Goal: Task Accomplishment & Management: Complete application form

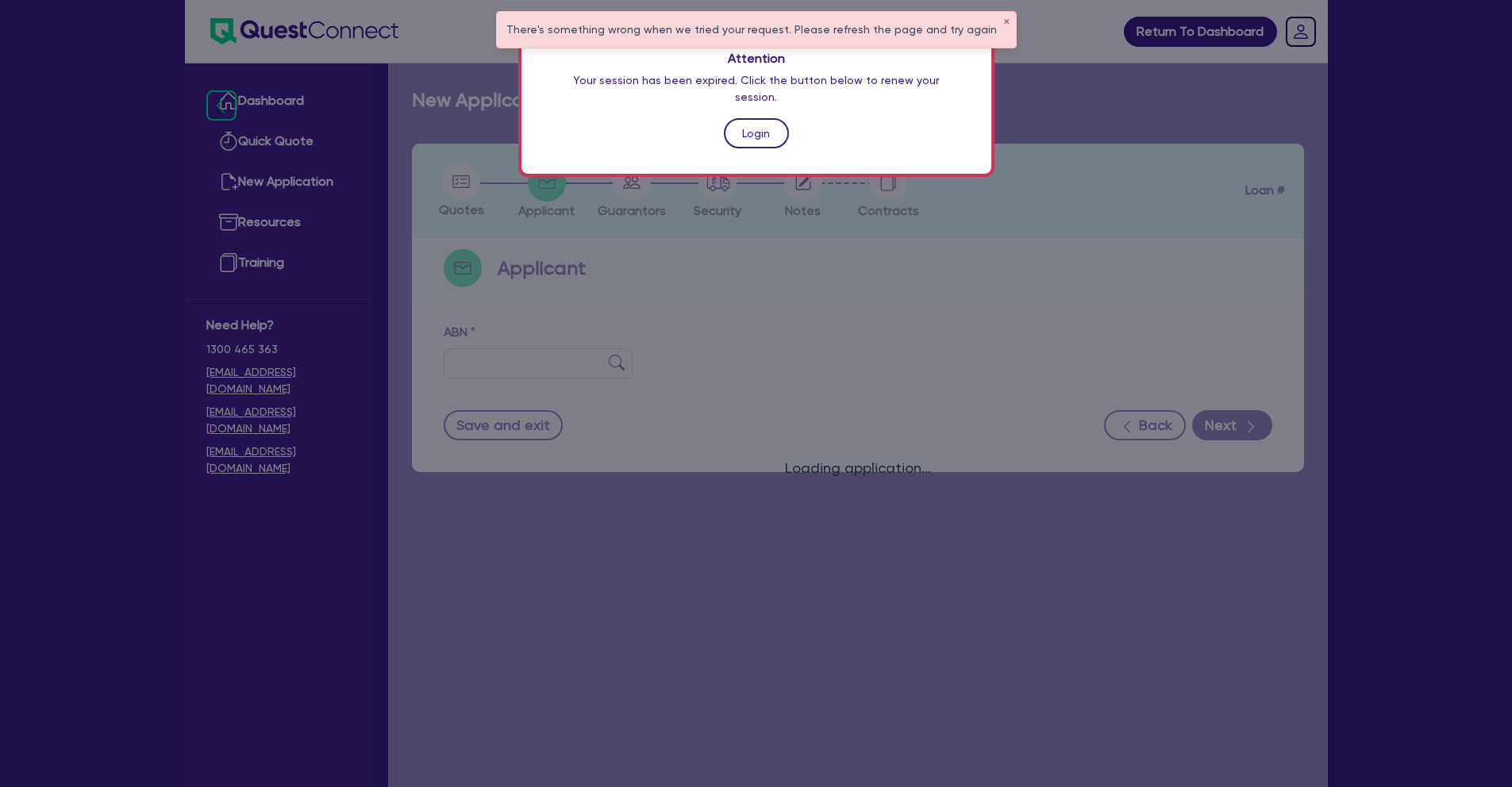
click at [766, 118] on link "Login" at bounding box center [756, 134] width 65 height 30
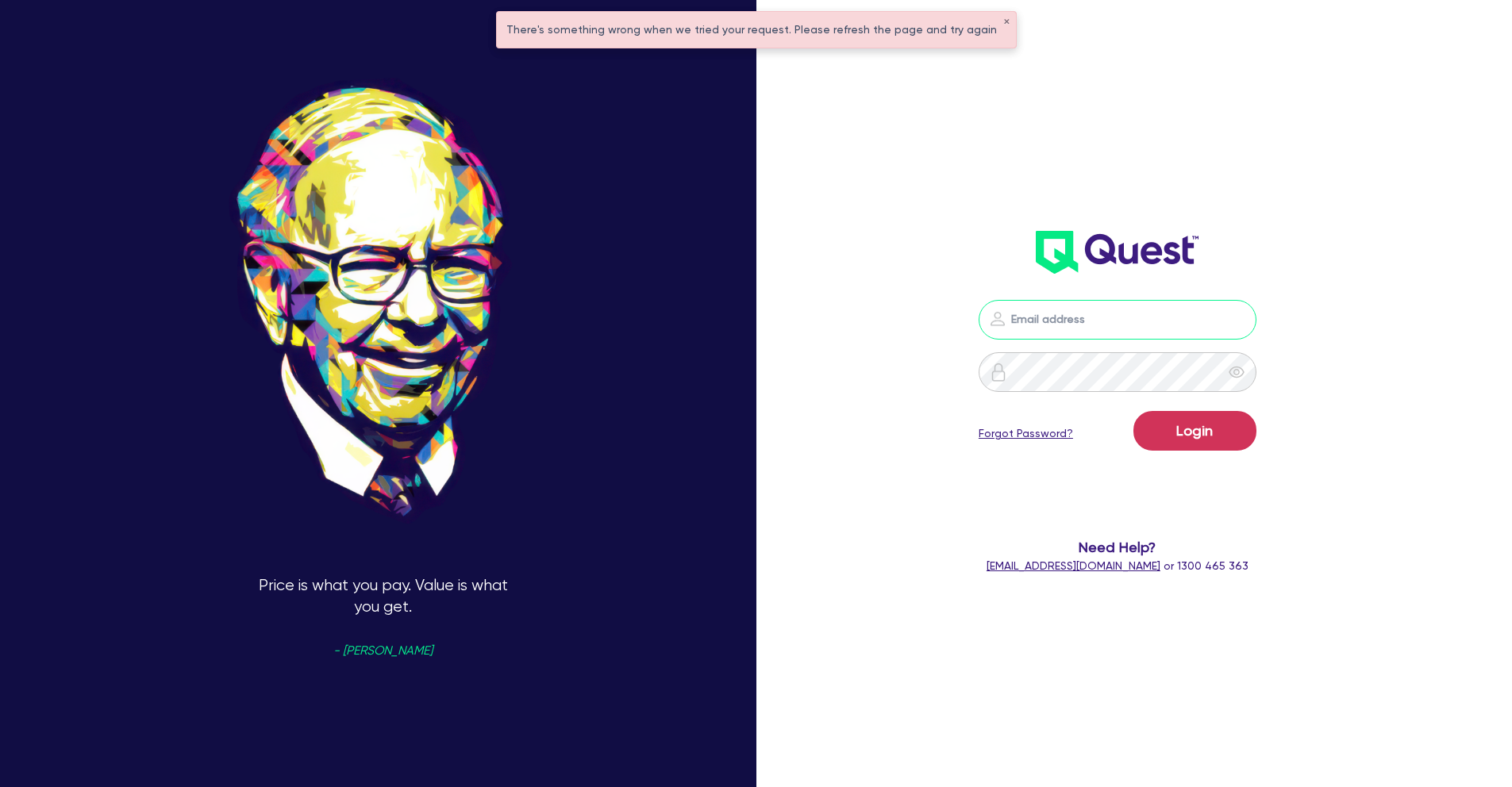
type input "[PERSON_NAME][EMAIL_ADDRESS][PERSON_NAME][DOMAIN_NAME]"
click at [1254, 425] on button "Login" at bounding box center [1194, 431] width 123 height 40
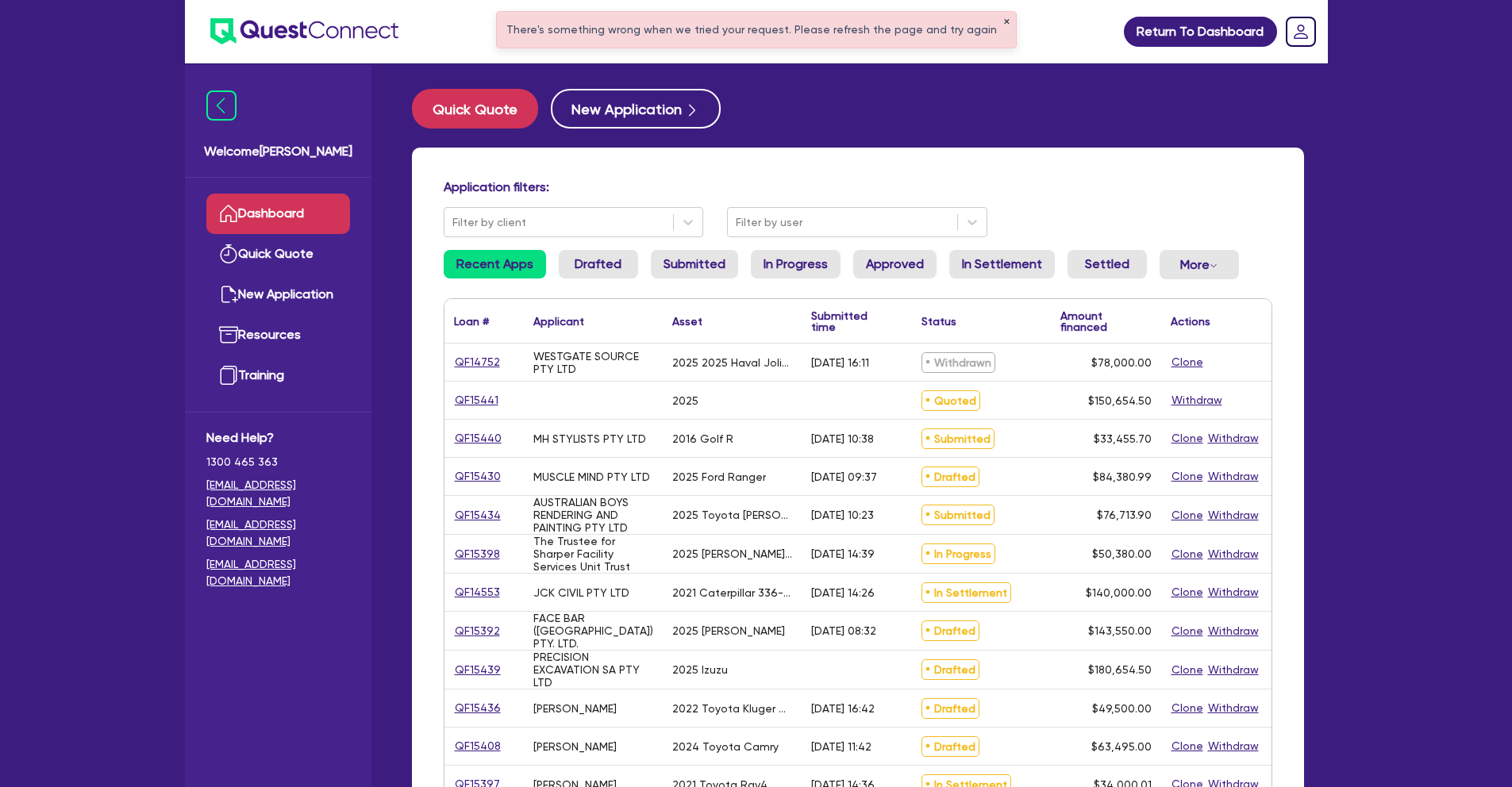
click at [1003, 20] on button "✕" at bounding box center [1006, 22] width 6 height 8
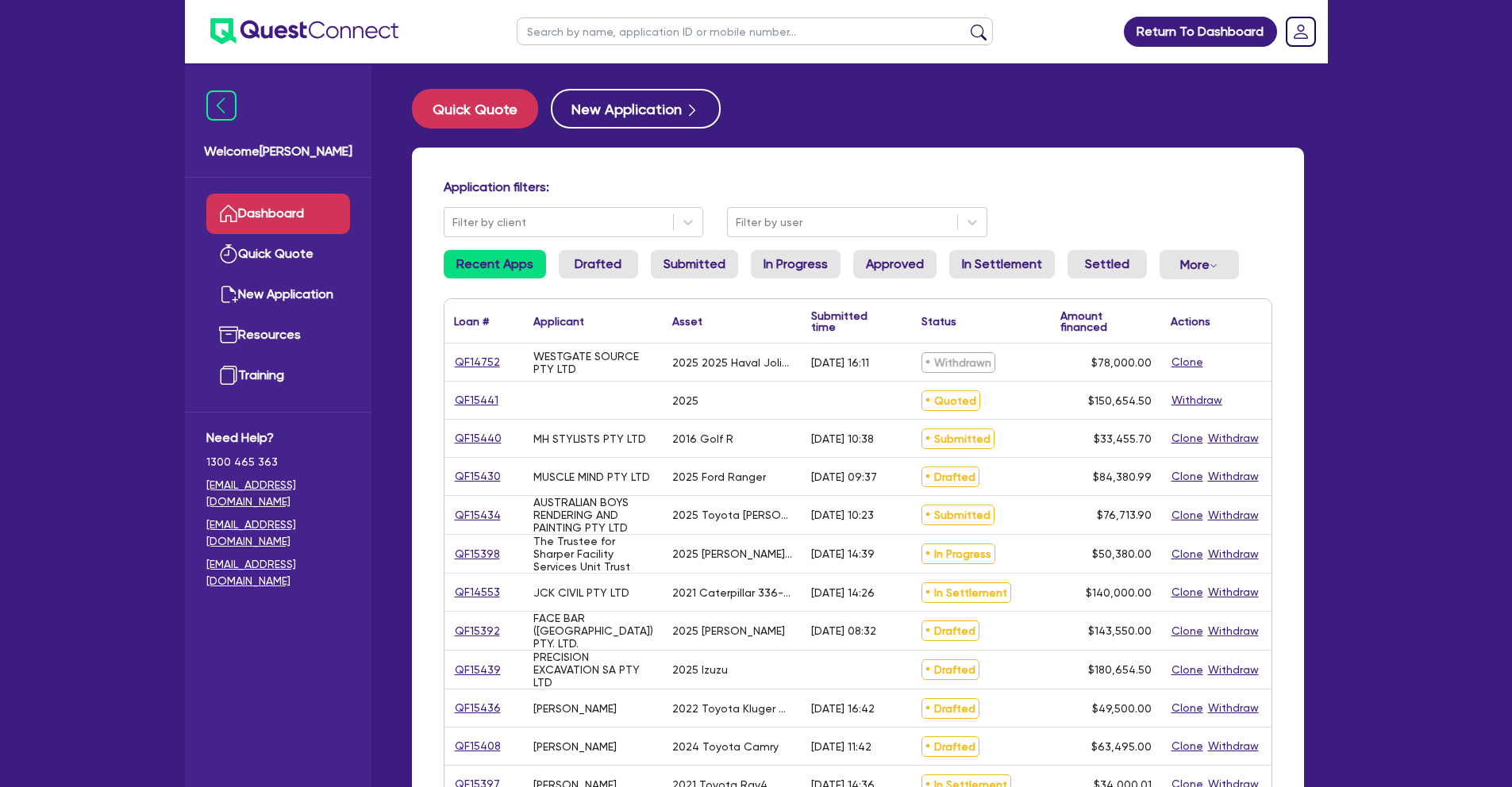
click at [541, 38] on input "text" at bounding box center [754, 31] width 476 height 28
type input "swim"
click at [966, 24] on button "submit" at bounding box center [978, 35] width 26 height 22
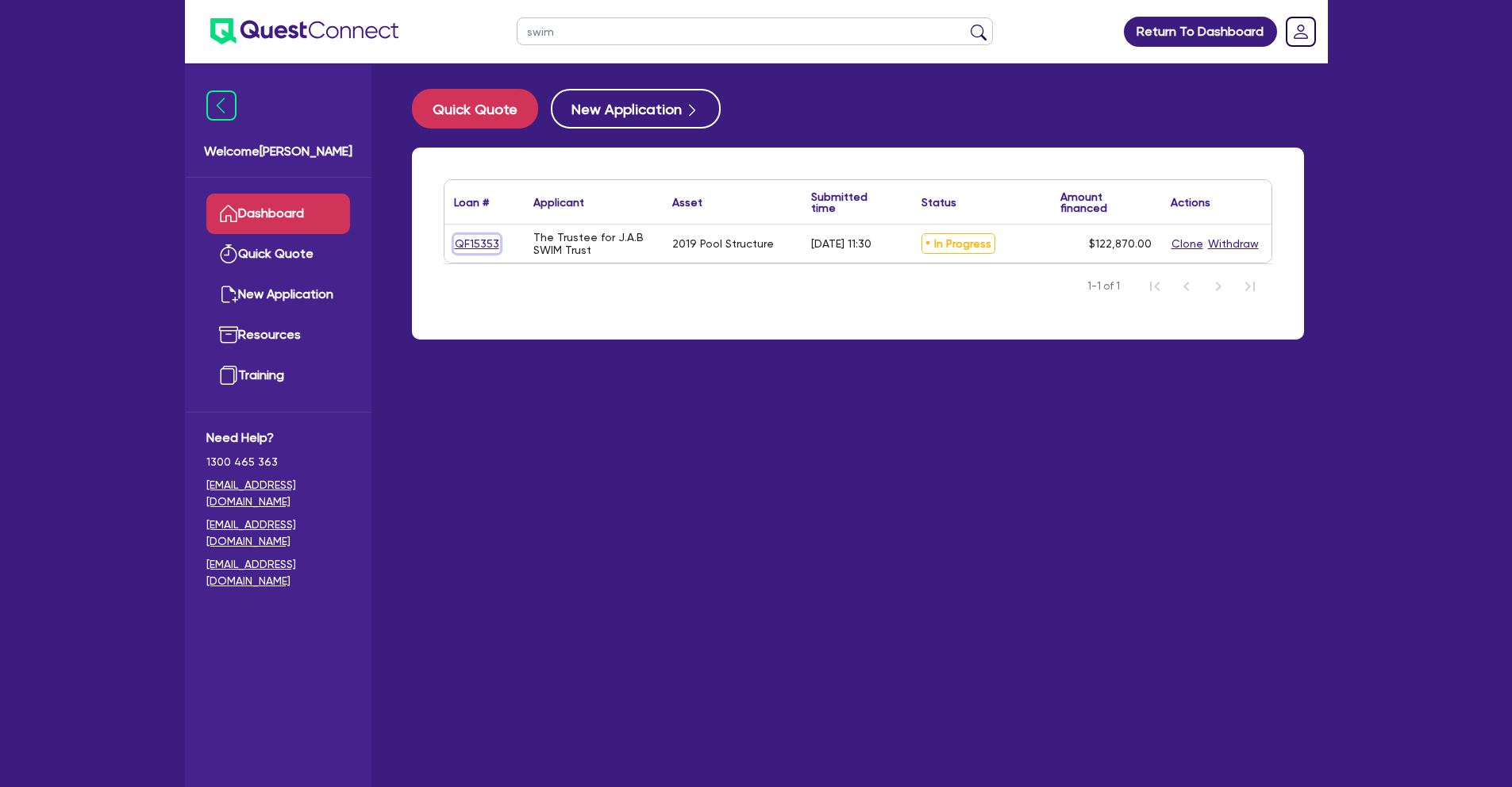
click at [485, 242] on link "QF15353" at bounding box center [477, 244] width 46 height 18
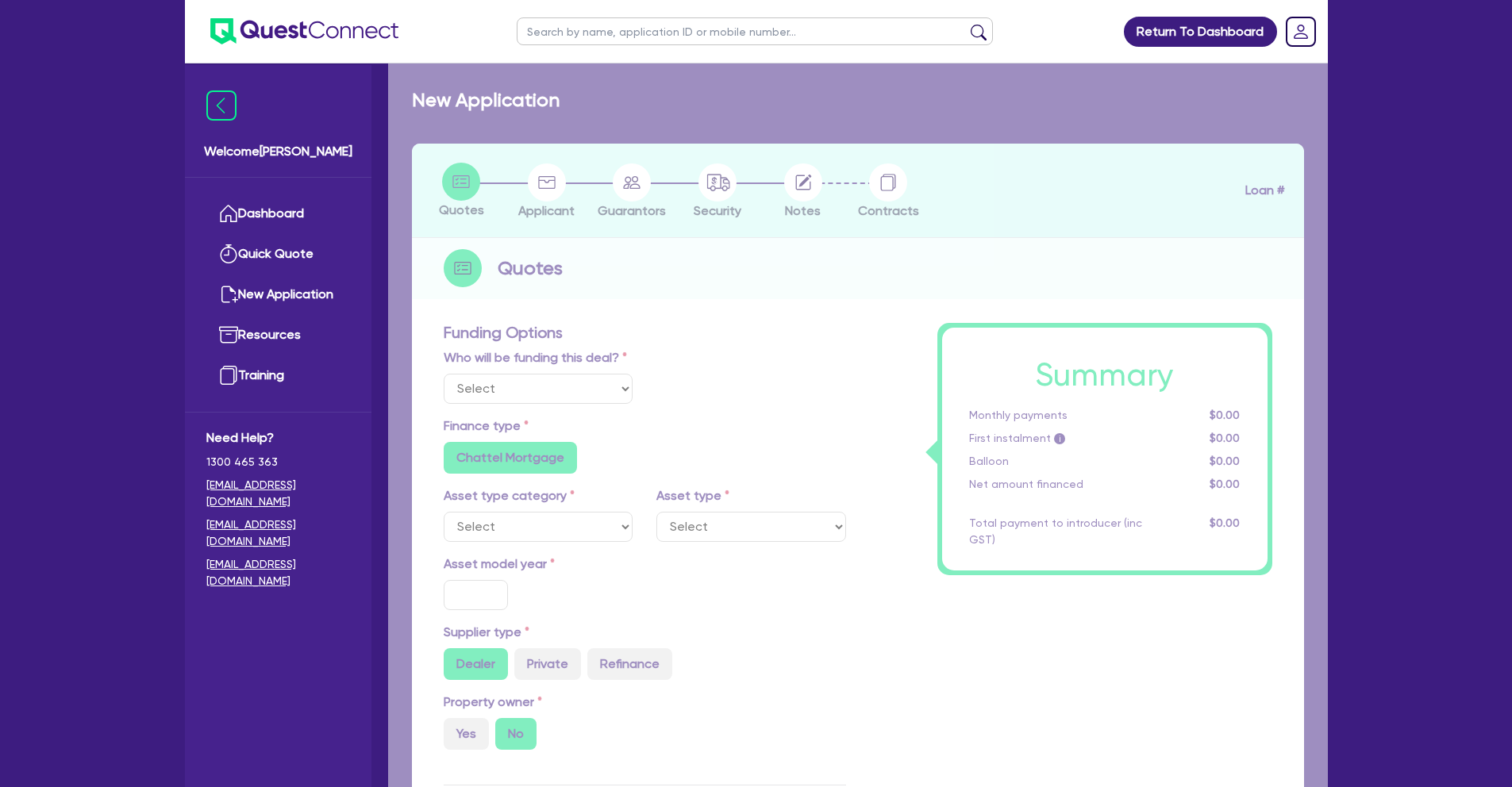
select select "Quest Finance - Own Book"
select select "CARS_AND_LIGHT_TRUCKS"
type input "2019"
radio input "true"
type input "122,870"
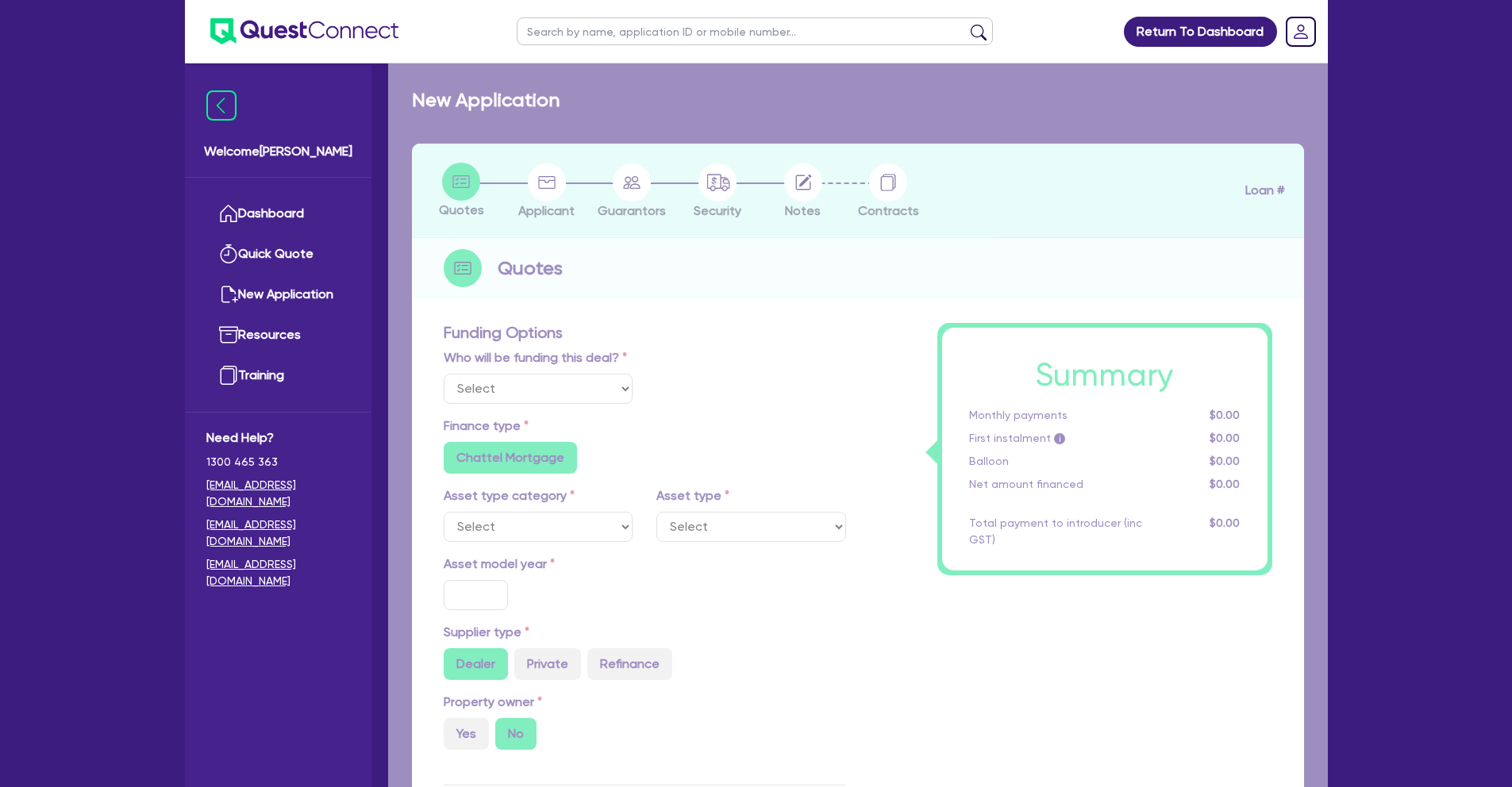
type input "24.41"
type input "30,000"
type input "6"
type input "7,372.2"
type input "17.95"
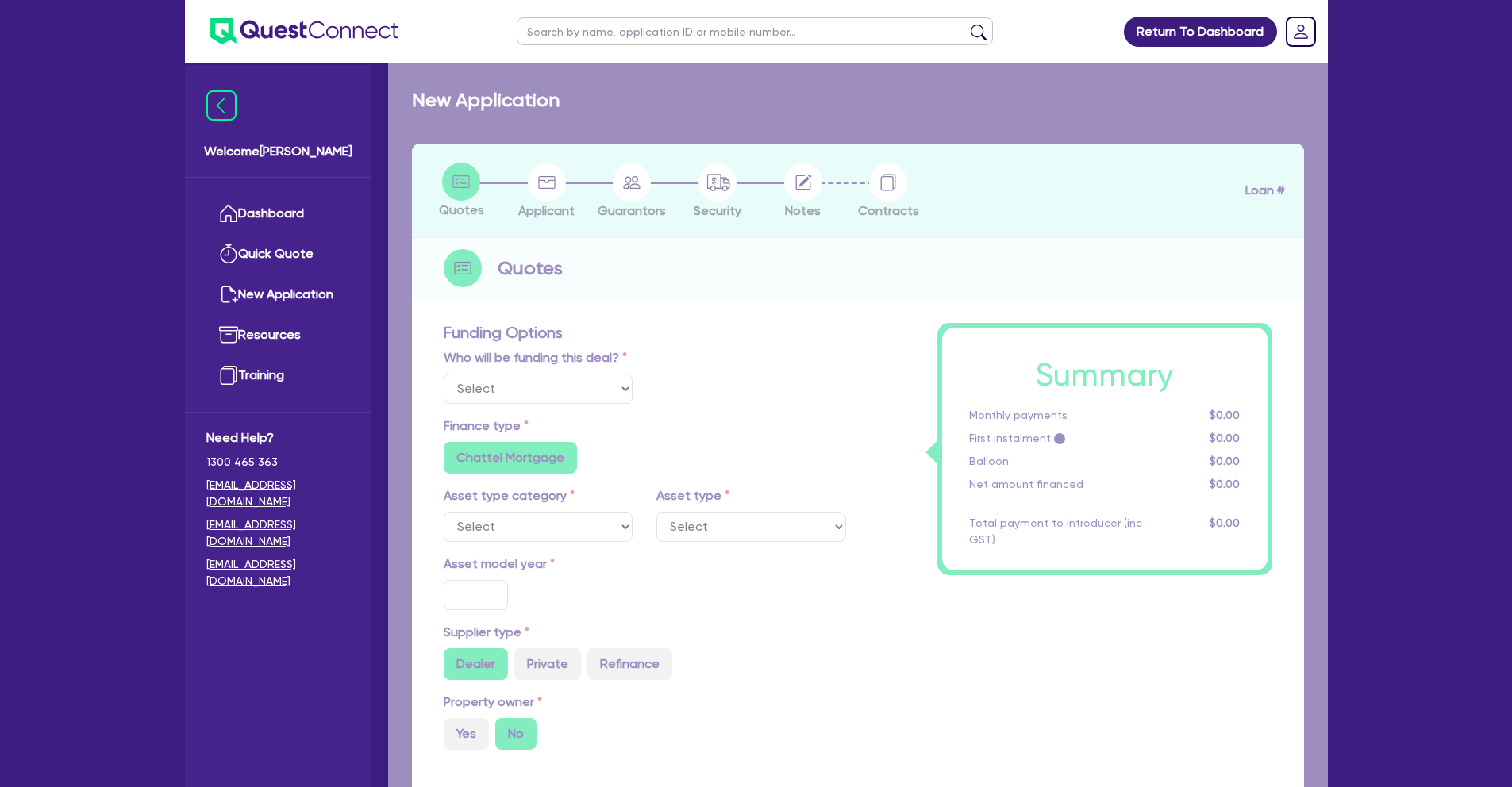
type input "300"
select select "PASSENGER_VEHICLES"
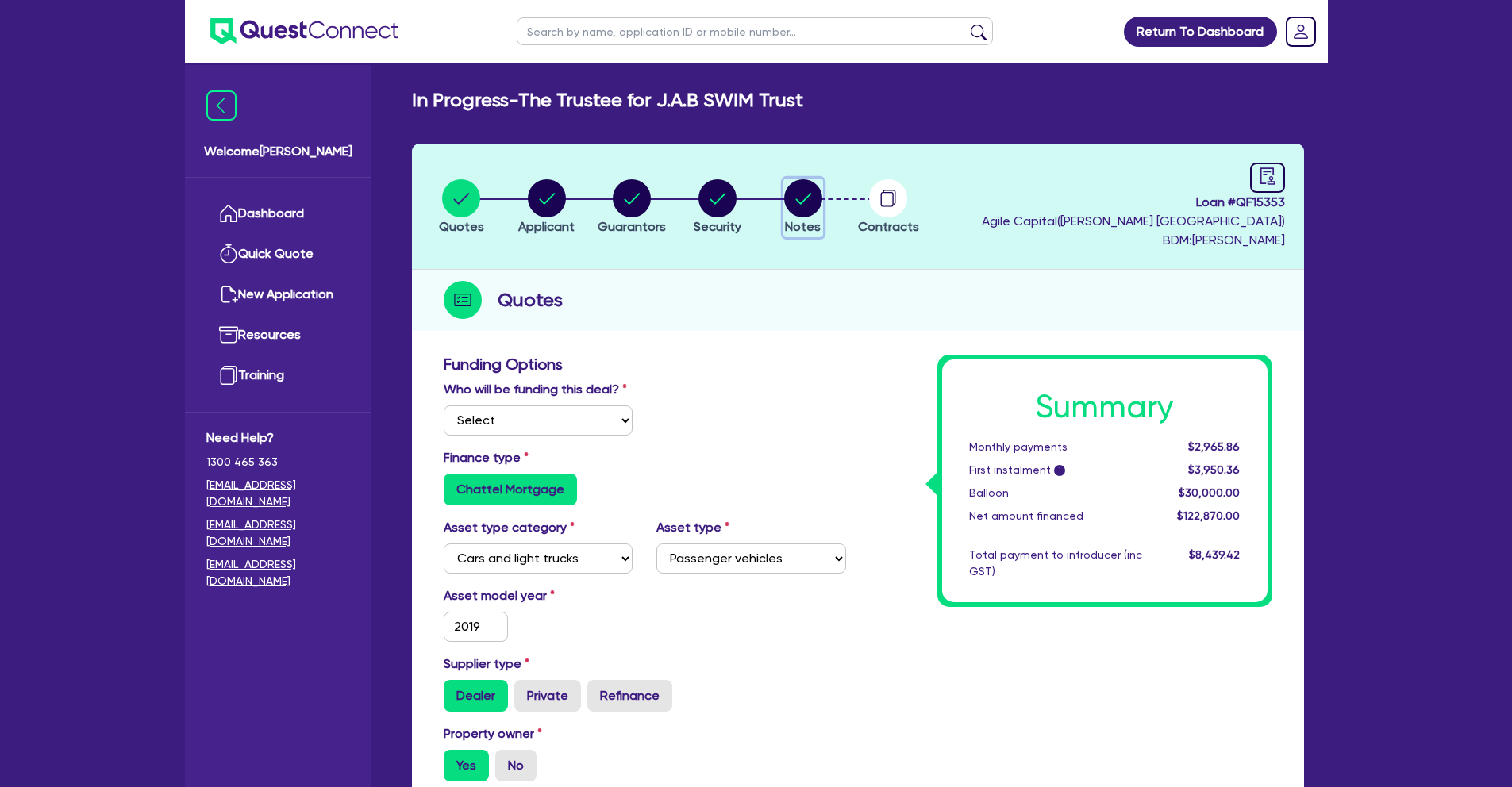
click at [815, 199] on circle "button" at bounding box center [803, 198] width 38 height 38
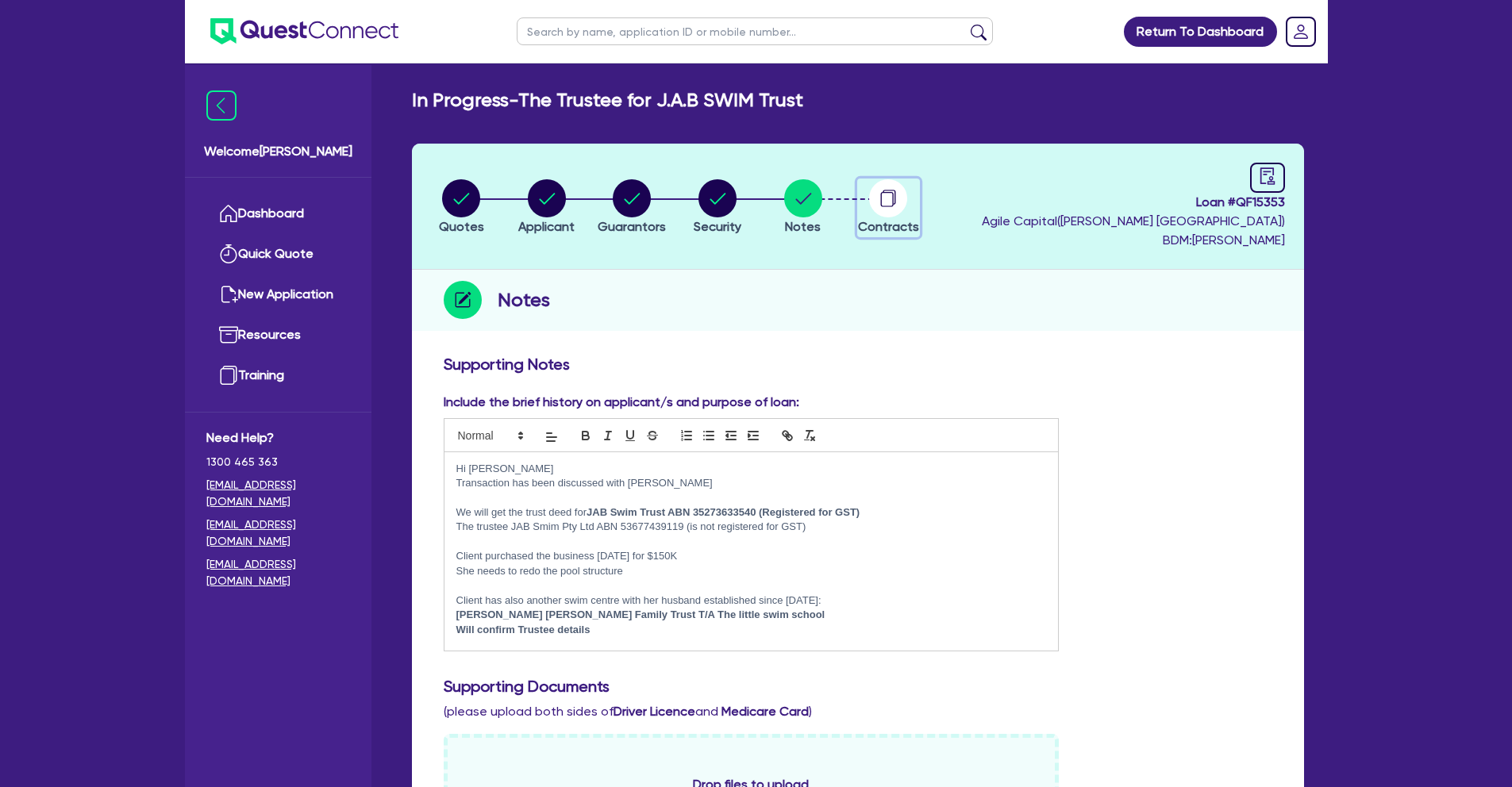
click at [897, 198] on circle "button" at bounding box center [888, 198] width 38 height 38
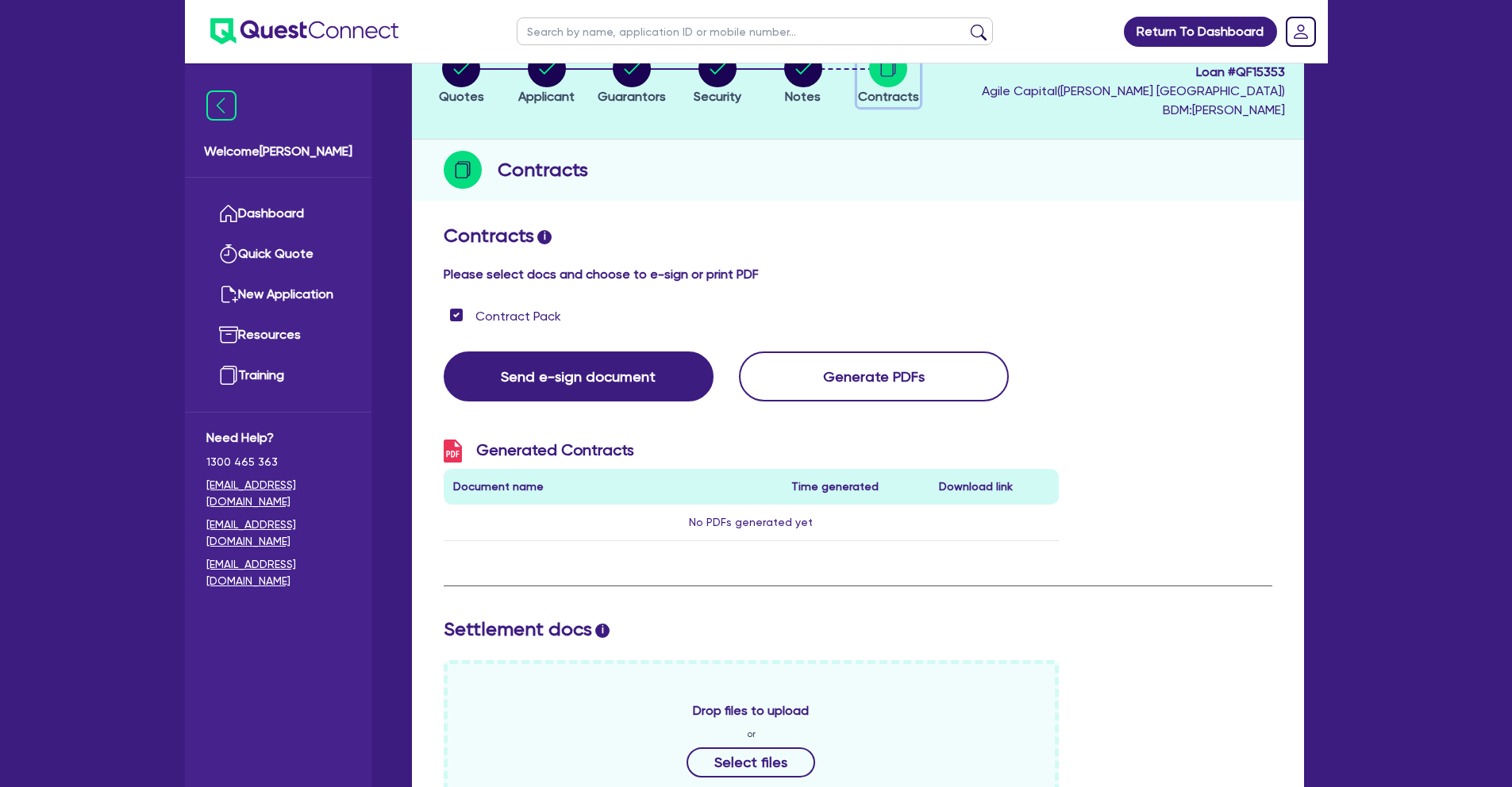
scroll to position [463, 0]
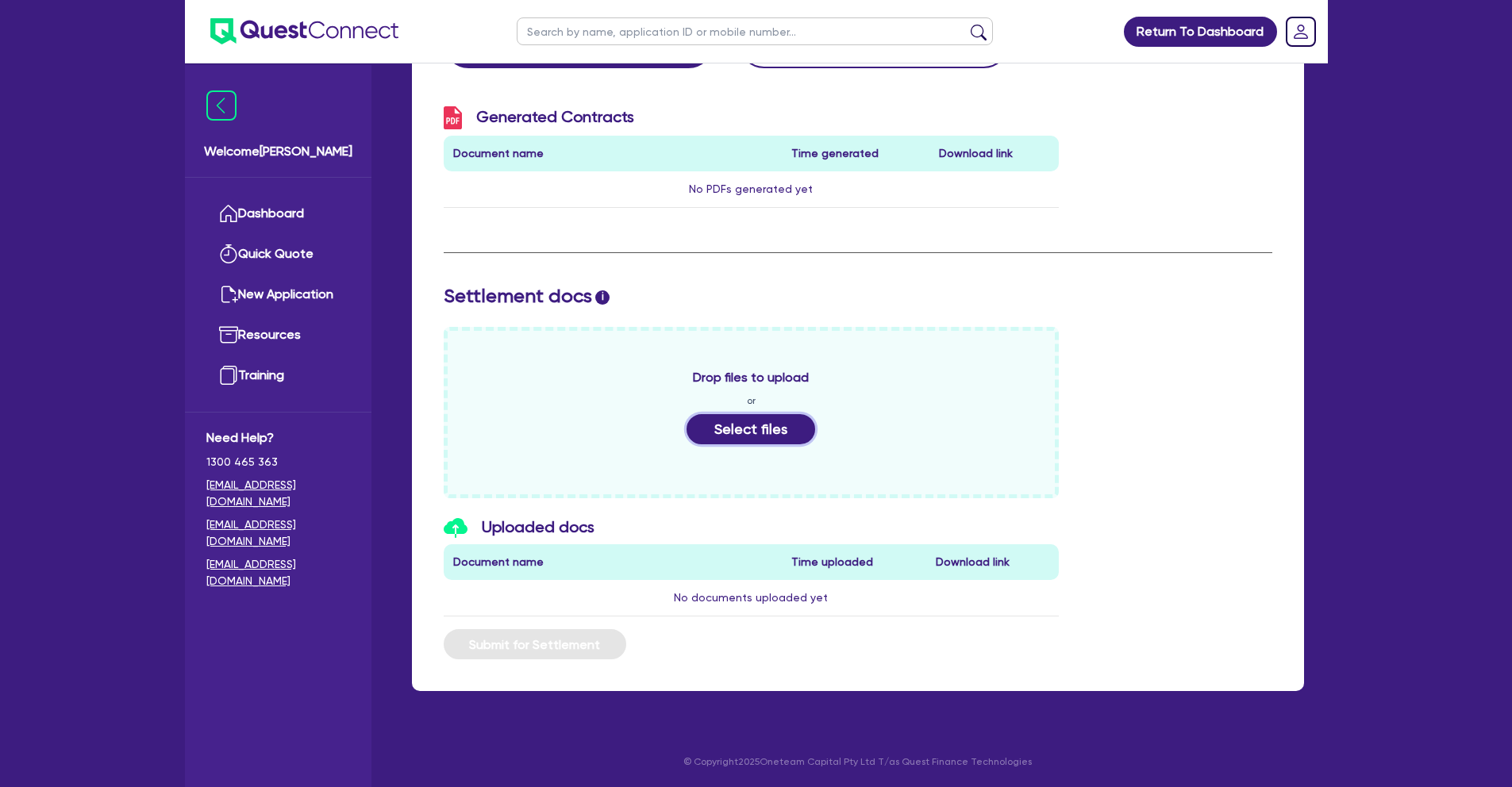
click at [790, 423] on button "Select files" at bounding box center [750, 429] width 129 height 30
click at [757, 431] on button "Select files" at bounding box center [750, 429] width 129 height 30
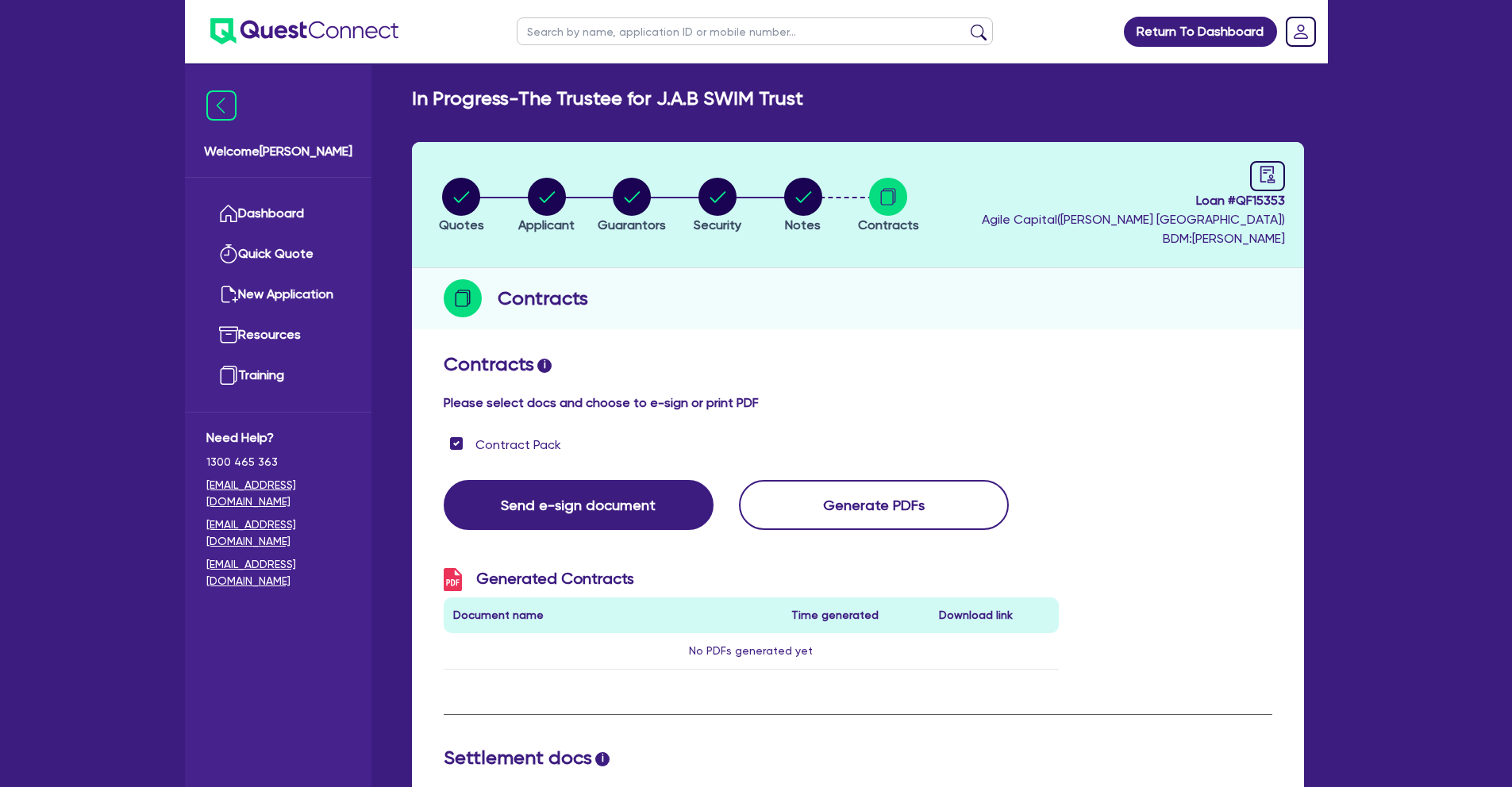
scroll to position [0, 0]
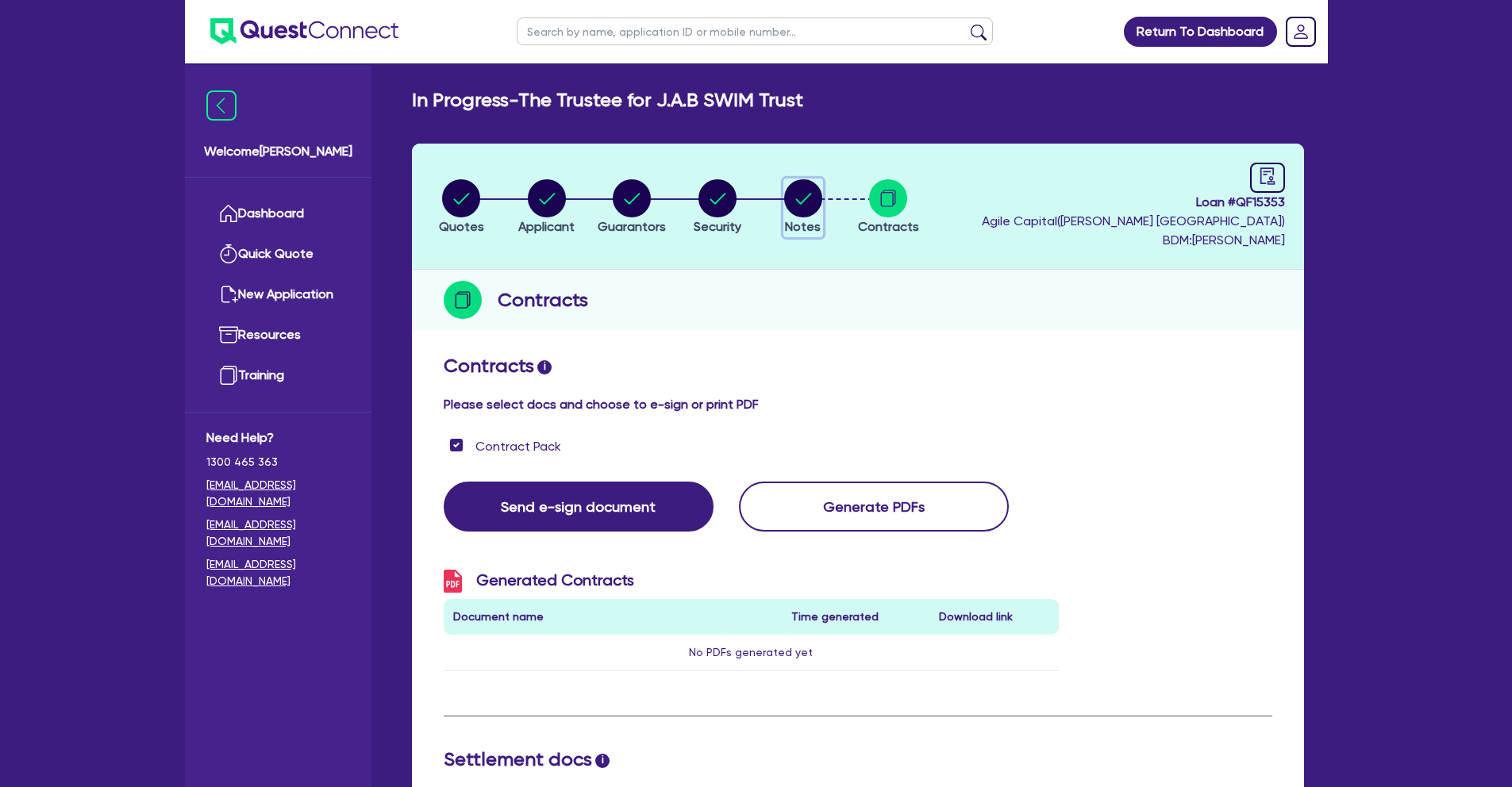
click at [798, 197] on circle "button" at bounding box center [803, 198] width 38 height 38
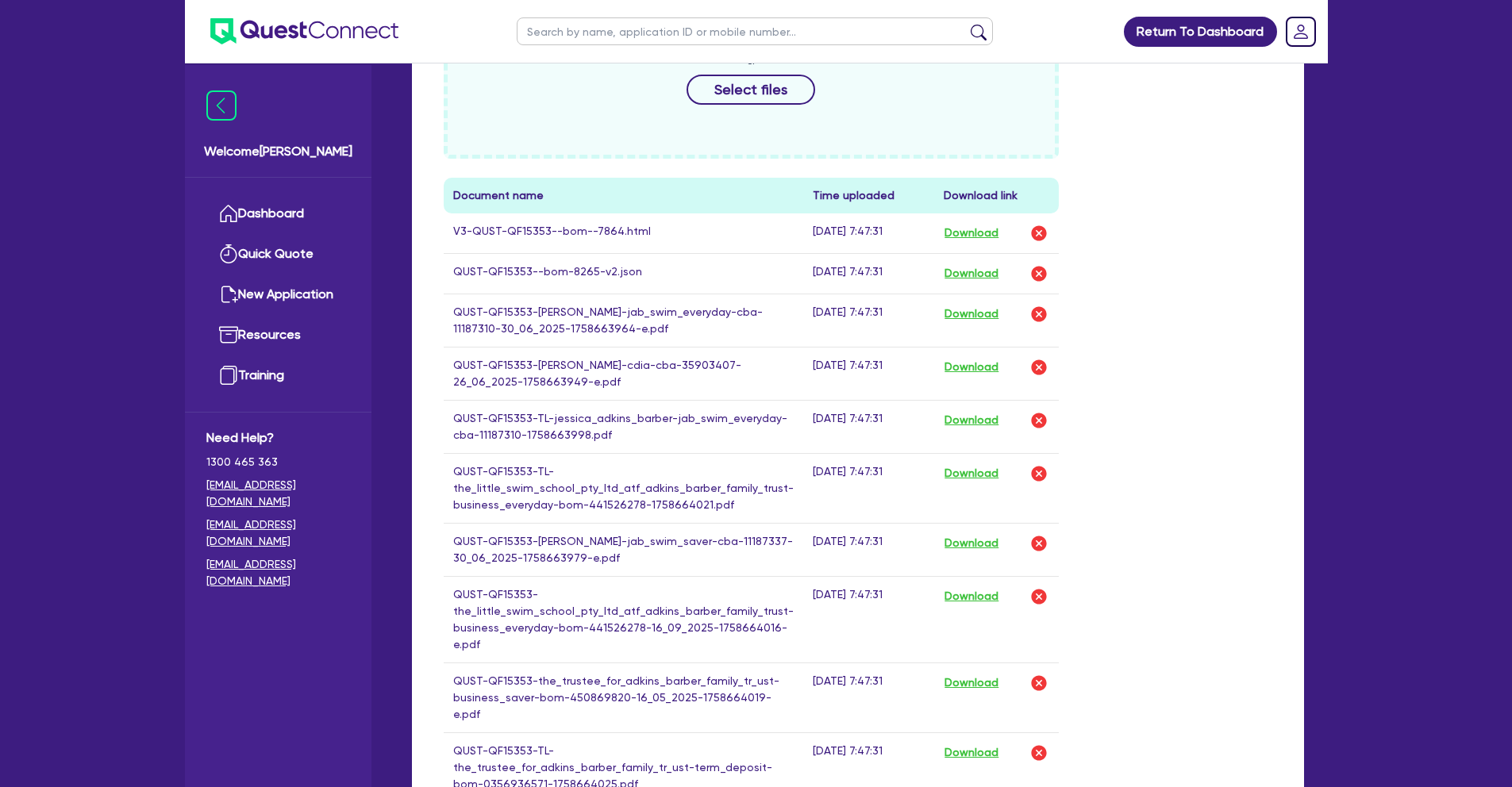
scroll to position [730, 0]
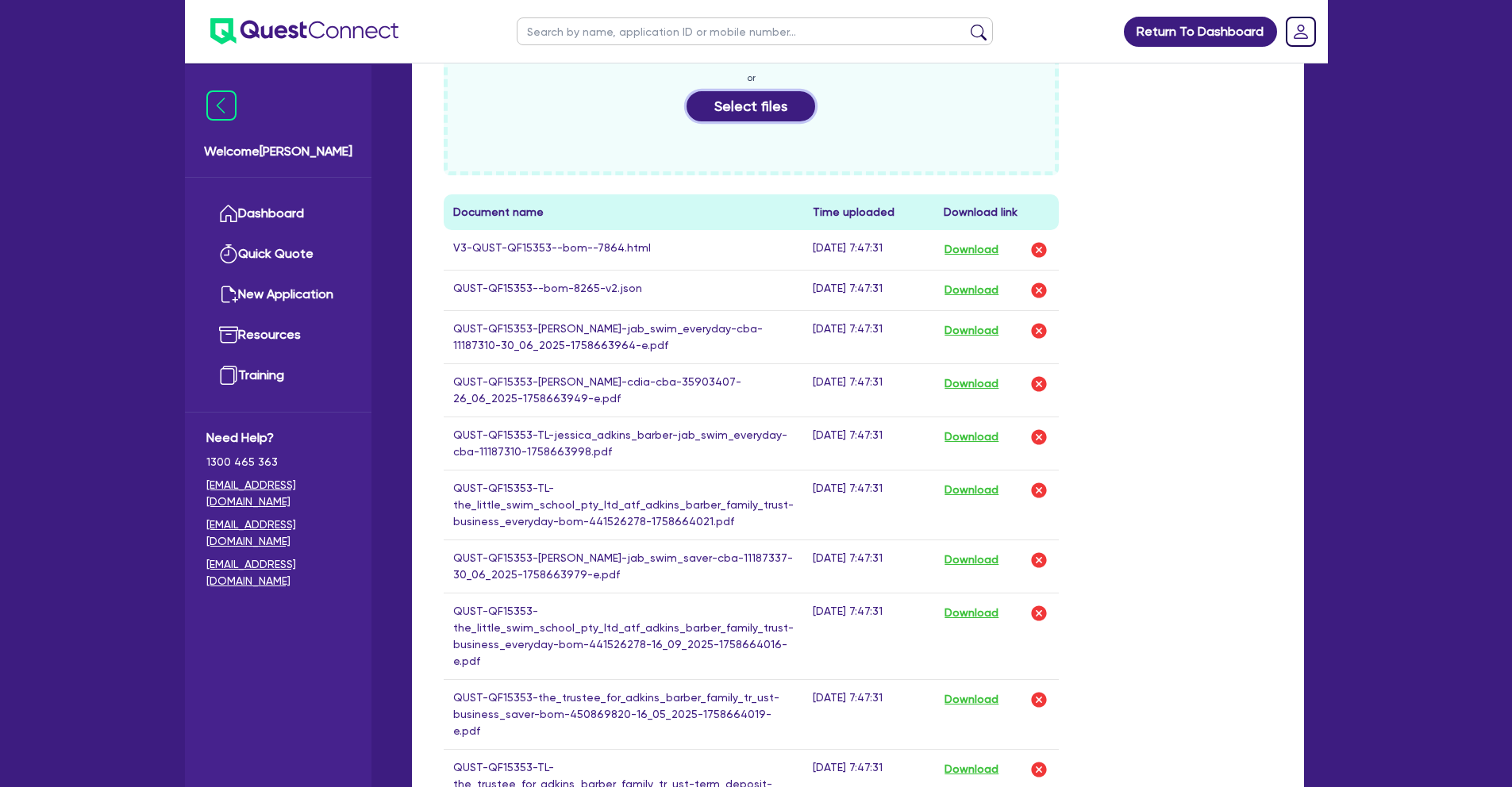
click at [763, 109] on button "Select files" at bounding box center [750, 106] width 129 height 30
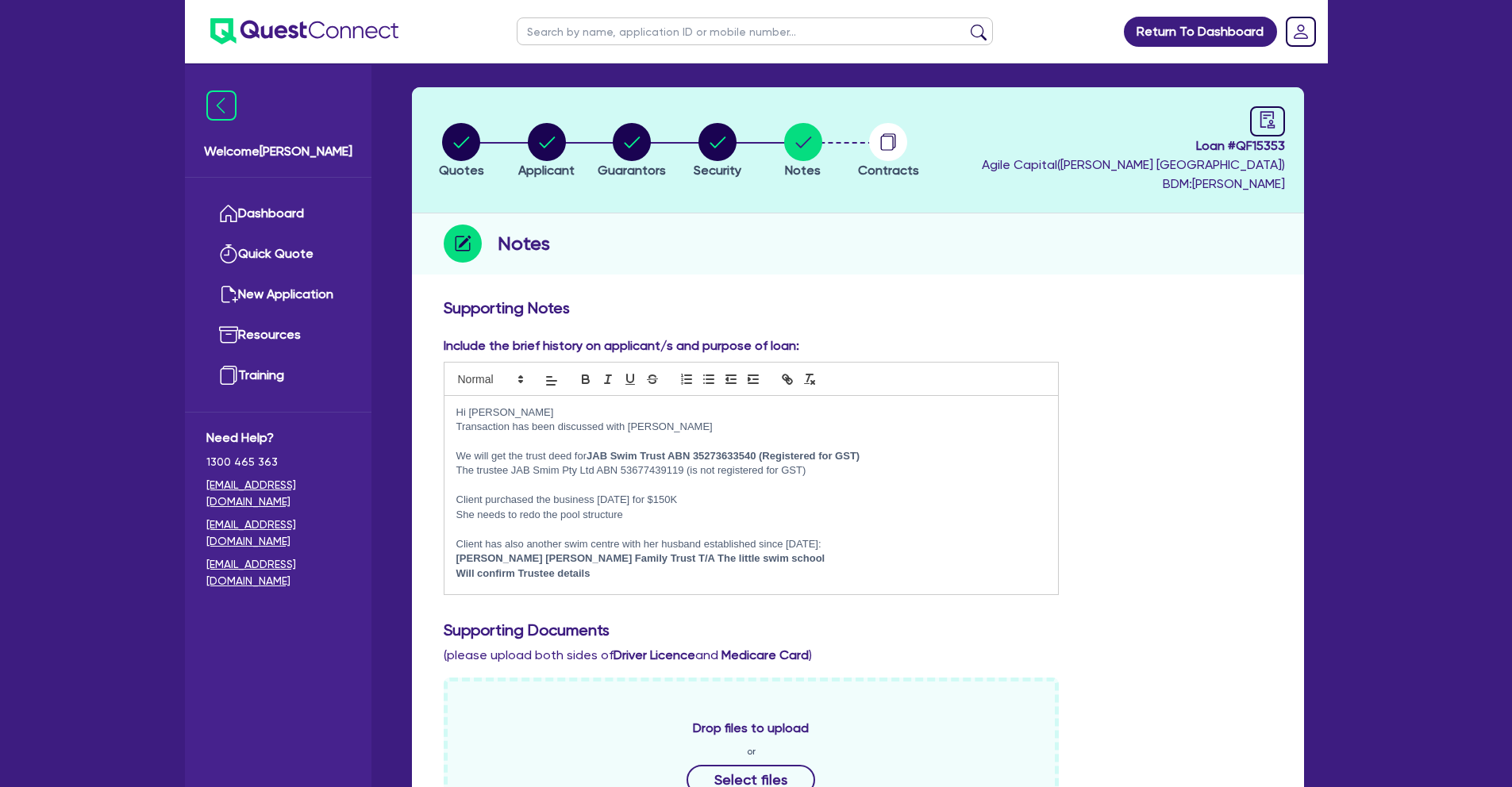
scroll to position [0, 0]
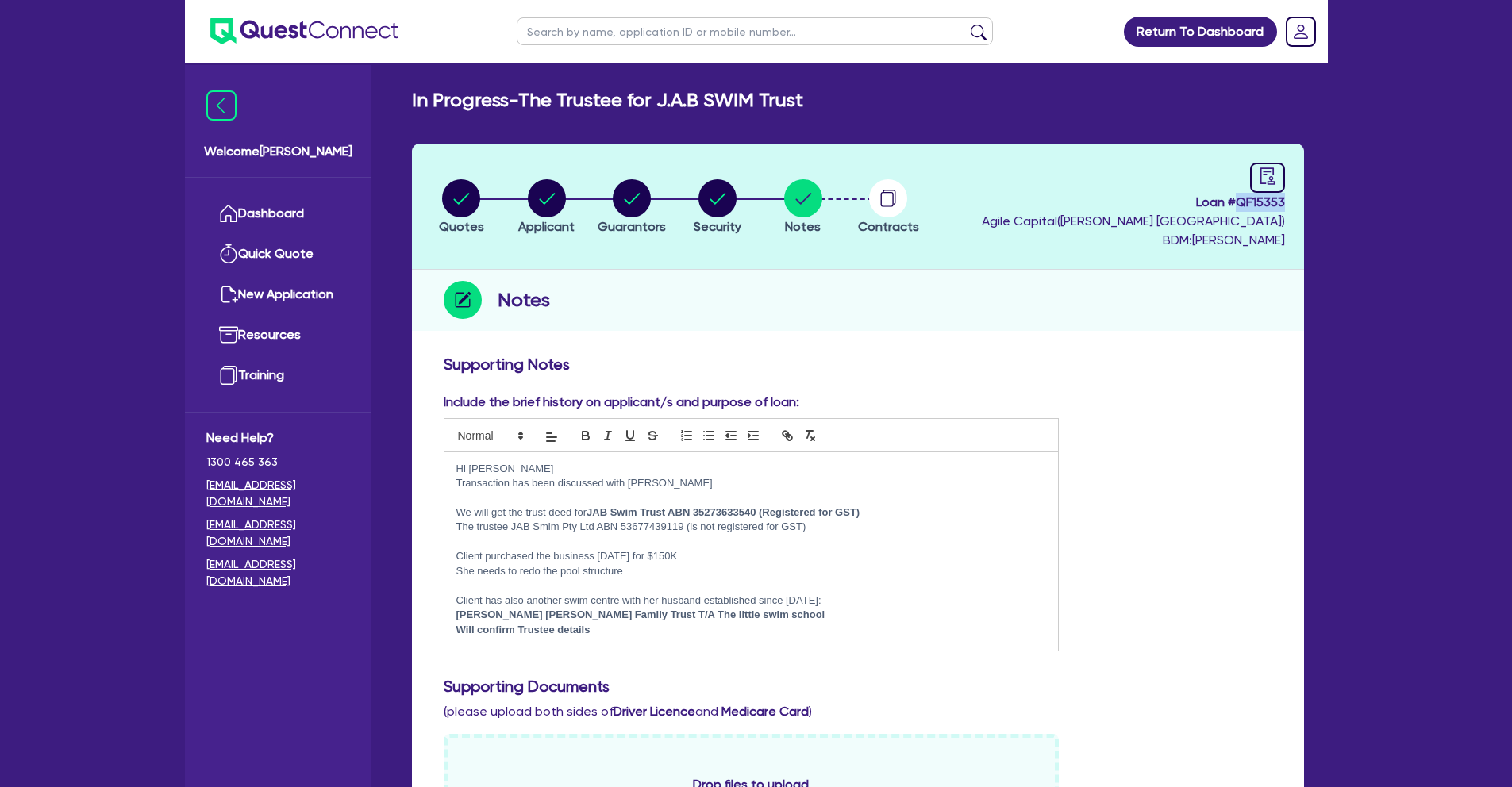
drag, startPoint x: 1238, startPoint y: 199, endPoint x: 1296, endPoint y: 202, distance: 58.1
click at [1296, 202] on header "Quotes Applicant [GEOGRAPHIC_DATA] Security Notes Contracts Loan # QF15353 Agil…" at bounding box center [858, 207] width 892 height 126
copy span "QF15353"
click at [301, 200] on link "Dashboard" at bounding box center [278, 214] width 144 height 41
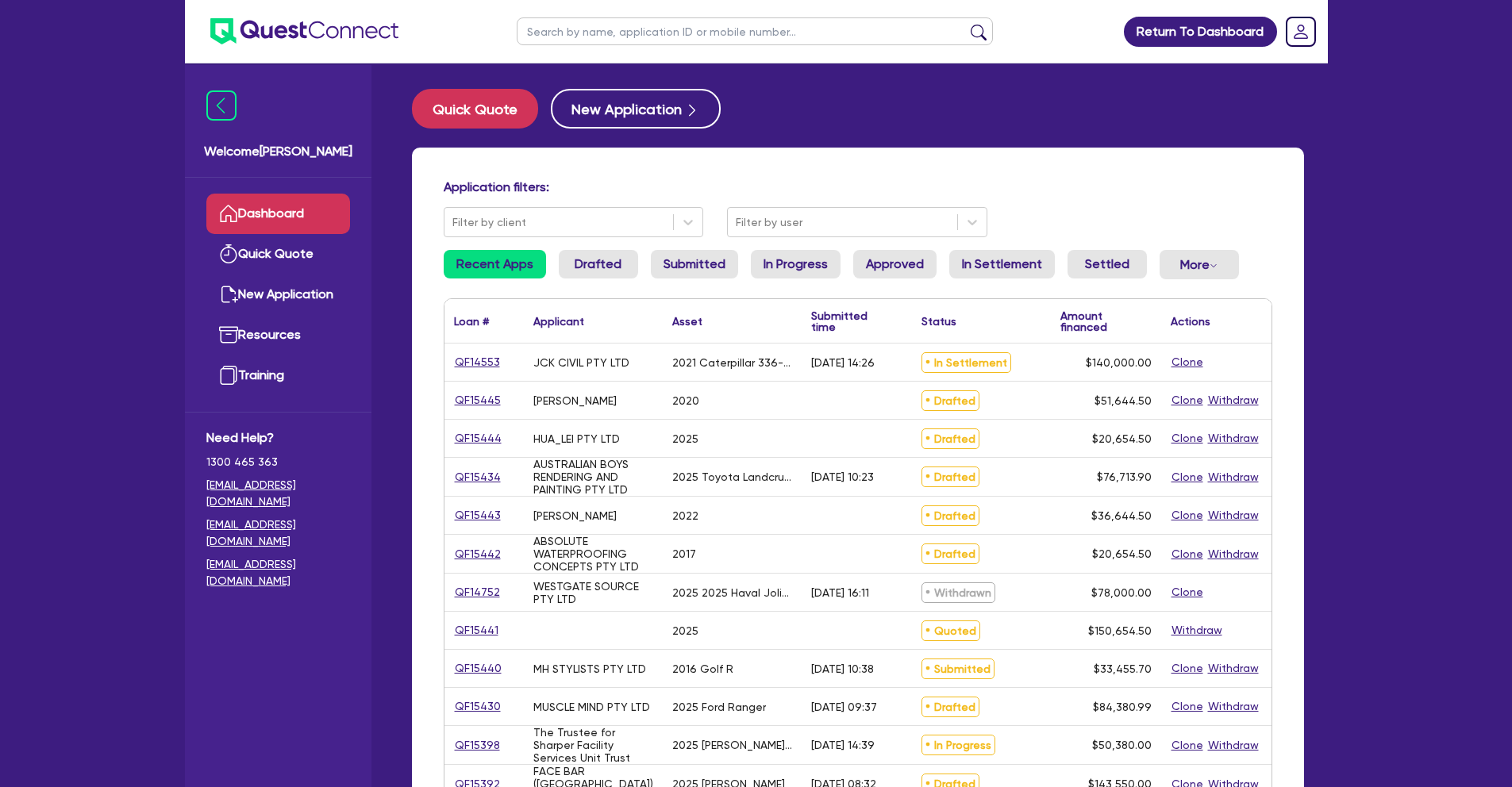
click at [610, 37] on input "text" at bounding box center [754, 31] width 476 height 28
click at [966, 24] on button "submit" at bounding box center [978, 35] width 26 height 22
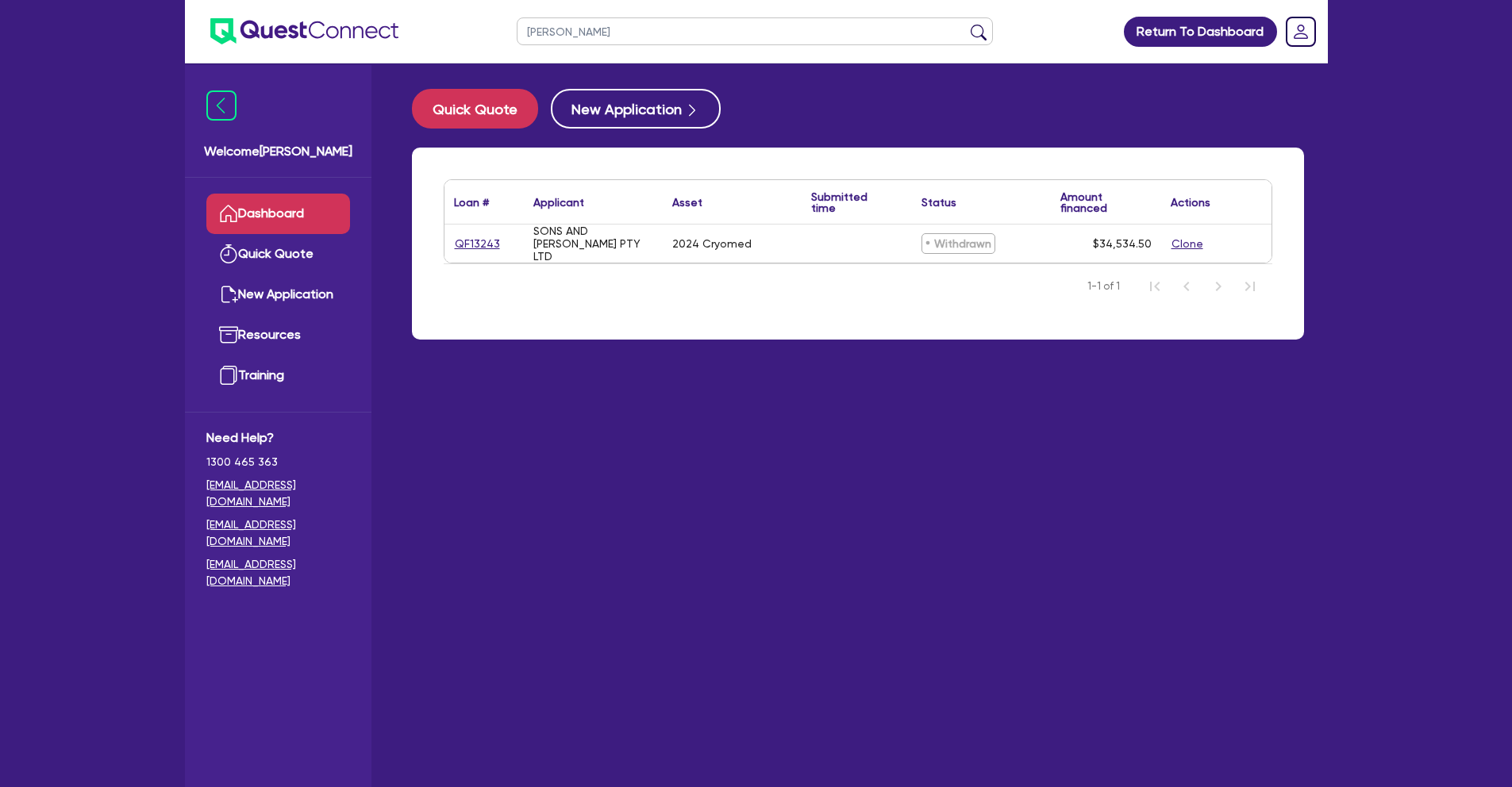
drag, startPoint x: 575, startPoint y: 33, endPoint x: 478, endPoint y: 30, distance: 97.0
click at [478, 30] on header "[PERSON_NAME] Return To Dashboard Edit Profile Logout" at bounding box center [756, 31] width 1142 height 63
type input "[PERSON_NAME]"
click at [966, 24] on button "submit" at bounding box center [978, 35] width 26 height 22
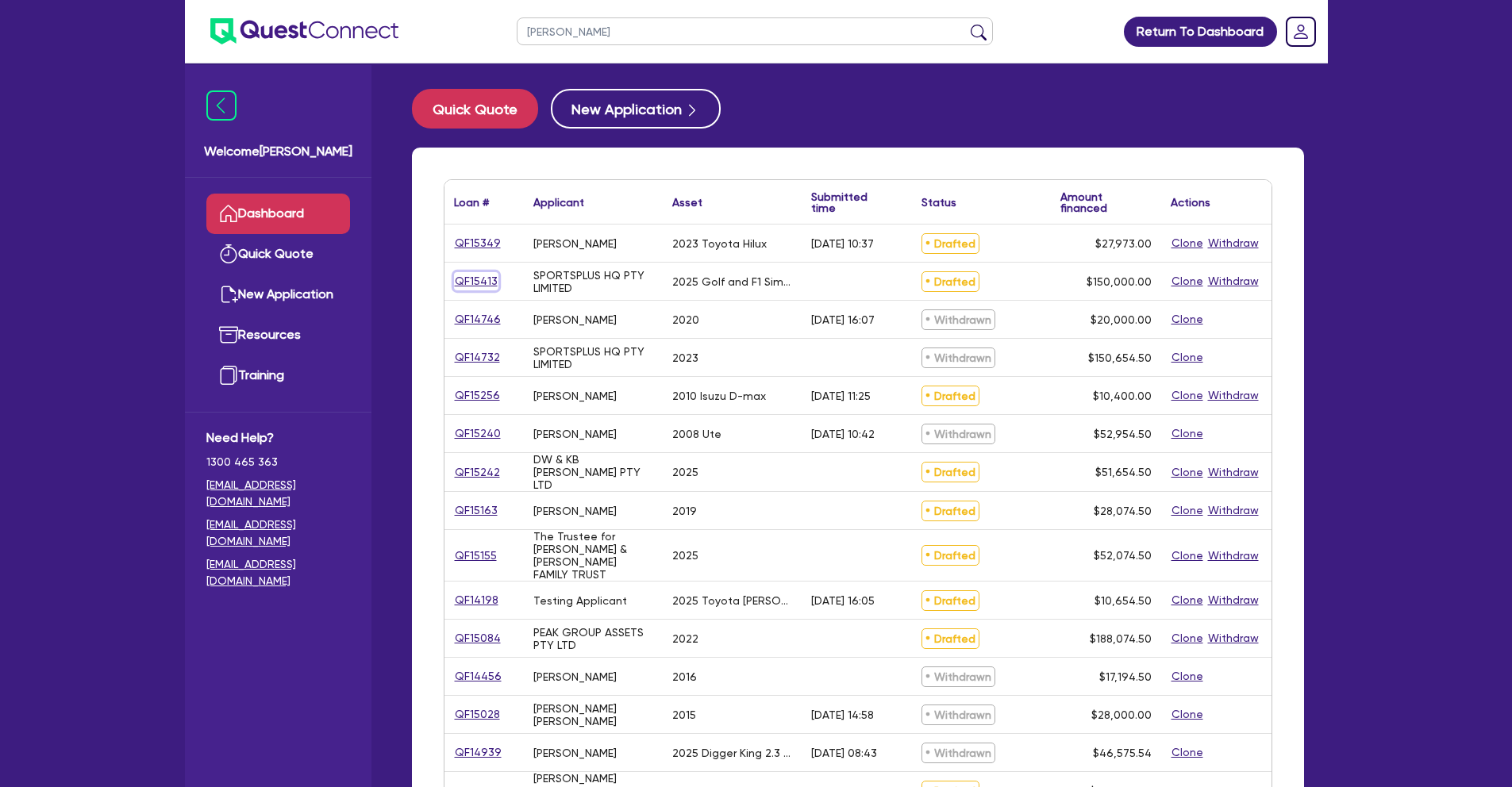
click at [489, 278] on link "QF15413" at bounding box center [476, 281] width 45 height 18
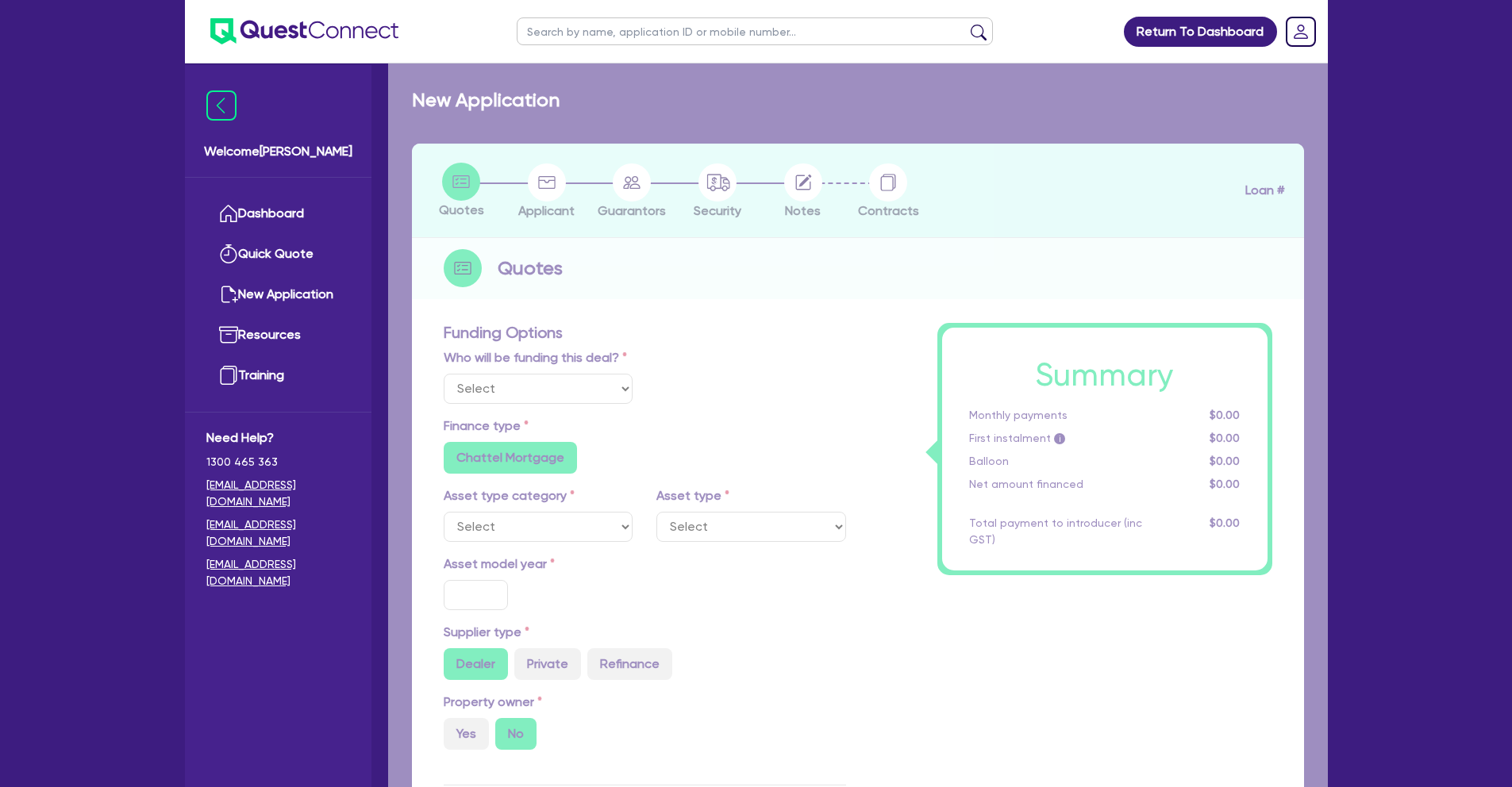
select select "Other"
select select "CARS_AND_LIGHT_TRUCKS"
type input "2025"
type input "150,000"
type input "5"
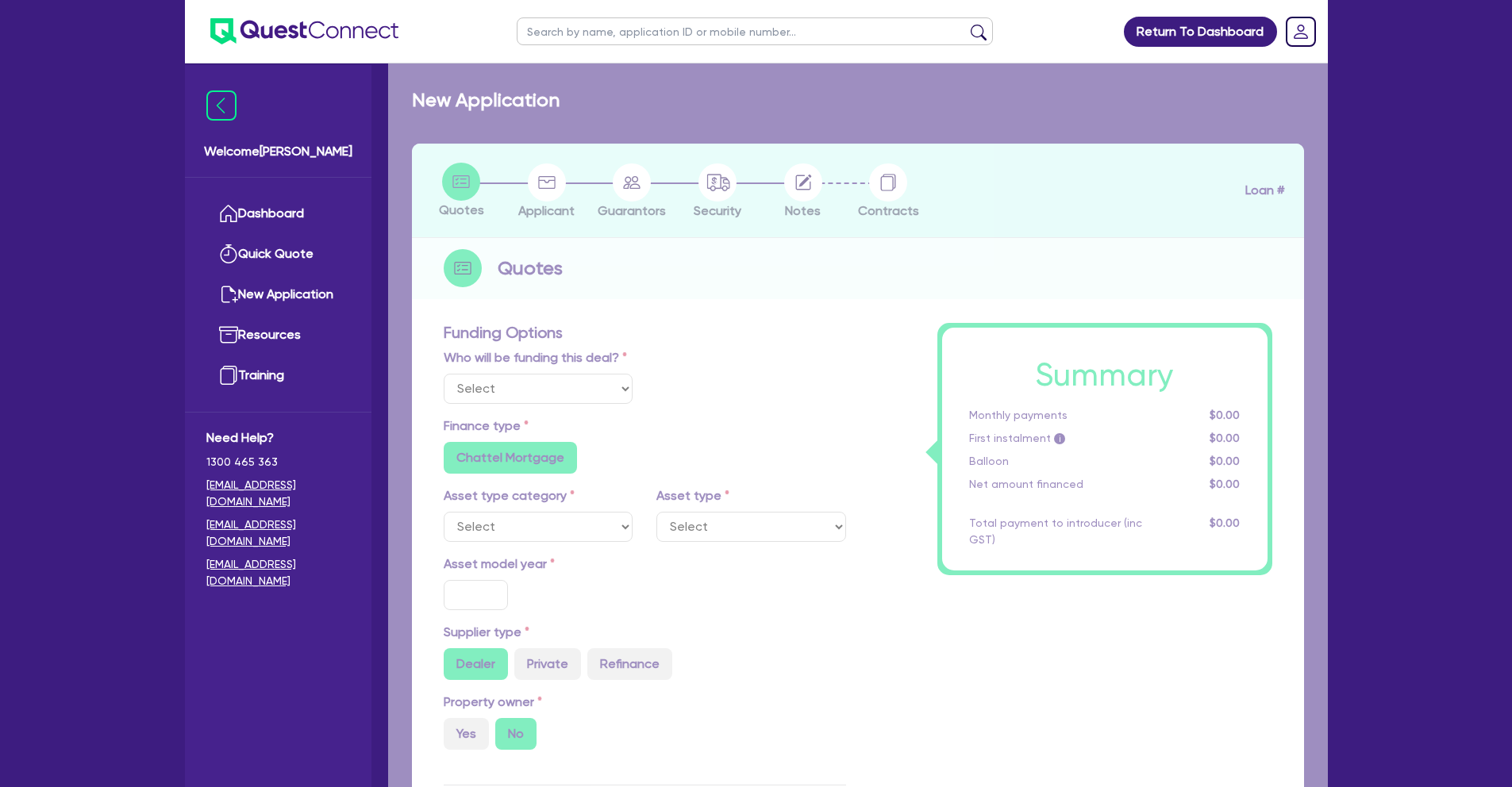
type input "7,500"
type input "17.95"
radio input "false"
select select "PASSENGER_VEHICLES"
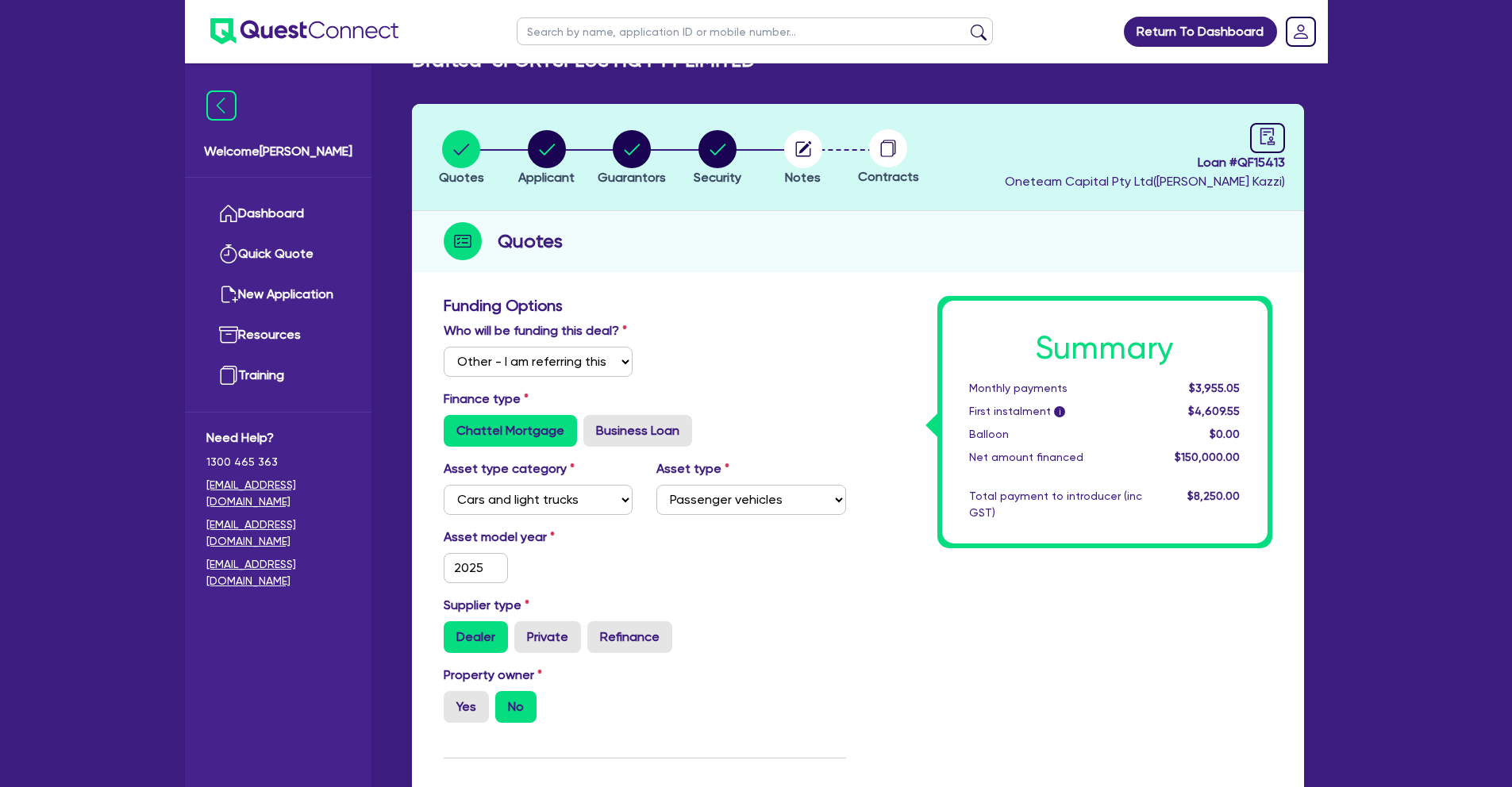
scroll to position [44, 0]
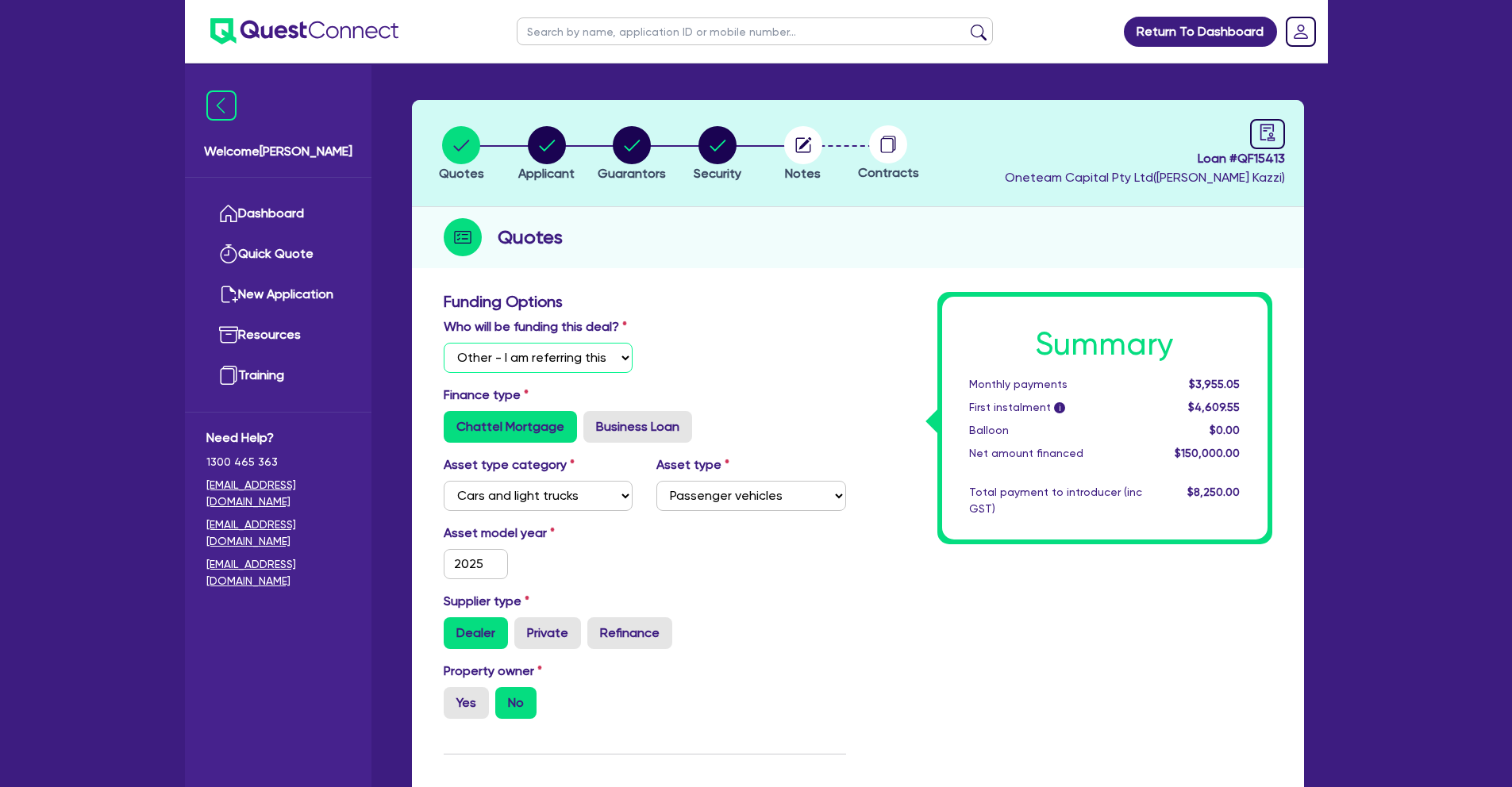
click at [587, 357] on select "Select I will fund 100% I will co-fund with Quest I want Quest to fund 100% Oth…" at bounding box center [538, 358] width 190 height 30
select select "Quest Finance - Own Book"
click at [443, 343] on select "Select I will fund 100% I will co-fund with Quest I want Quest to fund 100% Oth…" at bounding box center [538, 358] width 190 height 30
type input "150,000"
type input "7,500"
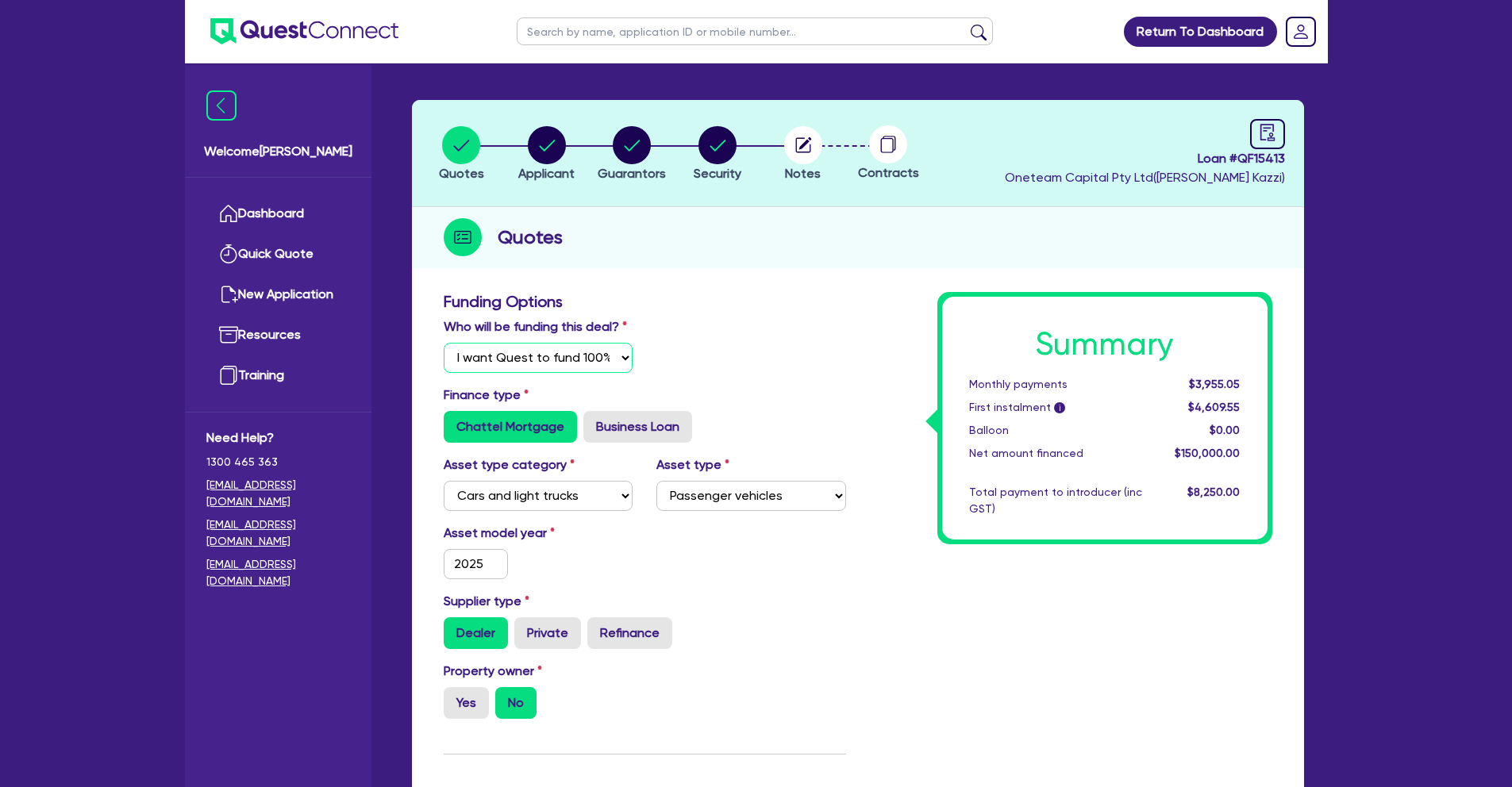
type input "150,000"
type input "7,500"
click at [636, 142] on circle "button" at bounding box center [632, 146] width 38 height 38
select select "MR"
select select "[GEOGRAPHIC_DATA]"
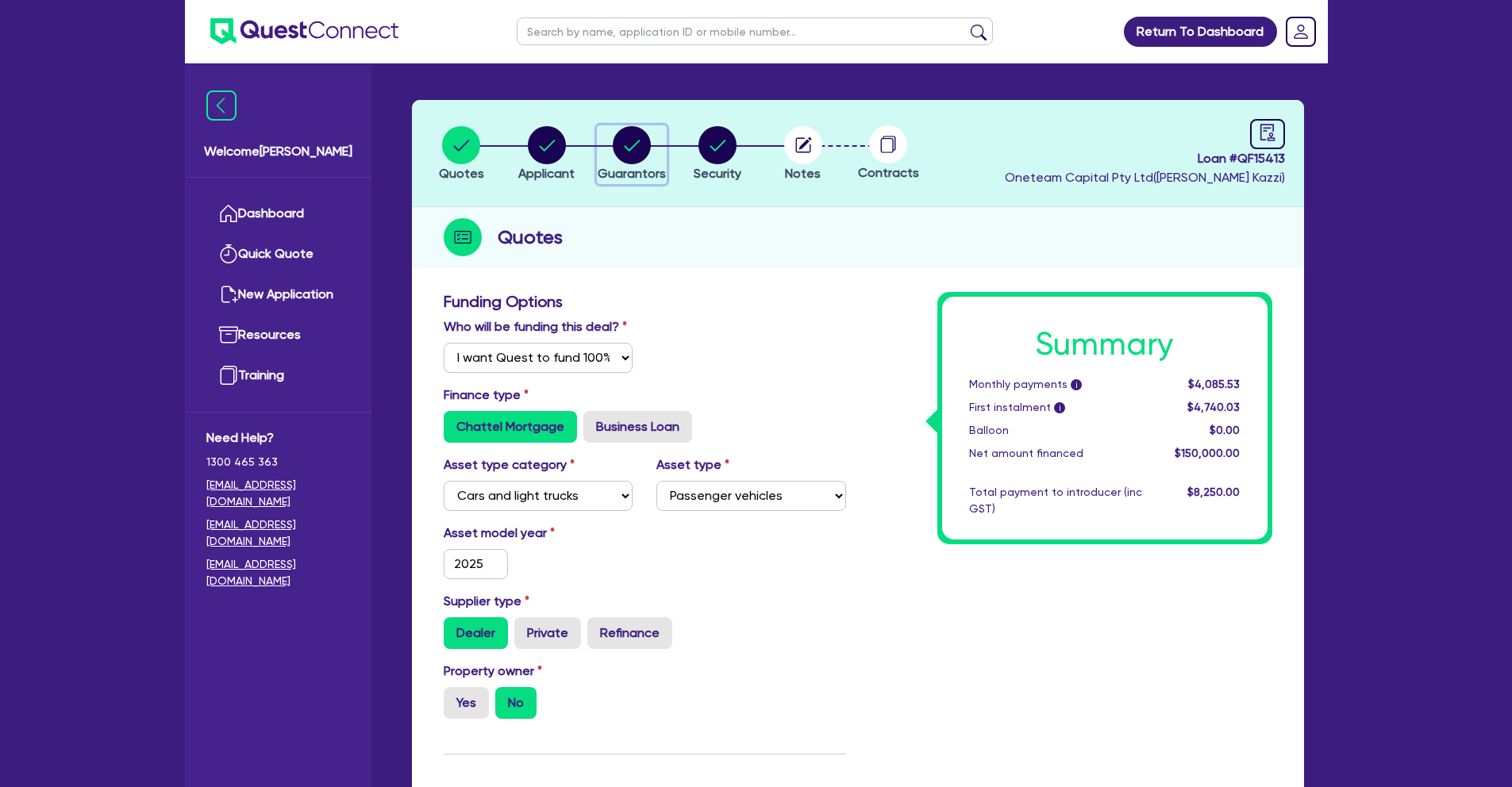
select select "DE_FACTO"
select select "MR"
select select "[GEOGRAPHIC_DATA]"
select select "DE_FACTO"
select select "[GEOGRAPHIC_DATA]"
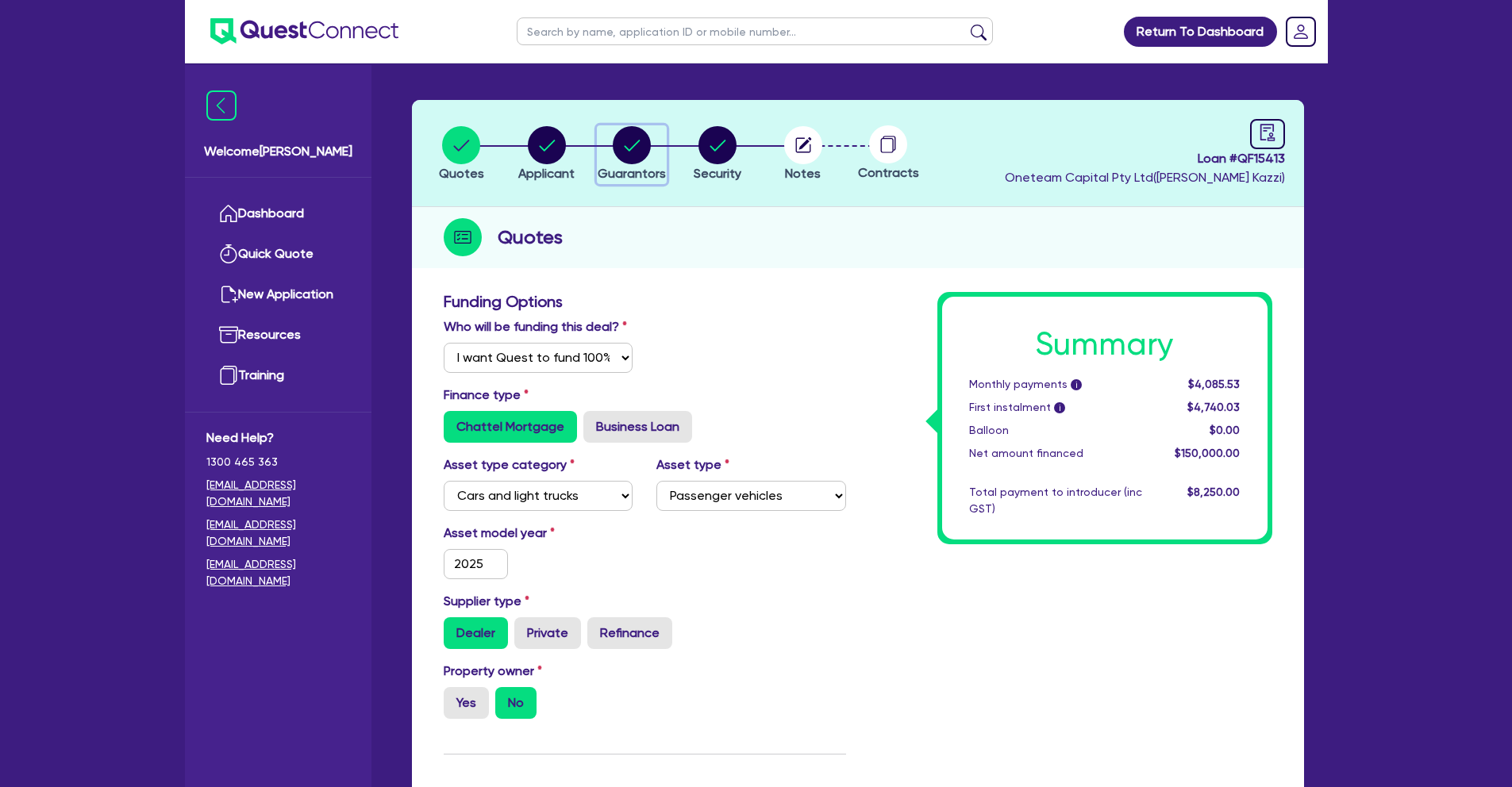
select select "PROPERTY"
select select "INVESTMENT_PROPERTY"
select select "CASH"
select select "MORTGAGE"
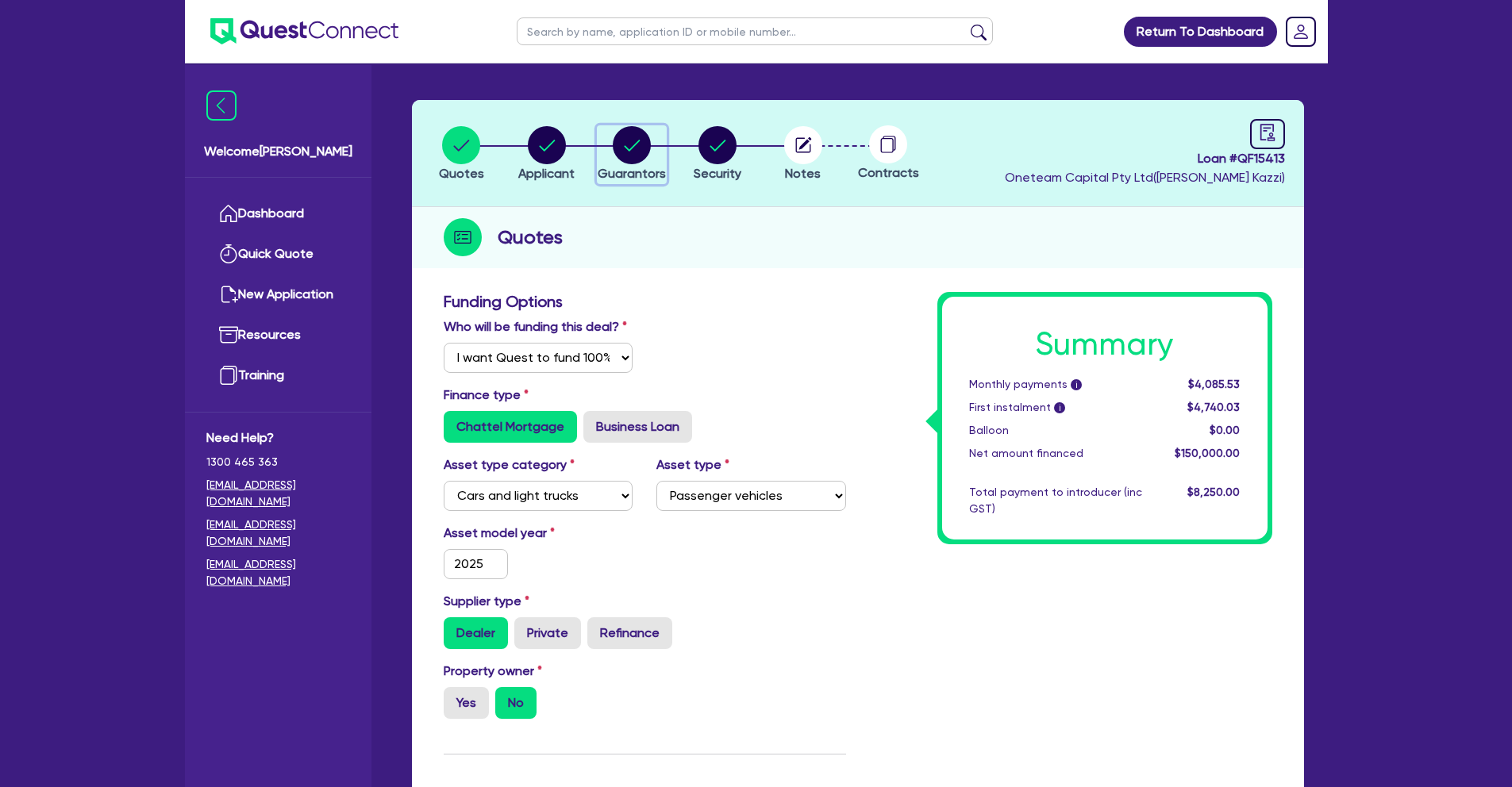
select select "INVESTMENT_PROPERTY_LOAN"
select select "CREDIT_CARD"
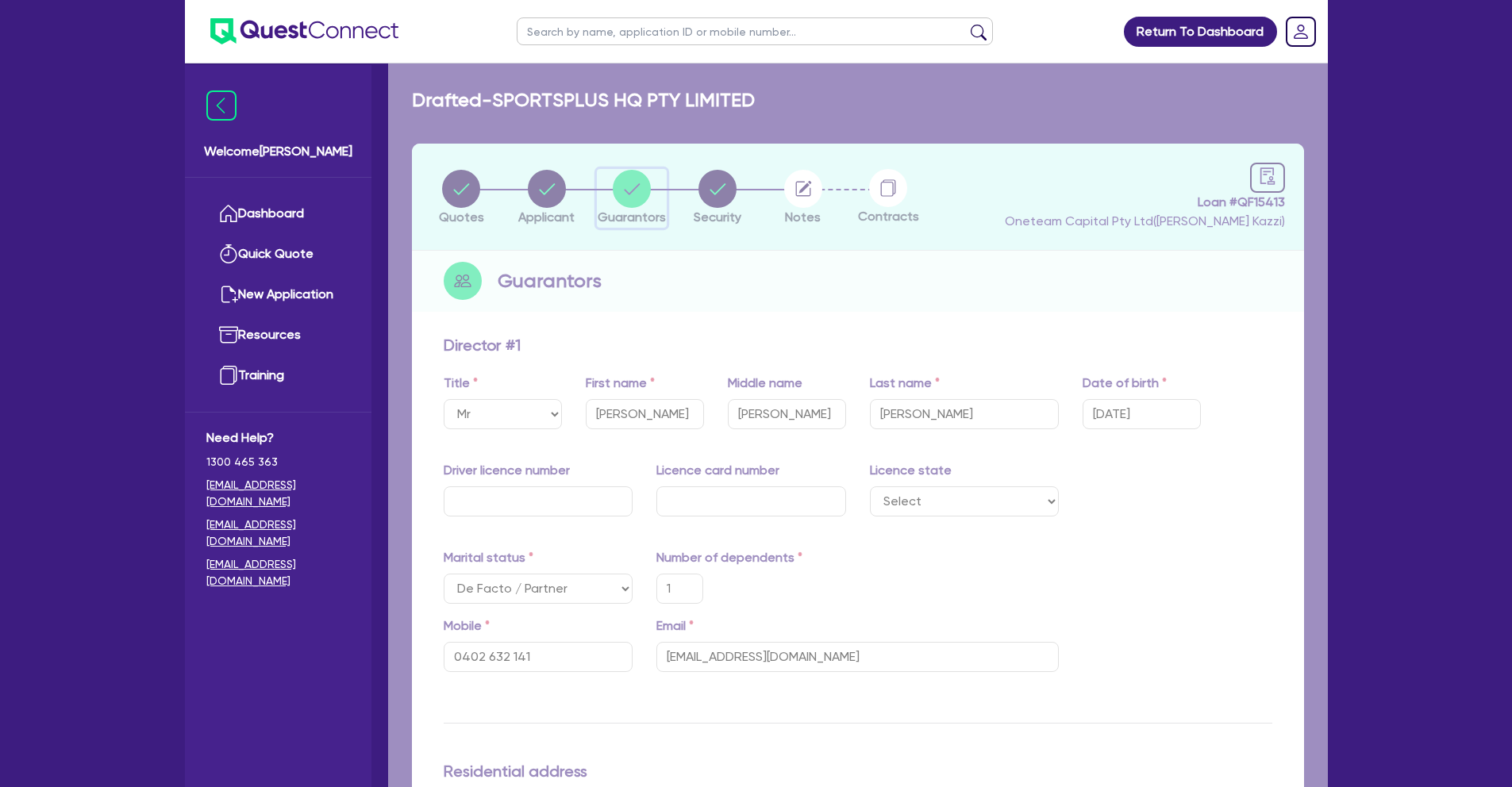
type input "1"
type input "0402 632 141"
type input "0"
type input "0429 602 410"
type input "1,600,000"
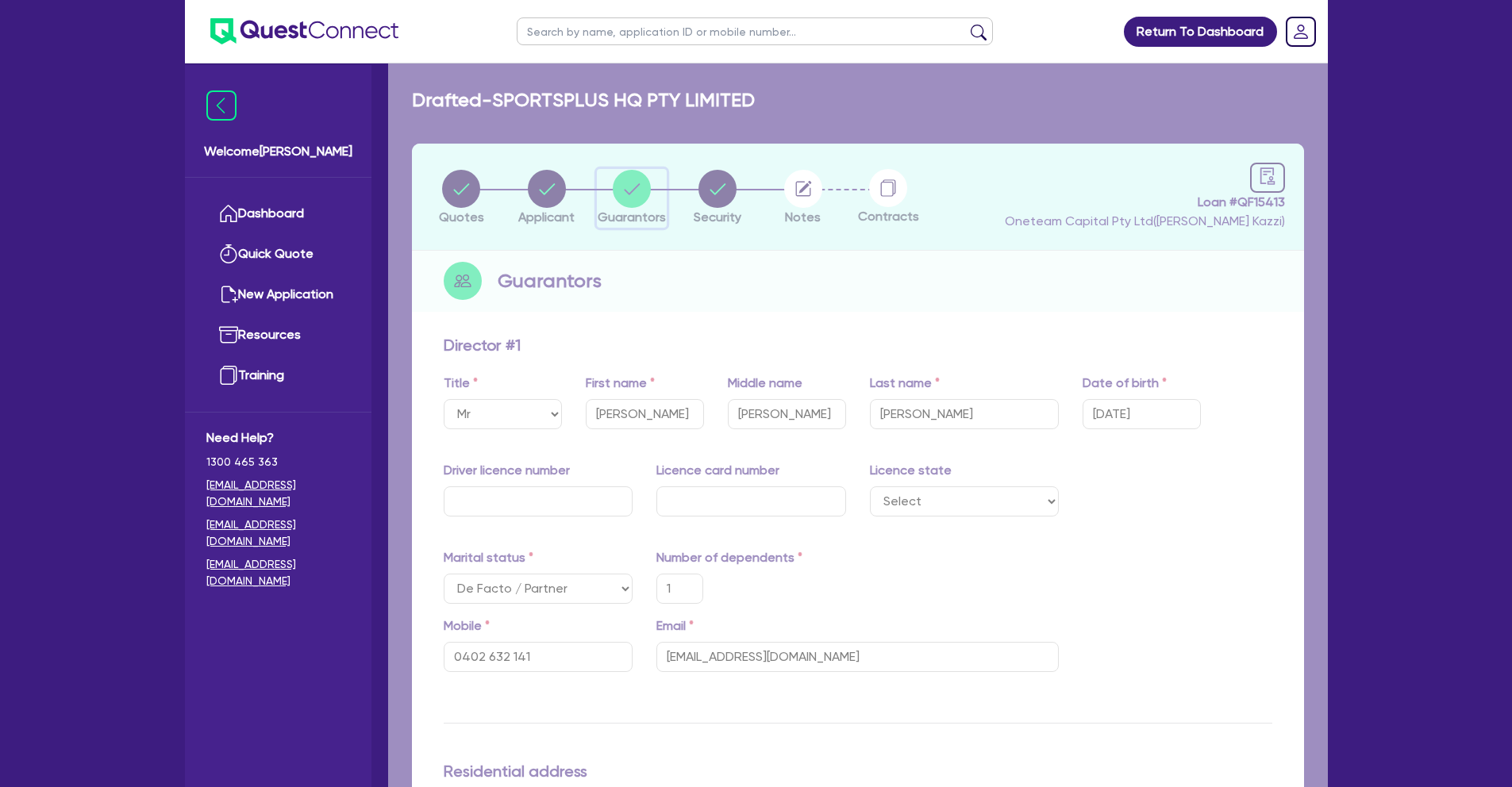
type input "460,000"
type input "530,000"
type input "280,000"
type input "510,000"
type input "4,800"
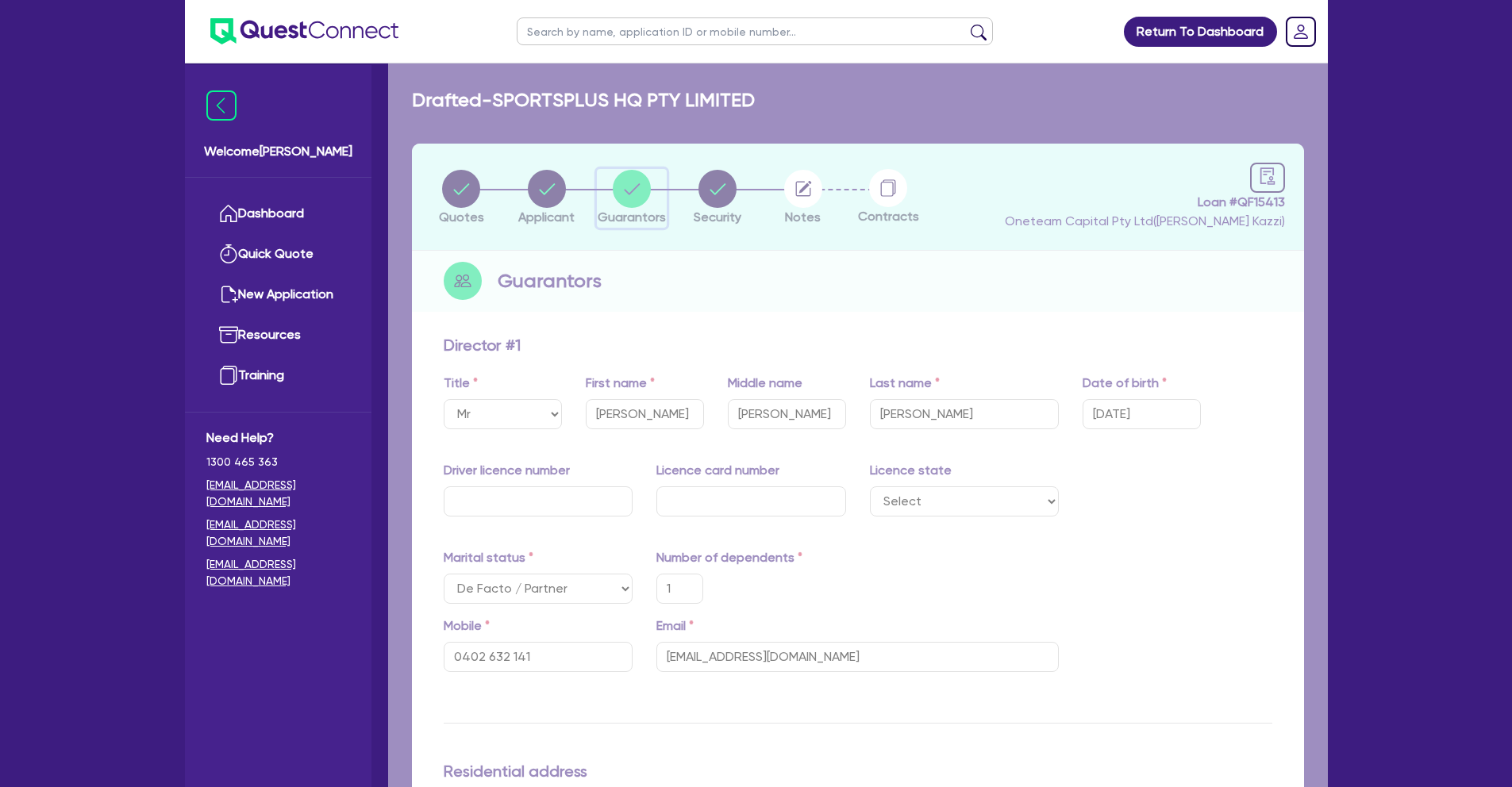
type input "420,000"
type input "3,500"
type input "410,000"
type input "3,300"
type input "3,500"
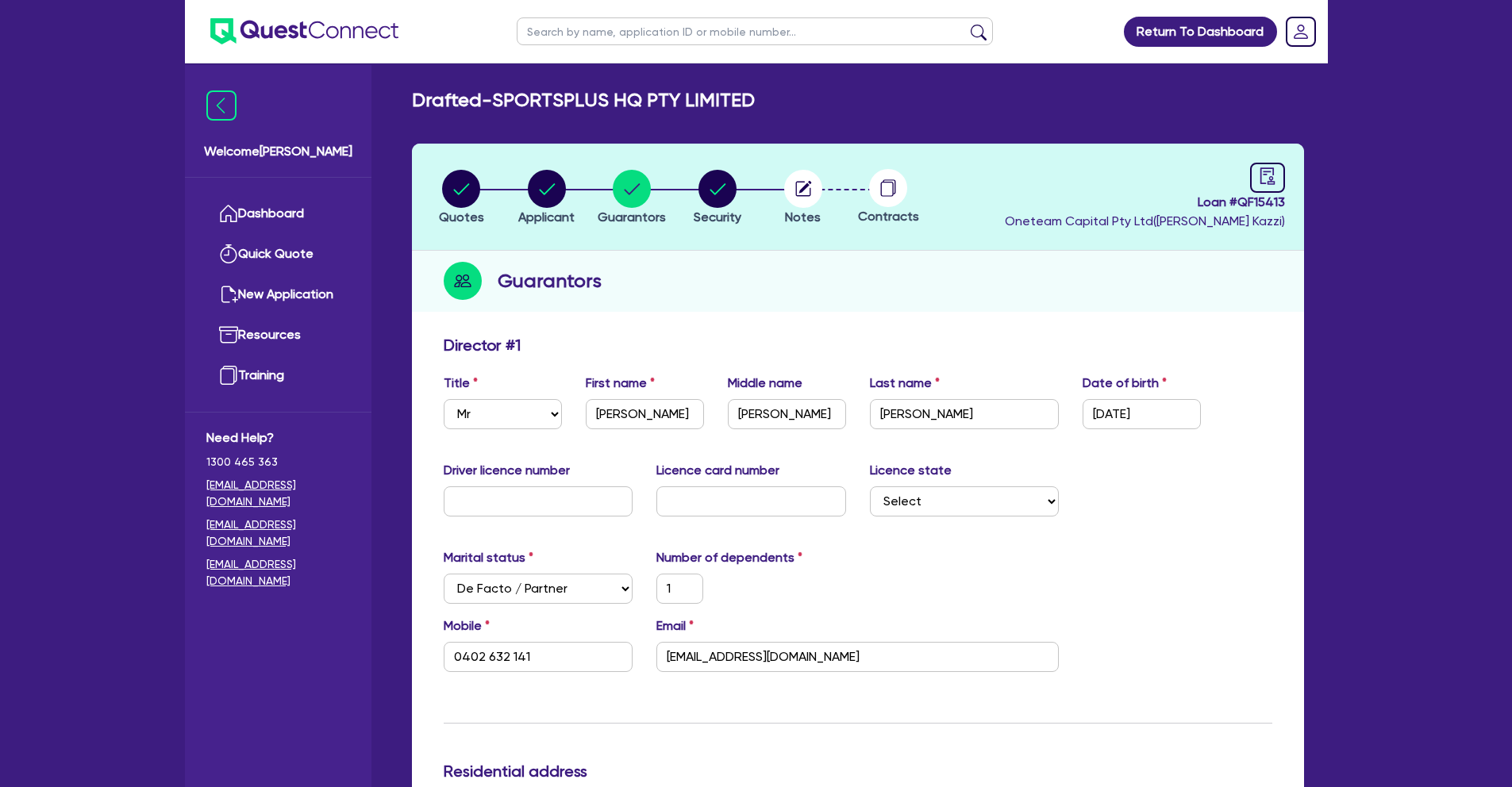
click at [502, 100] on h2 "Drafted - SPORTSPLUS HQ PTY LIMITED" at bounding box center [583, 100] width 343 height 23
click at [273, 214] on link "Dashboard" at bounding box center [278, 214] width 144 height 41
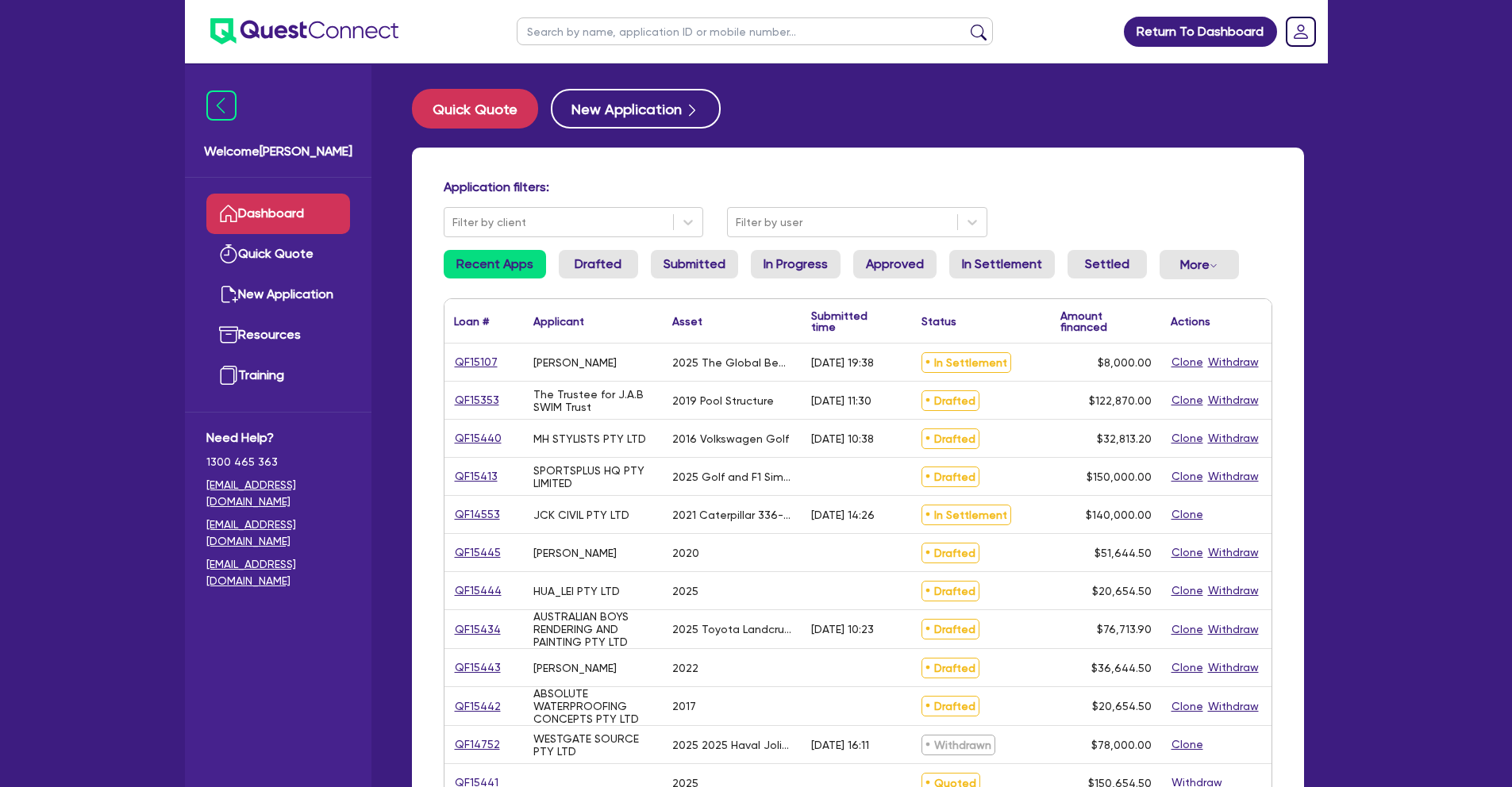
click at [649, 30] on input "text" at bounding box center [754, 31] width 476 height 28
type input "swim"
click at [966, 24] on button "submit" at bounding box center [978, 35] width 26 height 22
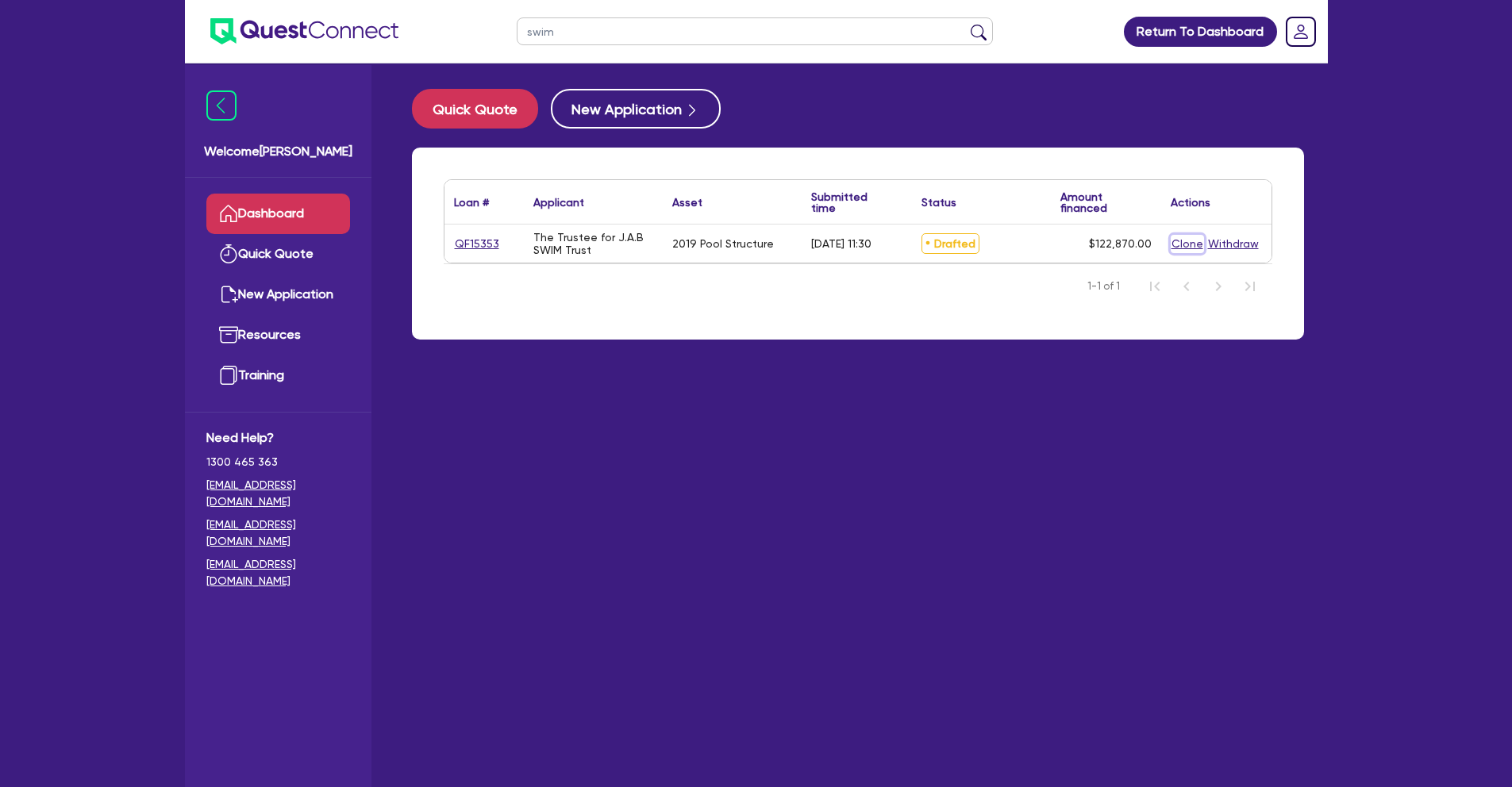
click at [1184, 244] on button "Clone" at bounding box center [1187, 244] width 34 height 18
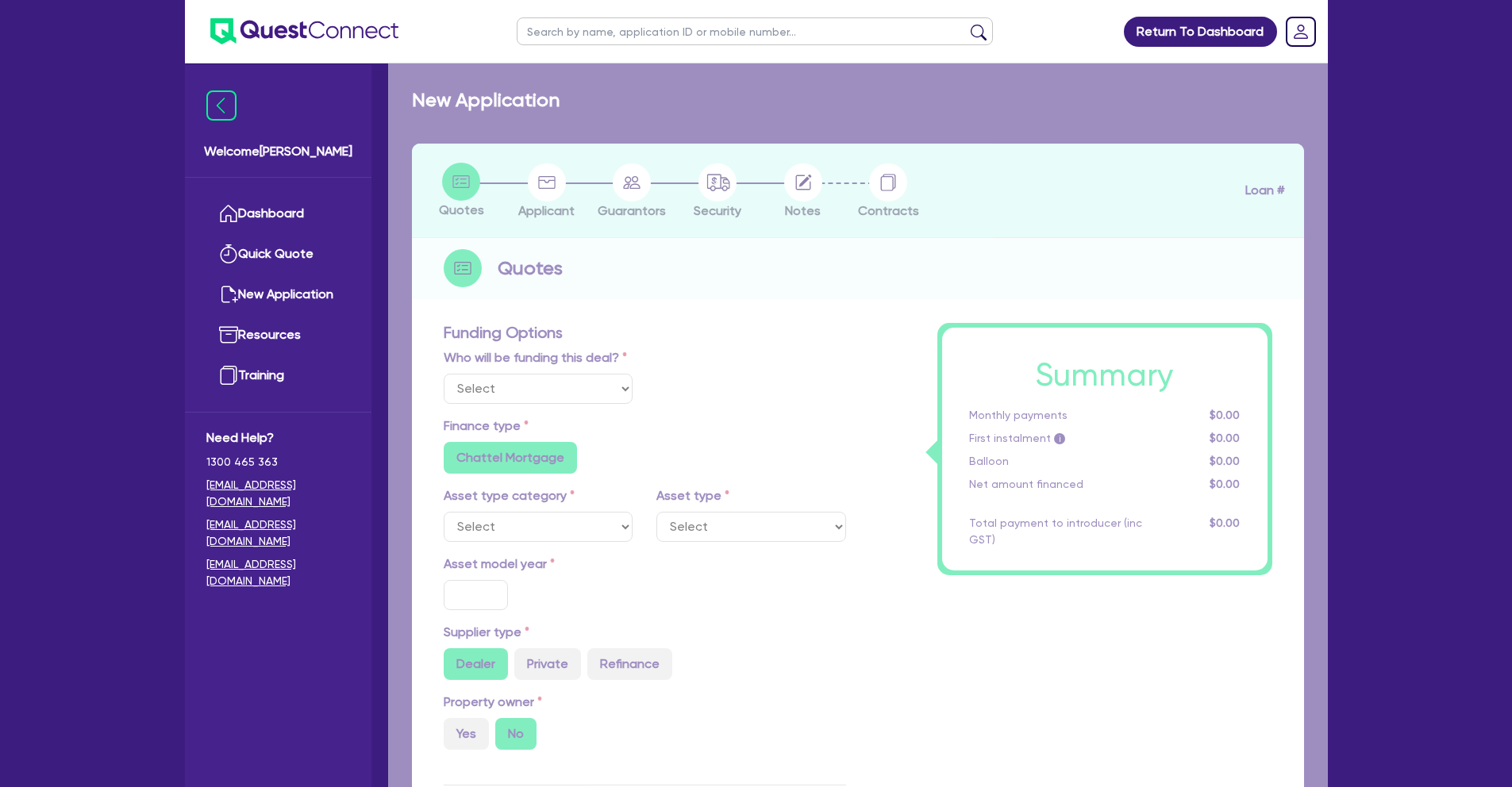
select select "Other"
radio input "true"
radio input "false"
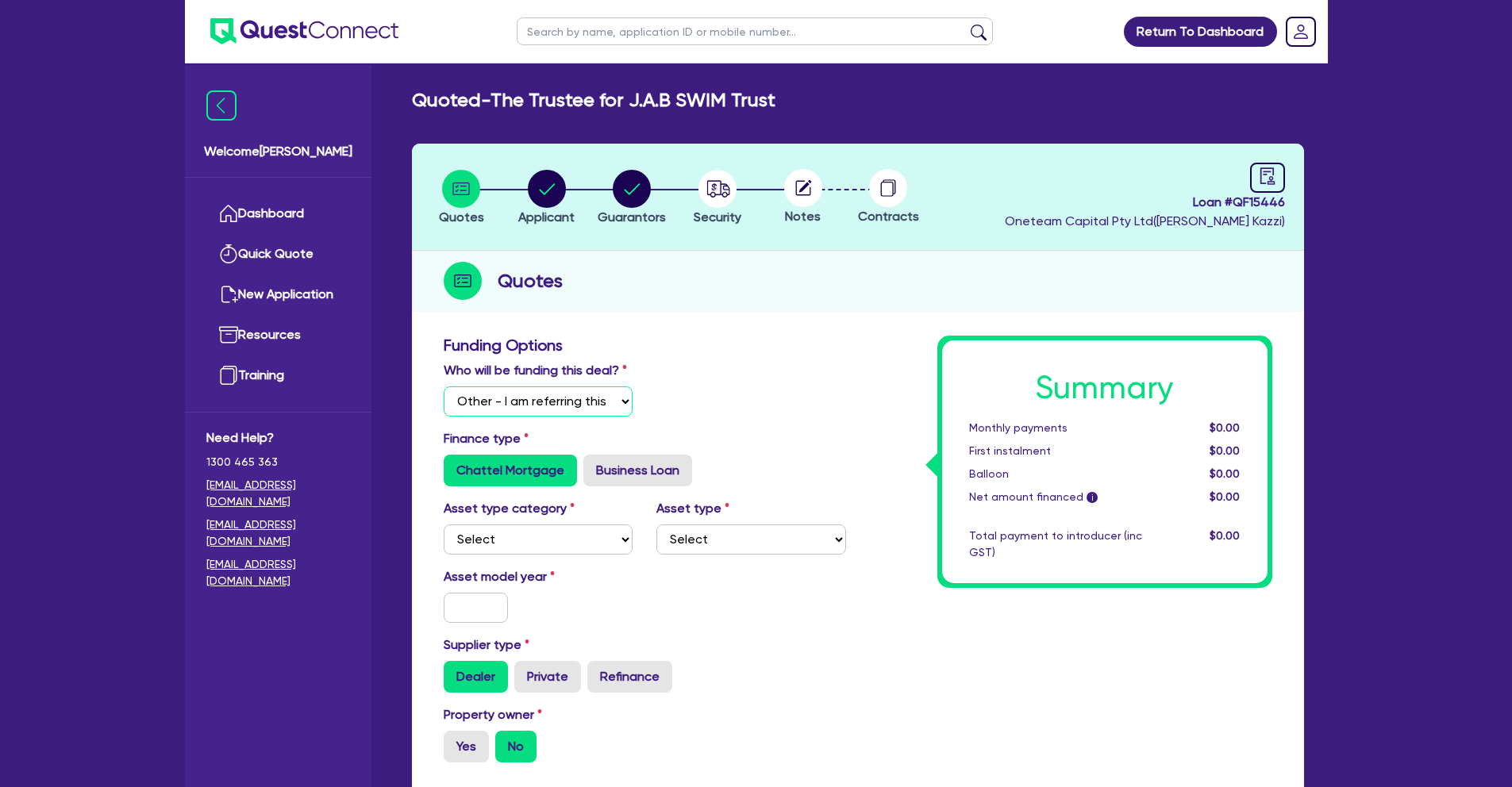
click at [513, 401] on select "Select I will fund 100% I will co-fund with Quest I want Quest to fund 100% Oth…" at bounding box center [538, 401] width 190 height 30
select select "Quest Finance - Own Book"
click at [443, 386] on select "Select I will fund 100% I will co-fund with Quest I want Quest to fund 100% Oth…" at bounding box center [538, 401] width 190 height 30
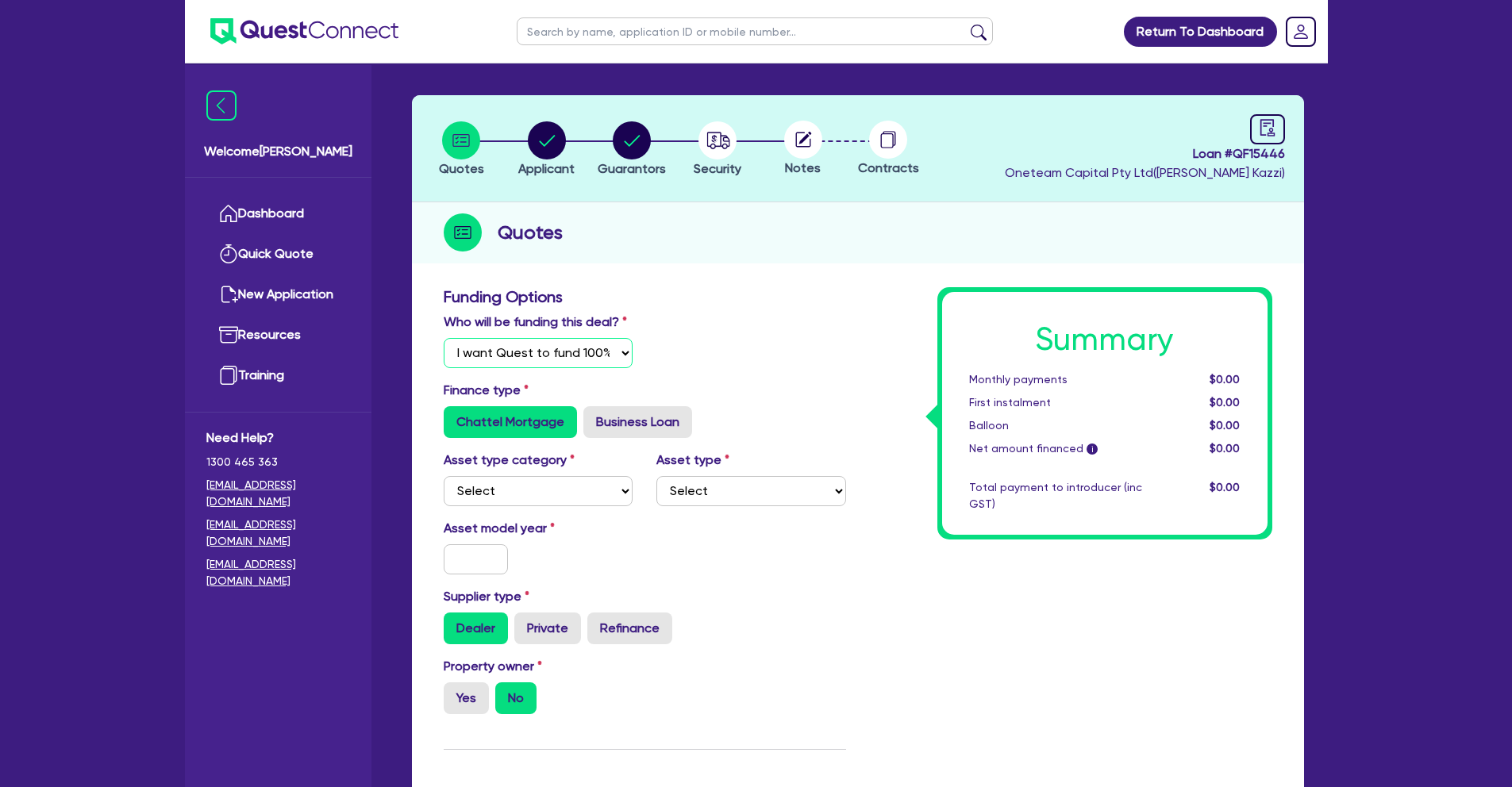
scroll to position [94, 0]
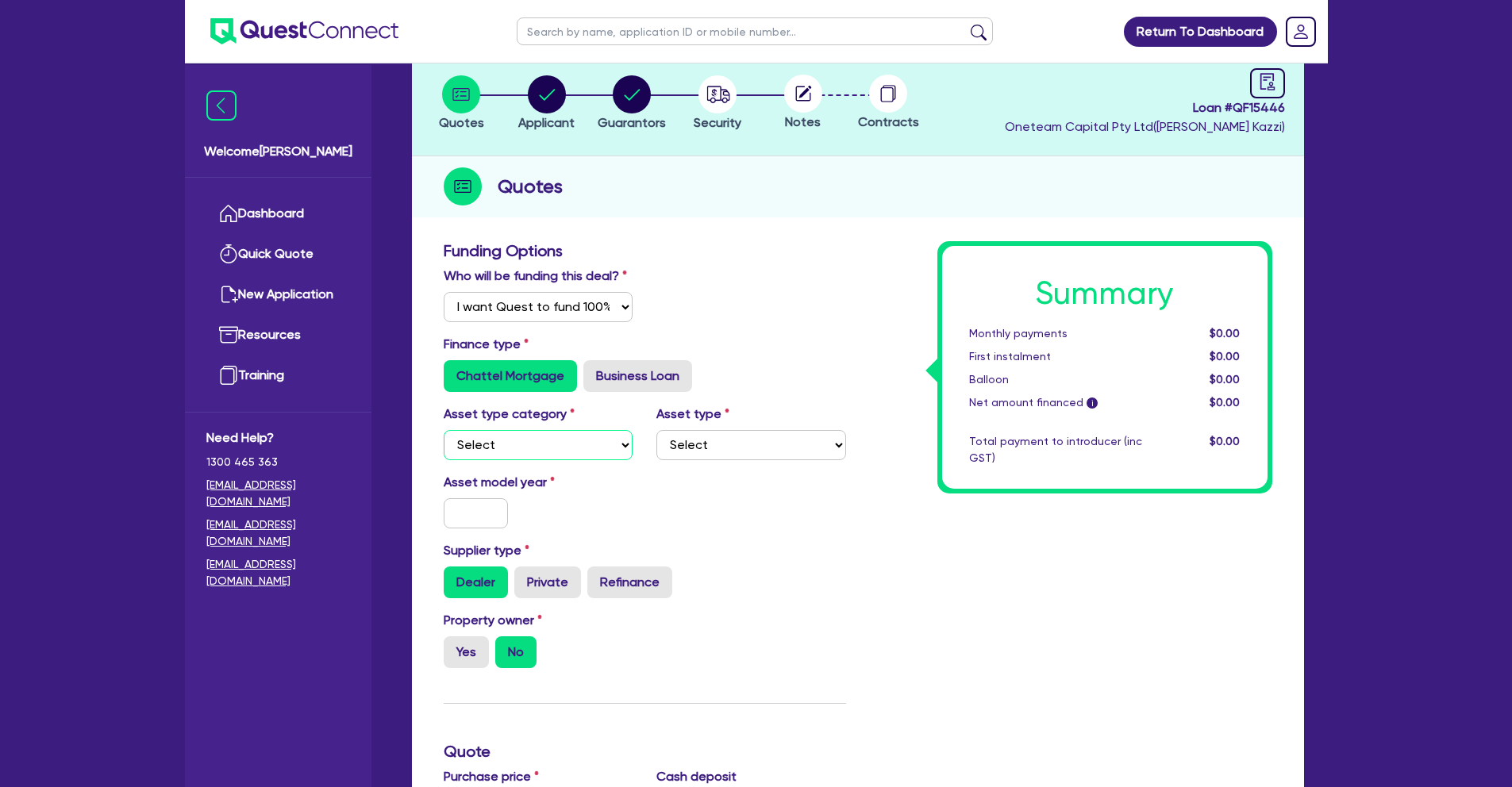
click at [553, 436] on select "Select Cars and light trucks Primary assets Secondary assets Tertiary assets" at bounding box center [538, 445] width 190 height 30
select select "CARS_AND_LIGHT_TRUCKS"
click at [443, 430] on select "Select Cars and light trucks Primary assets Secondary assets Tertiary assets" at bounding box center [538, 445] width 190 height 30
click at [785, 437] on select "Select Passenger vehicles Vans and utes Light trucks up to 4.5 tonne" at bounding box center [750, 445] width 190 height 30
select select "PASSENGER_VEHICLES"
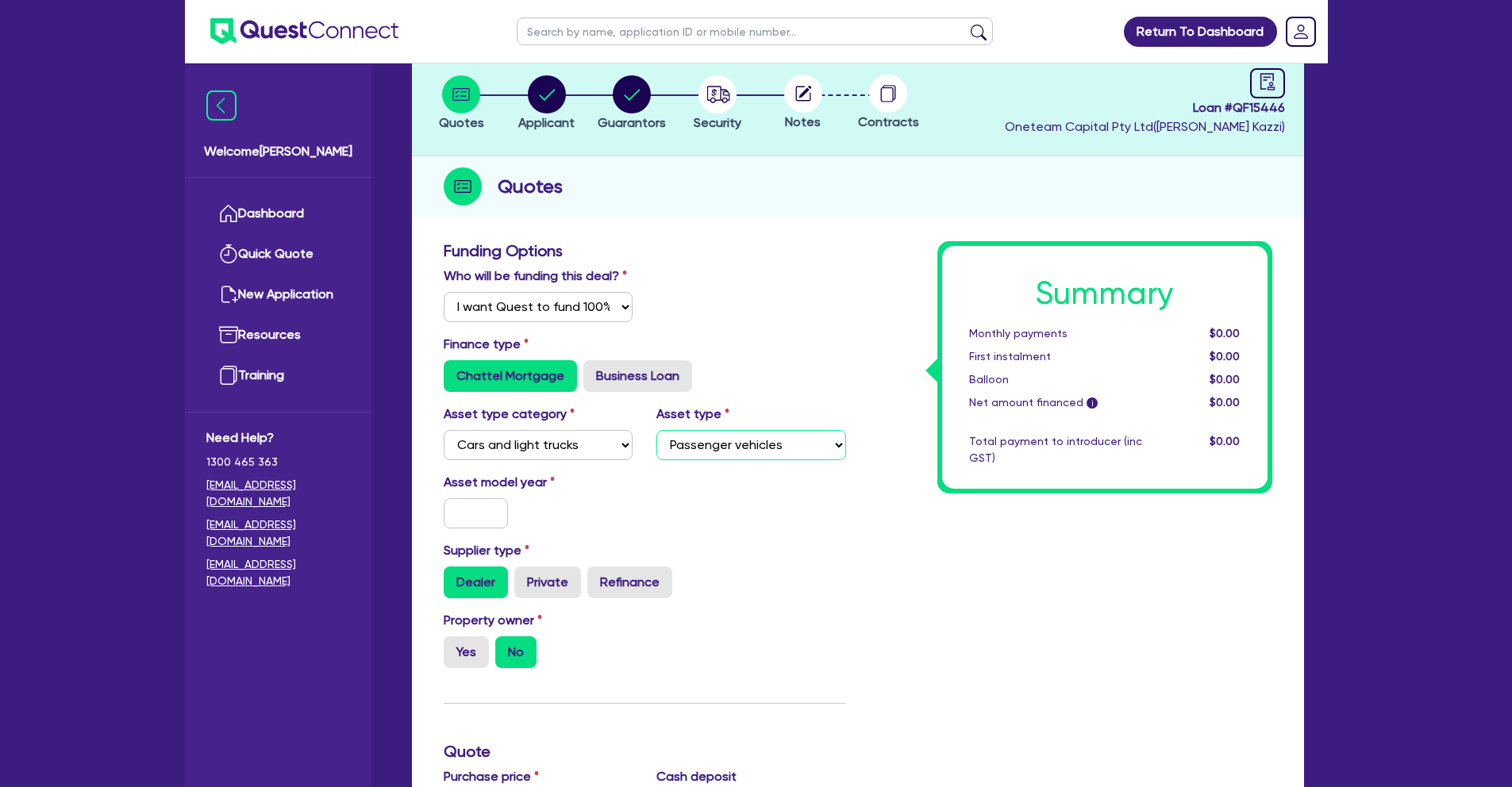
click at [656, 430] on select "Select Passenger vehicles Vans and utes Light trucks up to 4.5 tonne" at bounding box center [750, 445] width 190 height 30
click at [482, 517] on input "text" at bounding box center [475, 513] width 65 height 30
type input "2018"
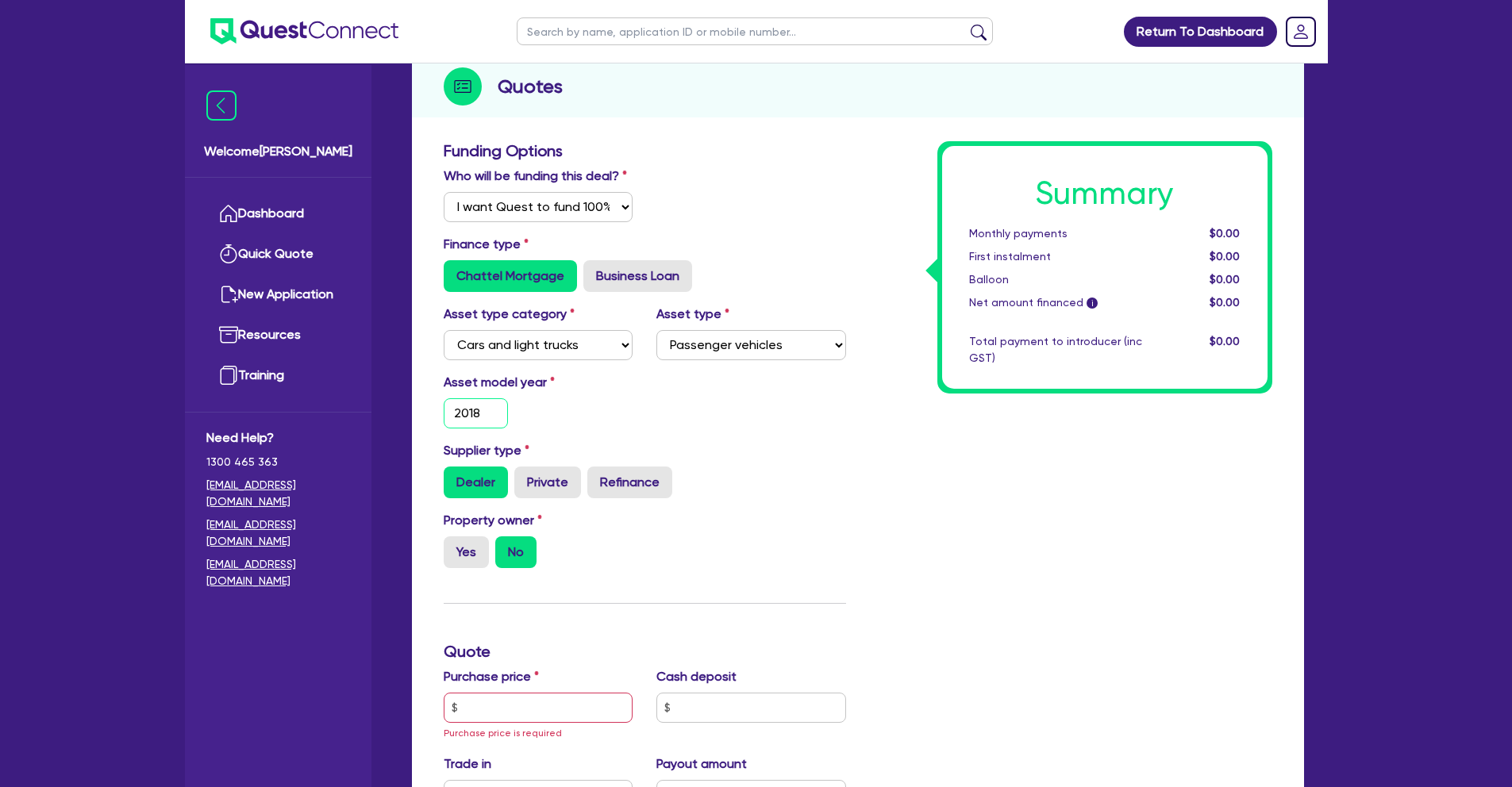
scroll to position [311, 0]
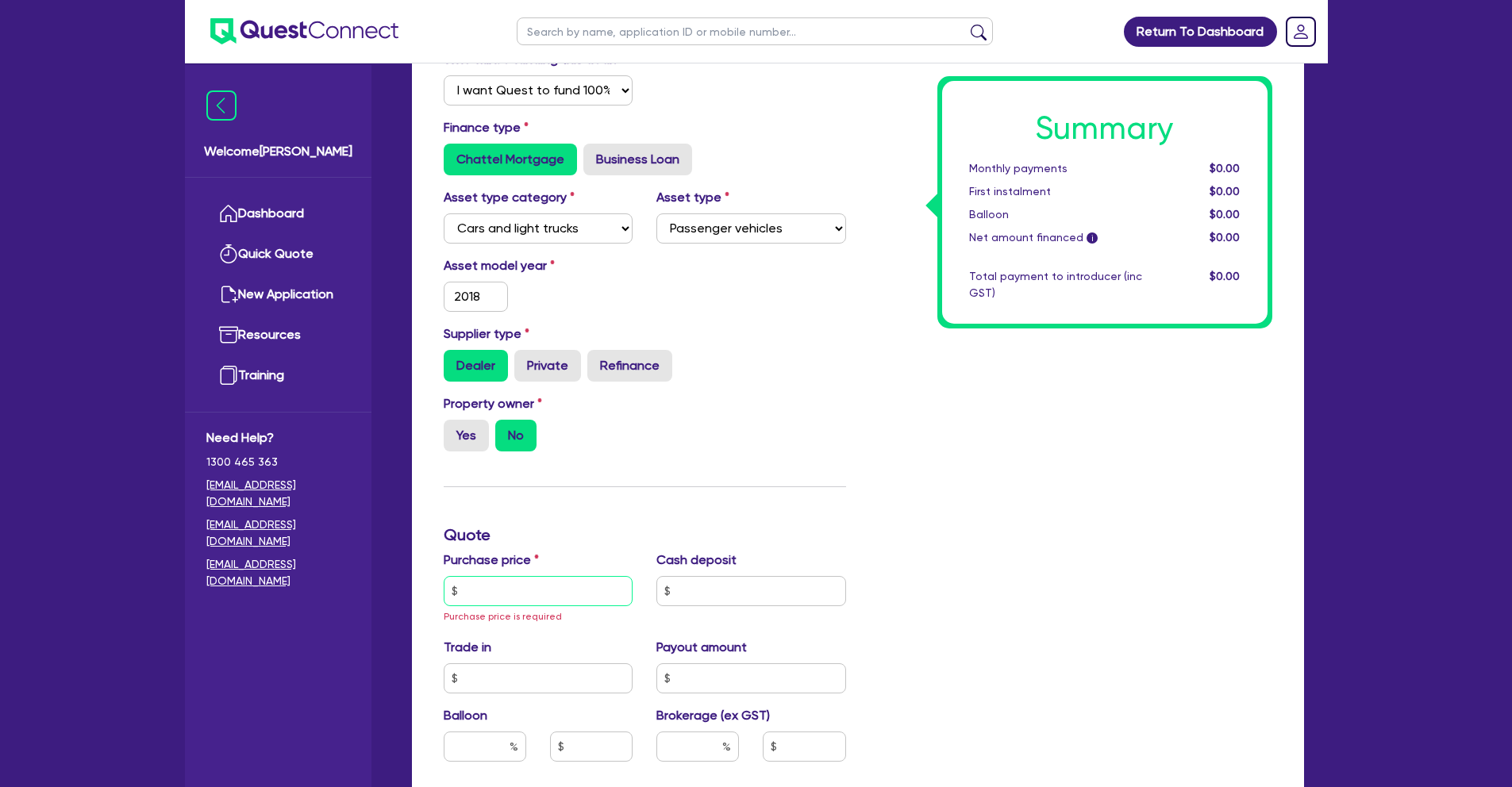
click at [515, 597] on input "text" at bounding box center [538, 591] width 190 height 30
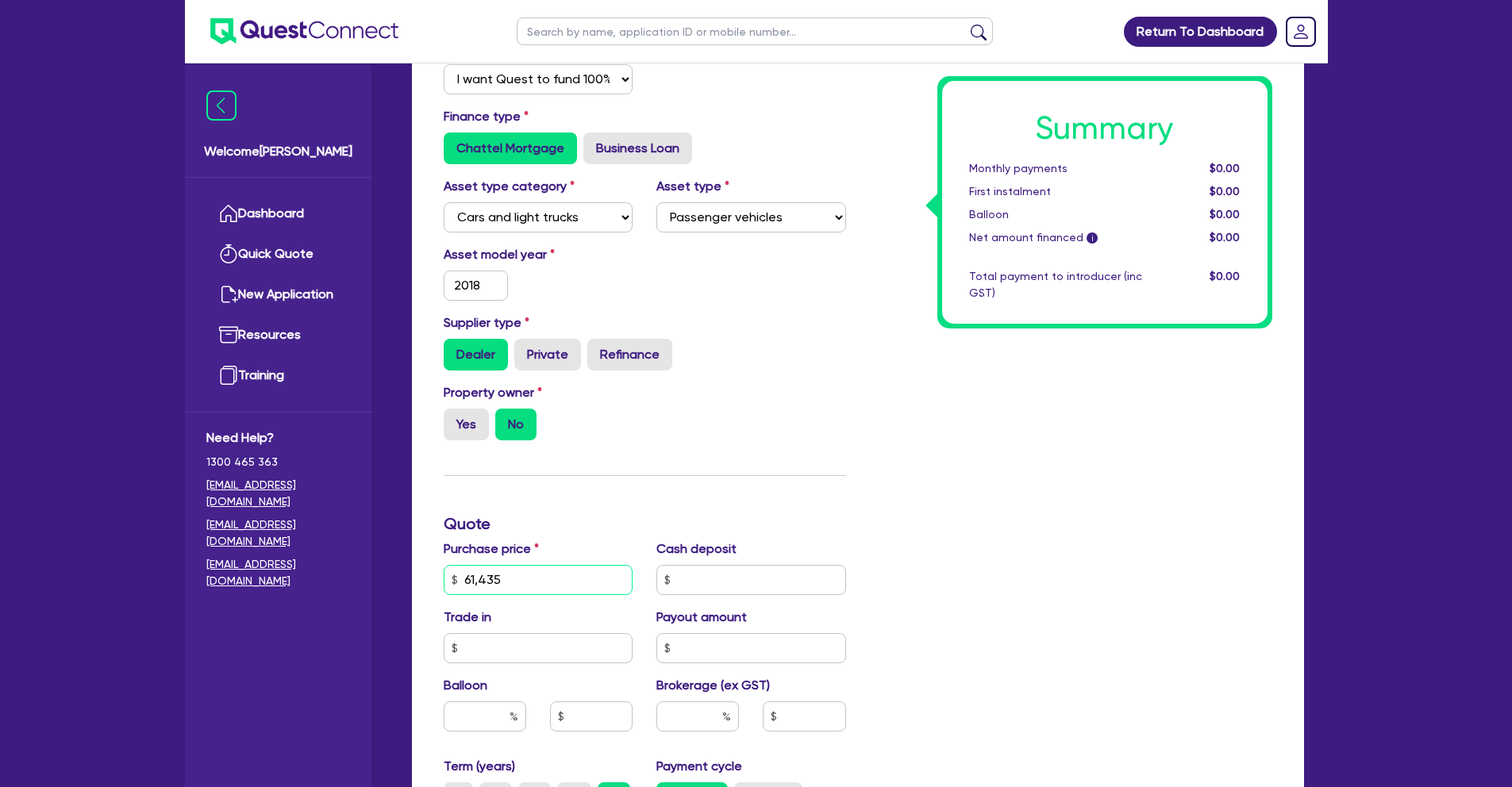
scroll to position [422, 0]
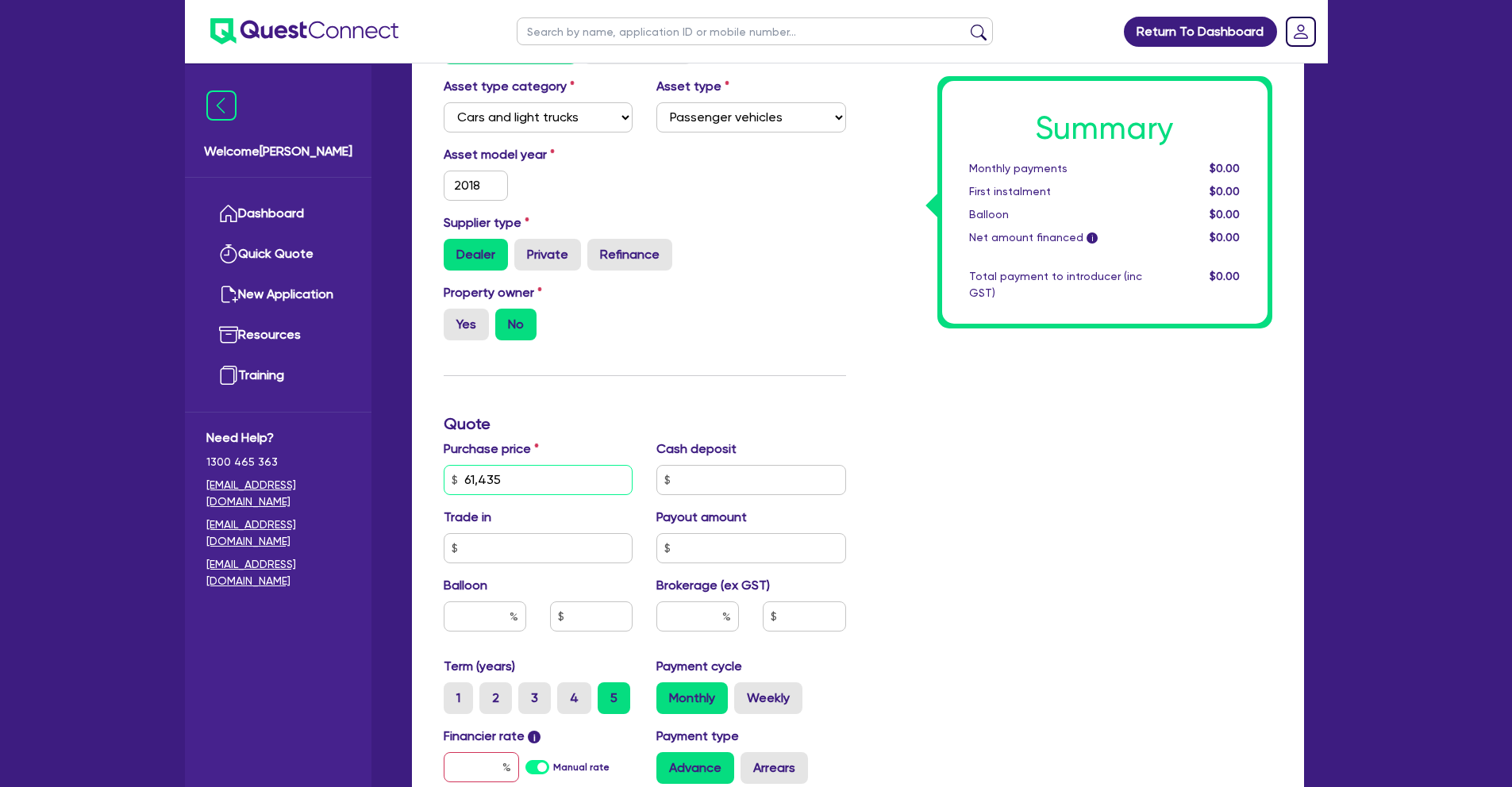
type input "61,435"
click at [495, 618] on input "text" at bounding box center [484, 617] width 82 height 30
type input "30"
click at [918, 589] on div "Summary Monthly payments $0.00 First instalment $0.00 Balloon $0.00 Net amount …" at bounding box center [1070, 433] width 426 height 1038
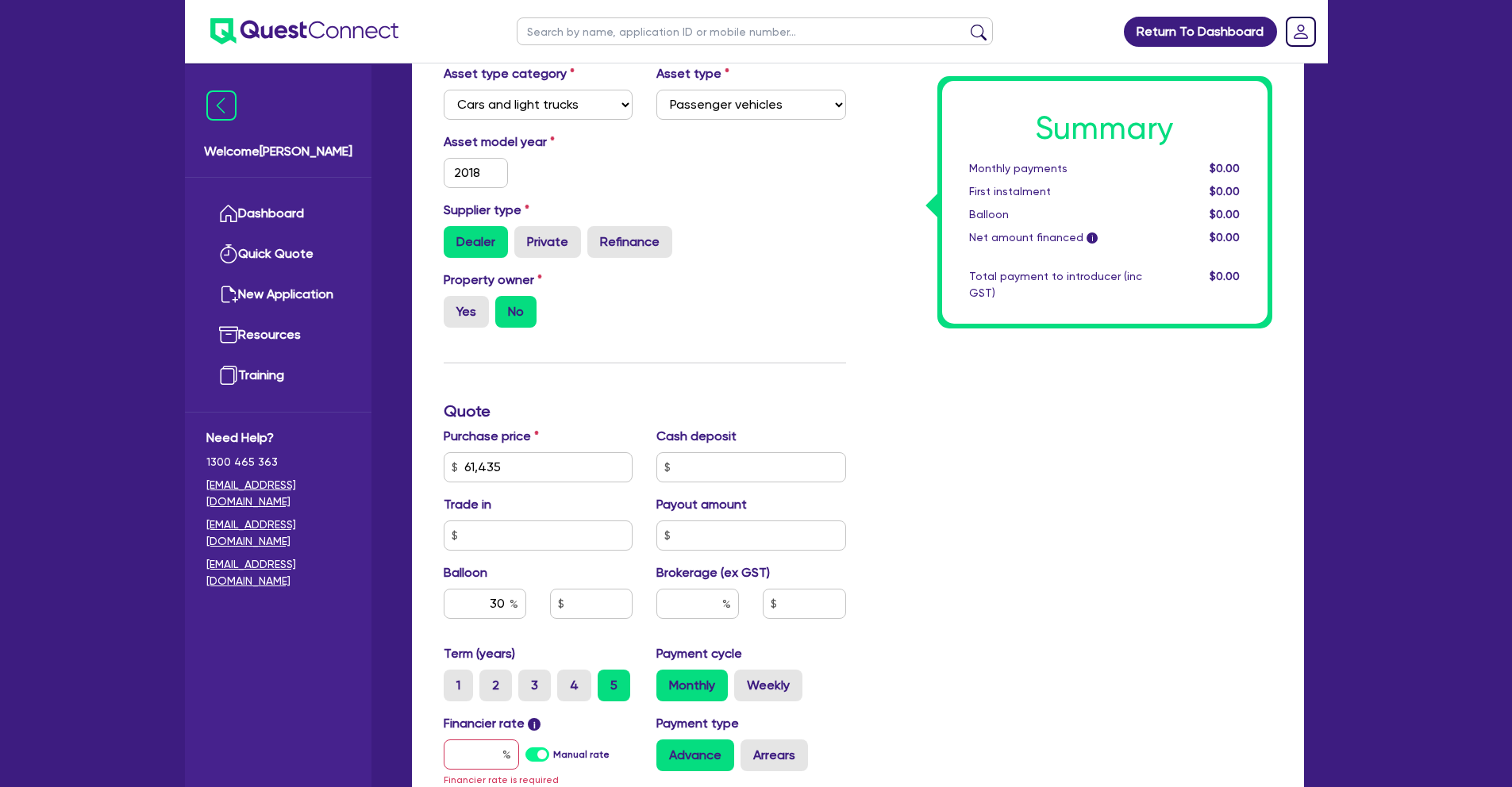
scroll to position [509, 0]
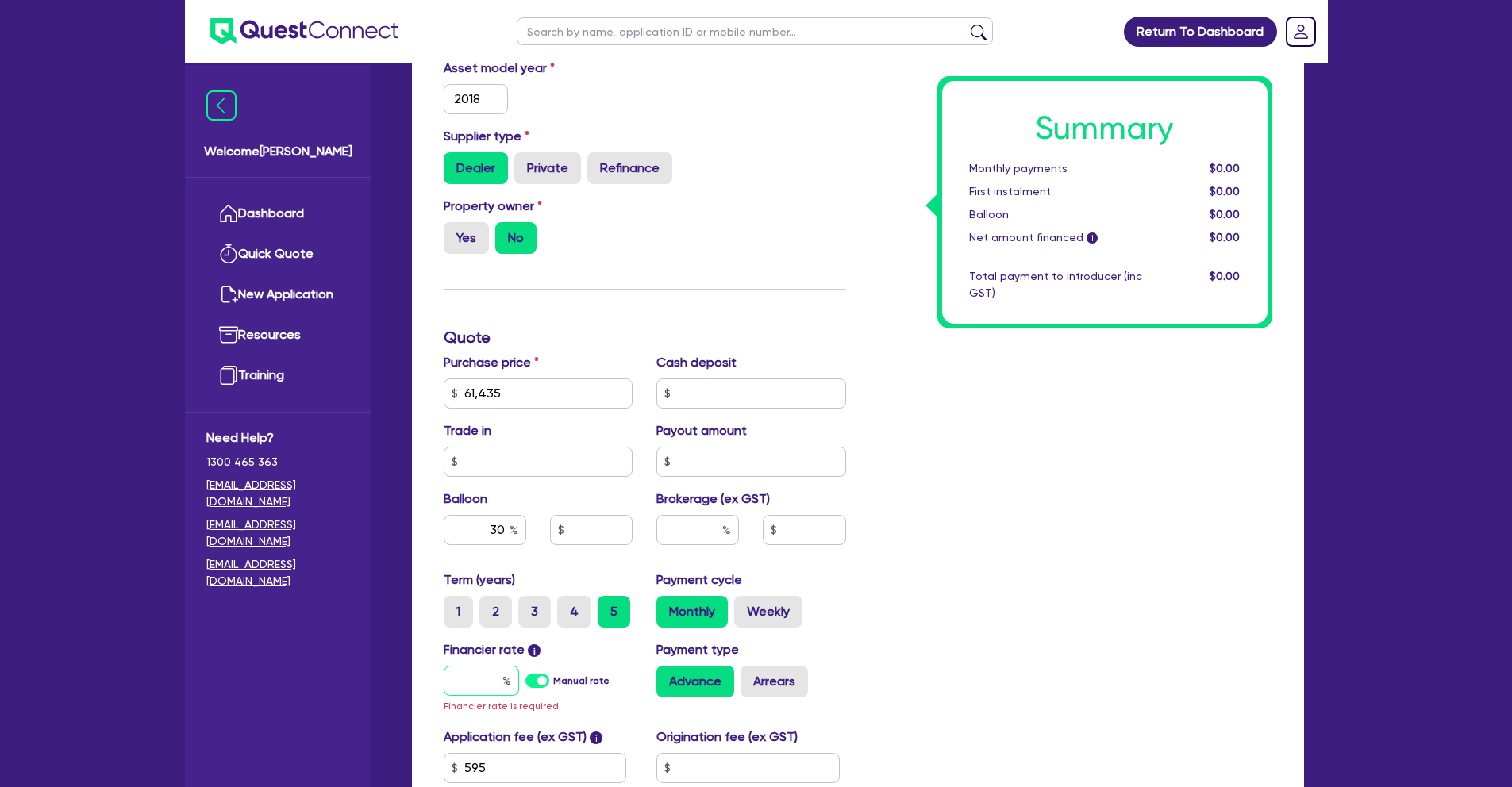
click at [483, 683] on input "text" at bounding box center [481, 681] width 75 height 30
type input "1"
type input "18,430.5"
type input "17"
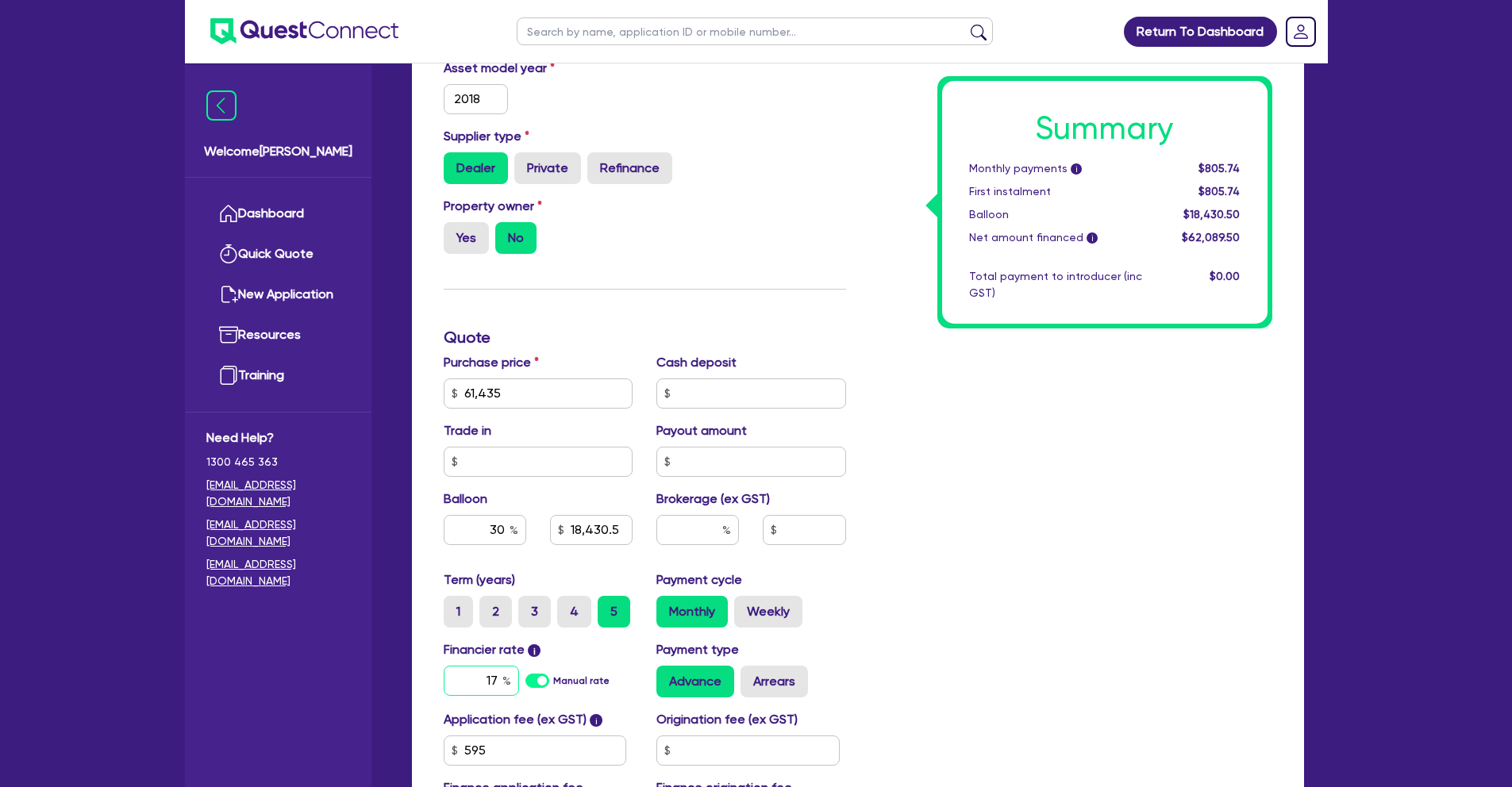
type input "18,430.5"
type input "17."
type input "18,430.5"
type input "17.9"
type input "18,430.5"
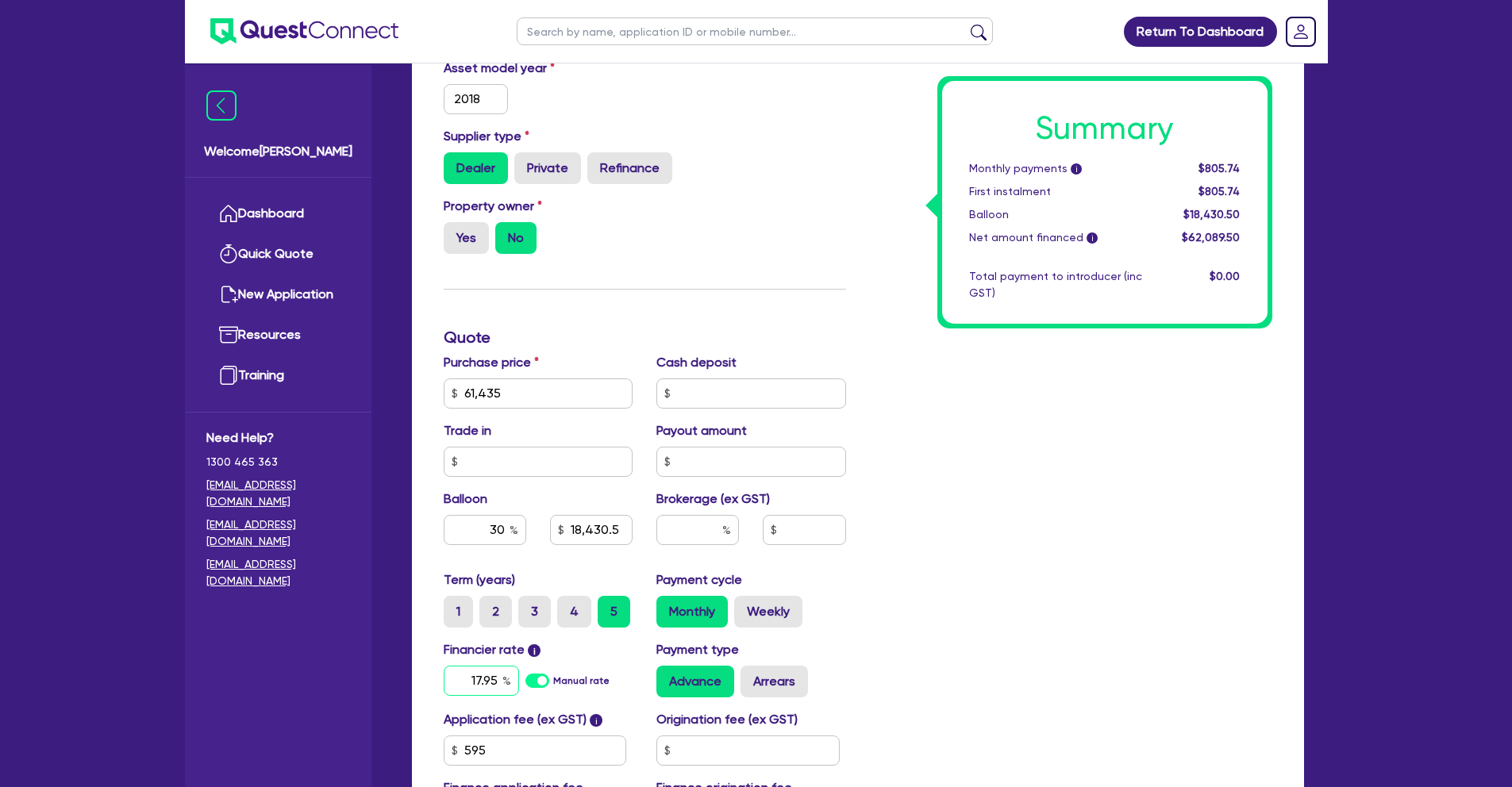
type input "17.95"
click at [690, 526] on input "text" at bounding box center [697, 530] width 82 height 30
type input "18,430.5"
type input "5"
type input "18,430.5"
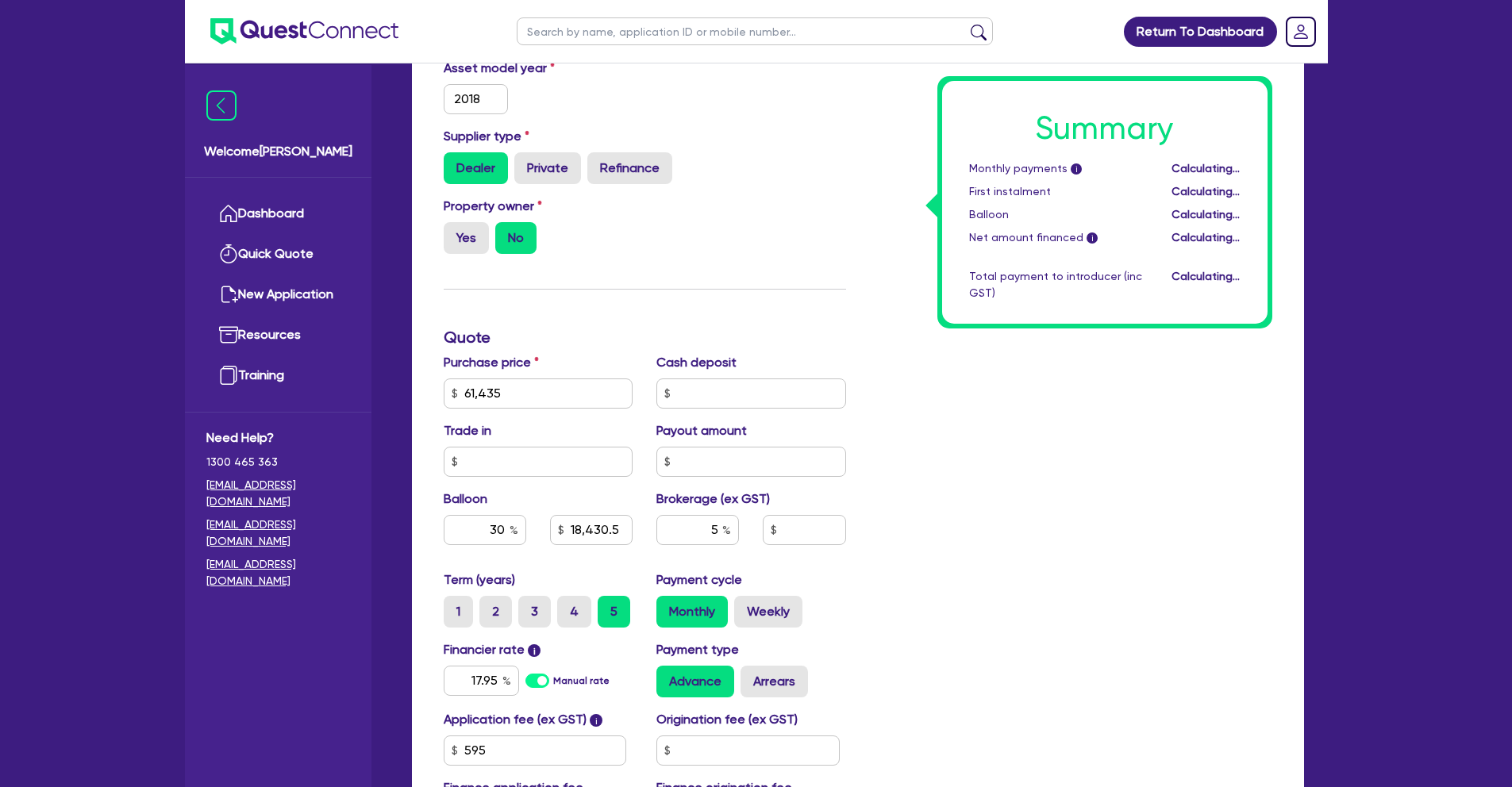
type input "3,104.48"
type input "18,430.5"
type input "3,104.48"
type input "18,430.5"
type input "6"
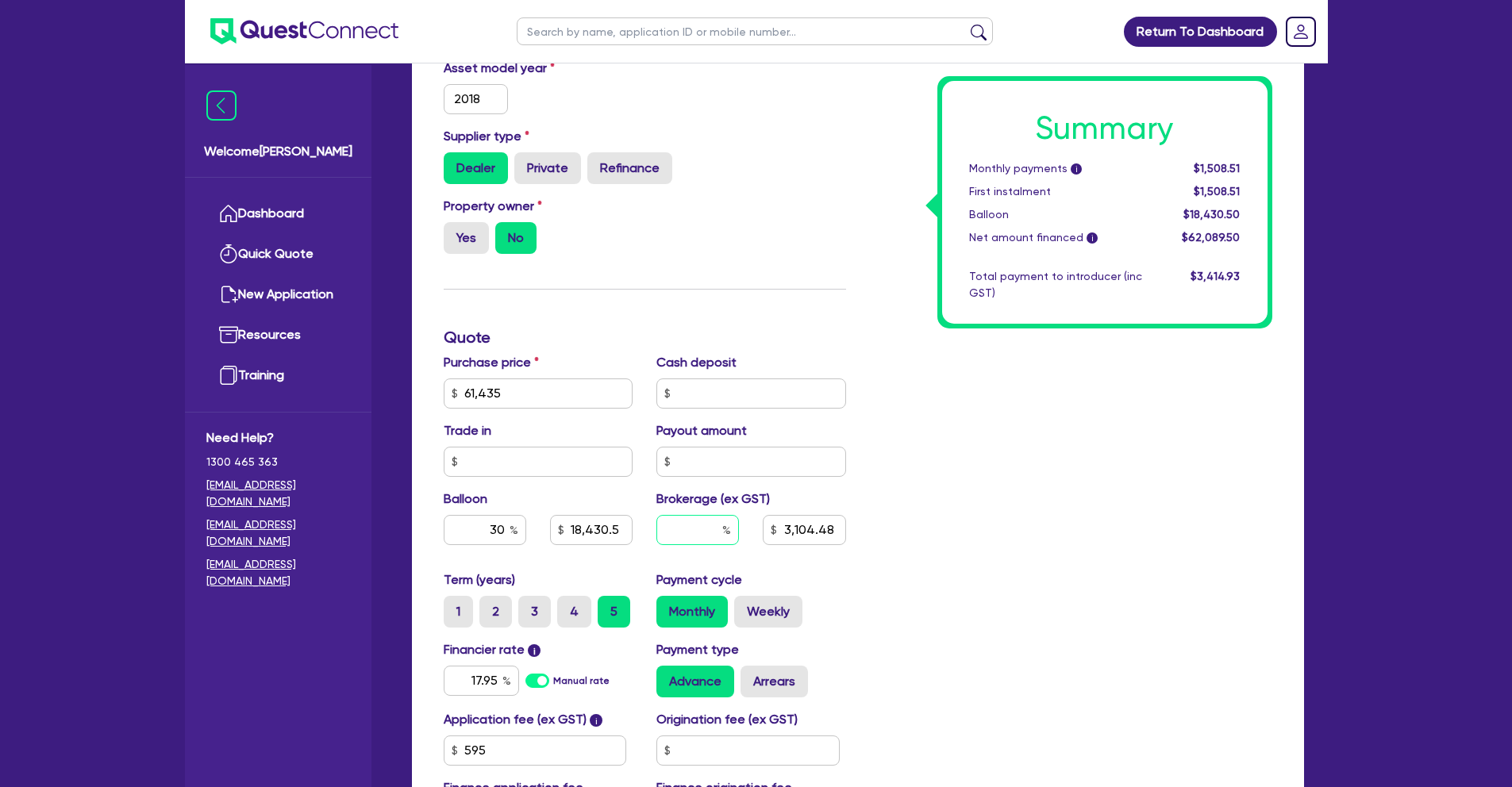
type input "3,104.48"
type input "6"
type input "18,430.5"
type input "3,104.48"
type input "18,430.5"
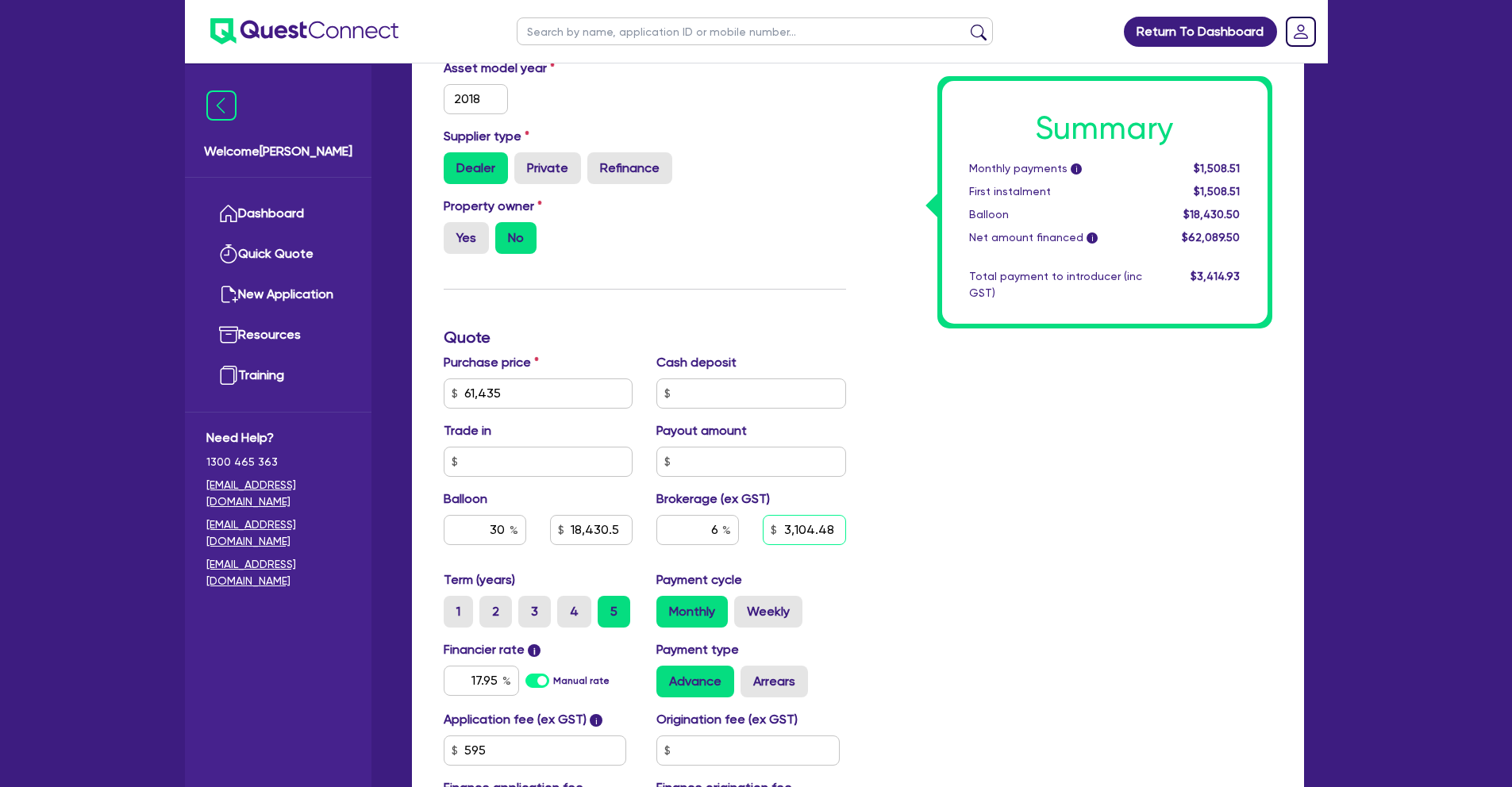
type input "3,725.37"
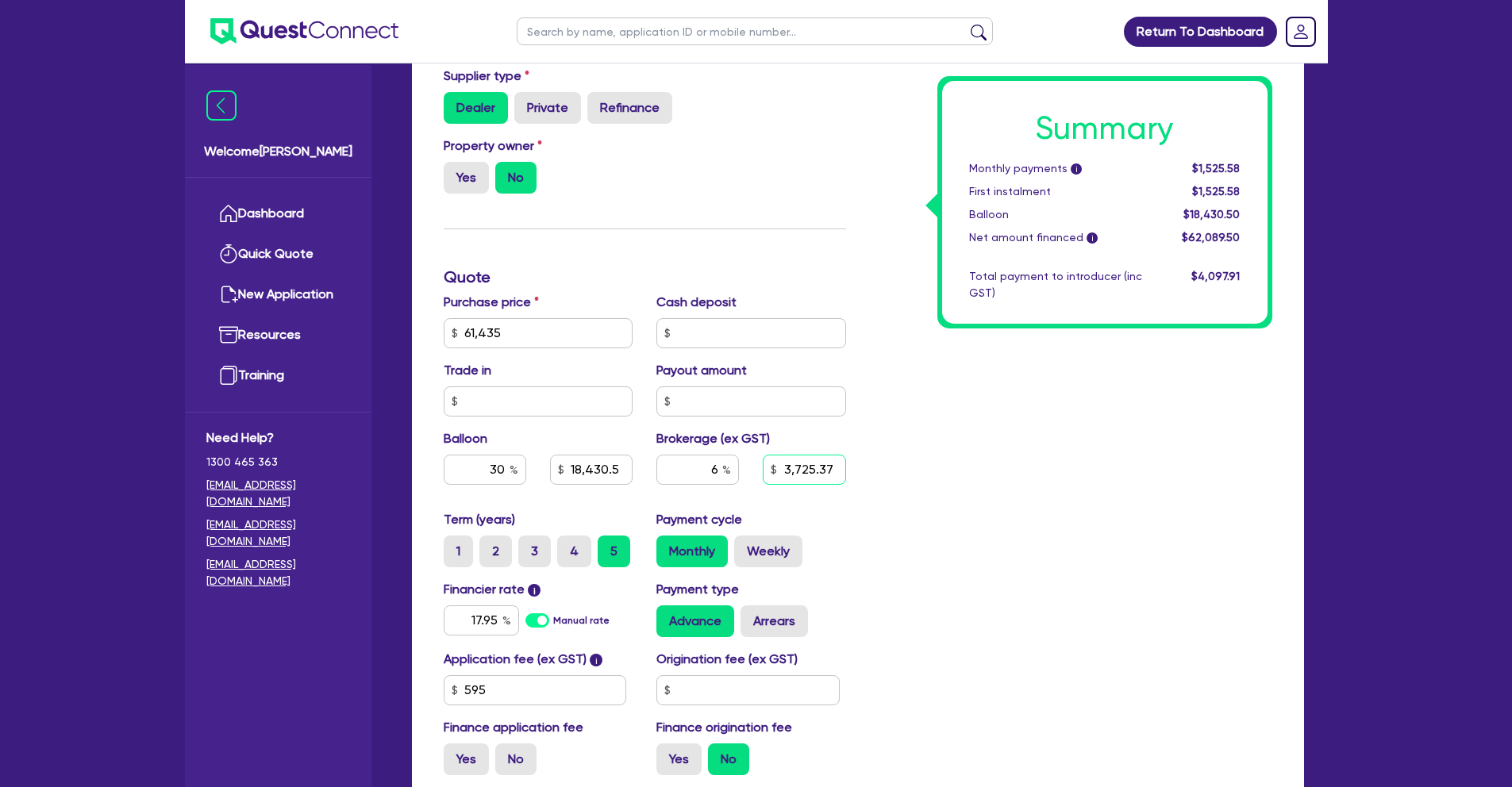
scroll to position [701, 0]
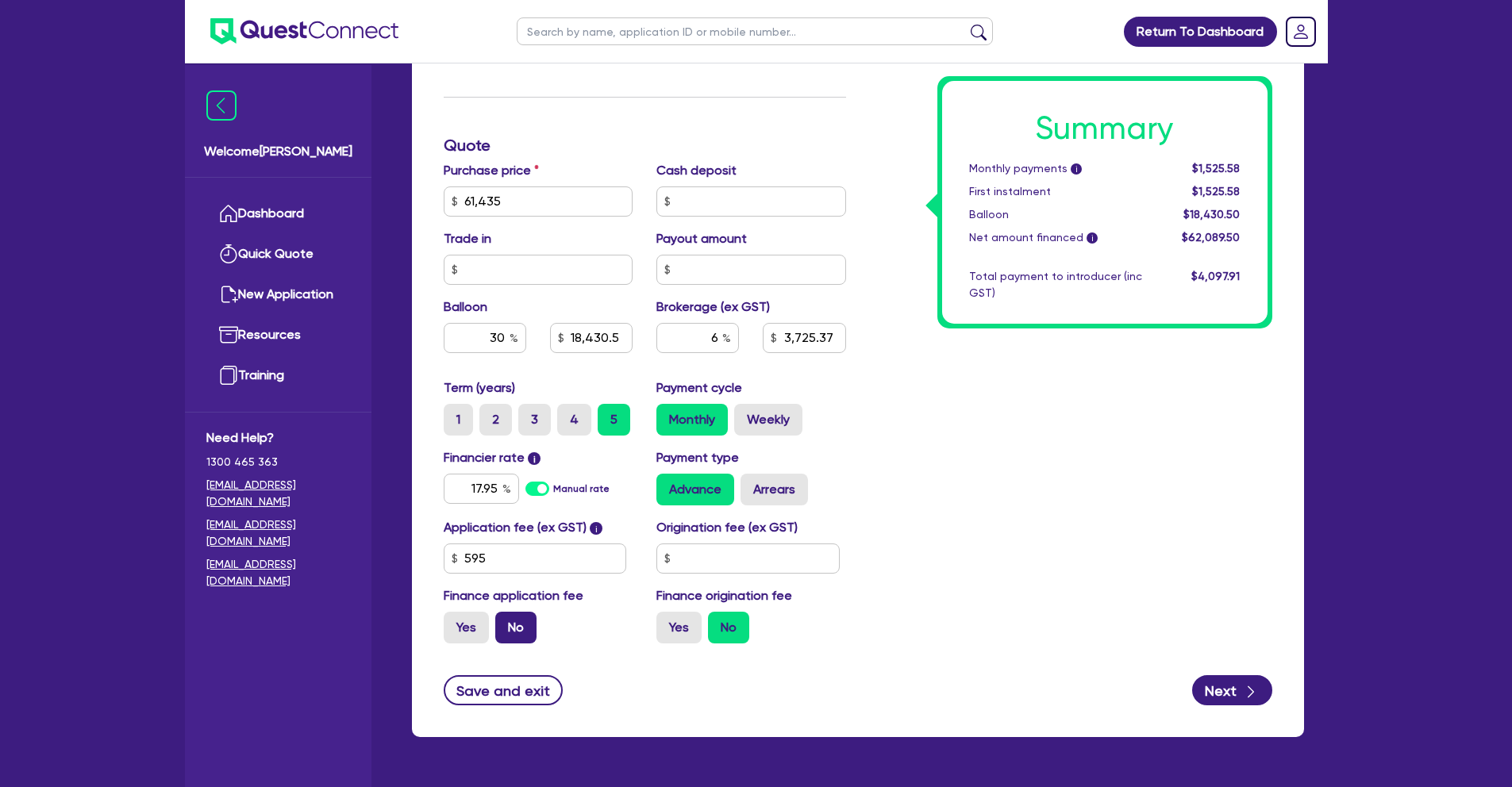
type input "18,430.5"
type input "3,725.37"
click at [529, 633] on label "No" at bounding box center [516, 628] width 42 height 32
click at [506, 622] on input "No" at bounding box center [500, 617] width 10 height 10
radio input "true"
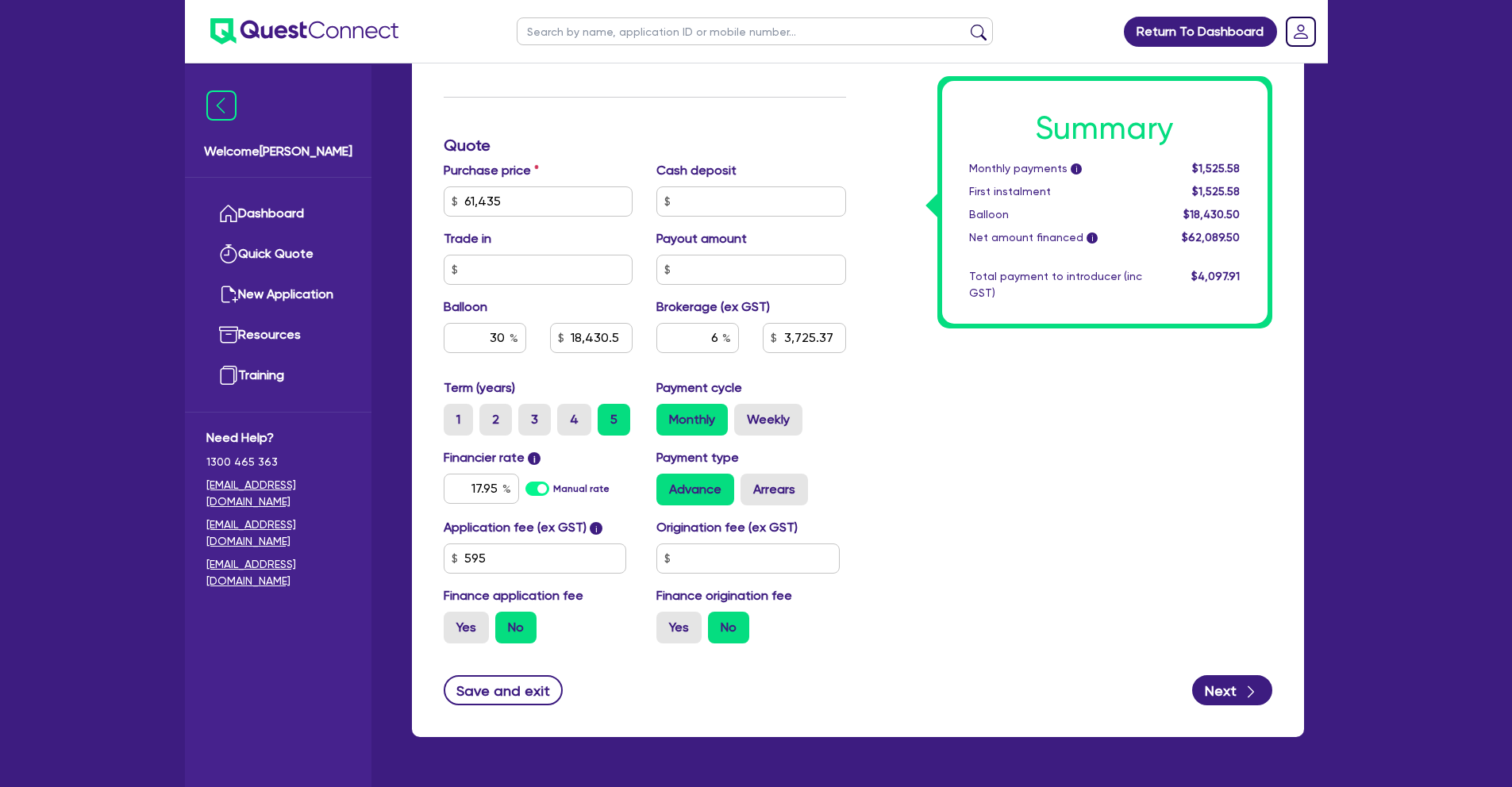
type input "18,430.5"
type input "3,725.37"
type input "18,430.5"
type input "3,686.1"
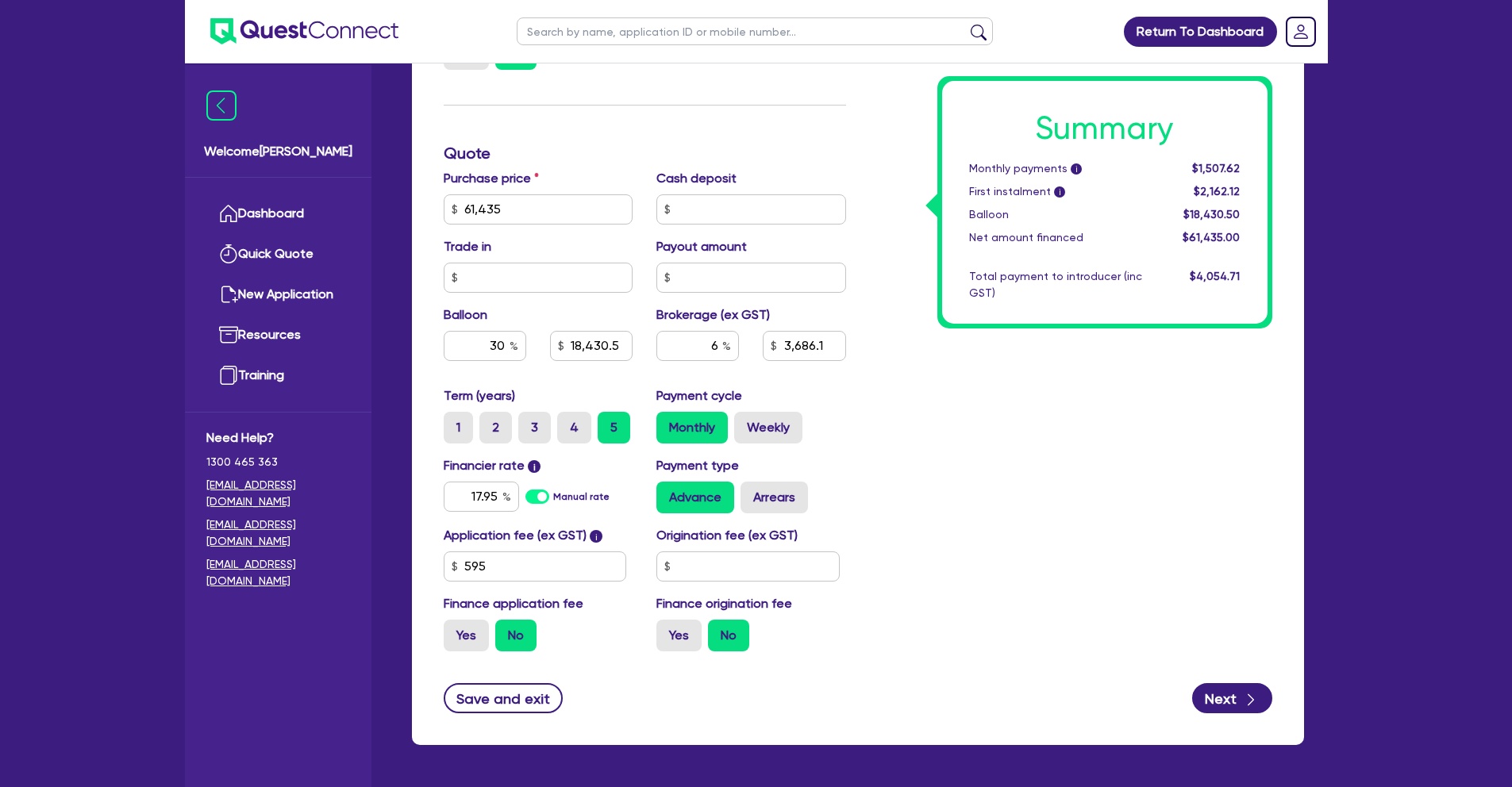
scroll to position [688, 0]
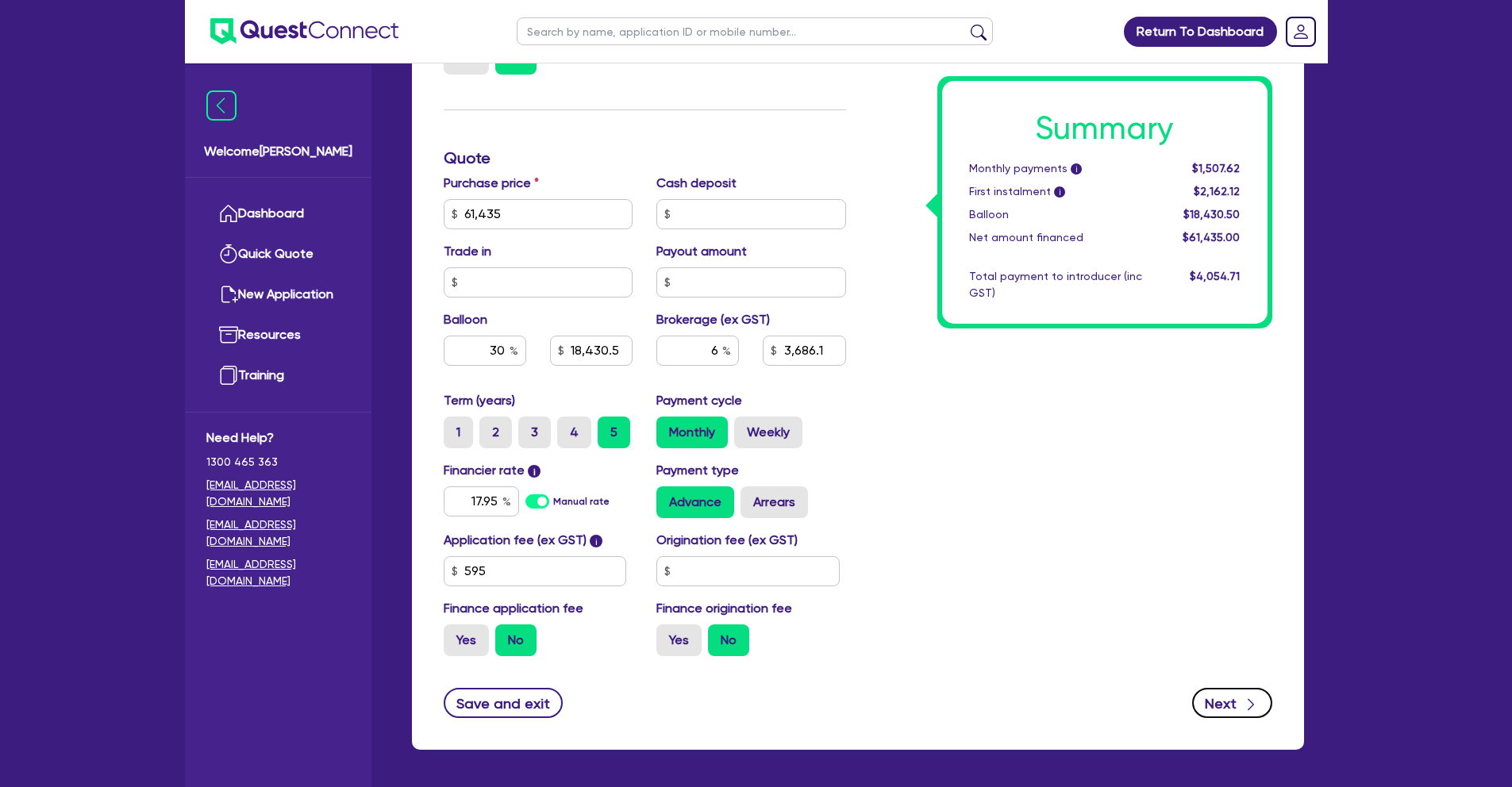
click at [1246, 709] on icon "button" at bounding box center [1250, 705] width 16 height 16
type input "18,430.5"
type input "3,686.1"
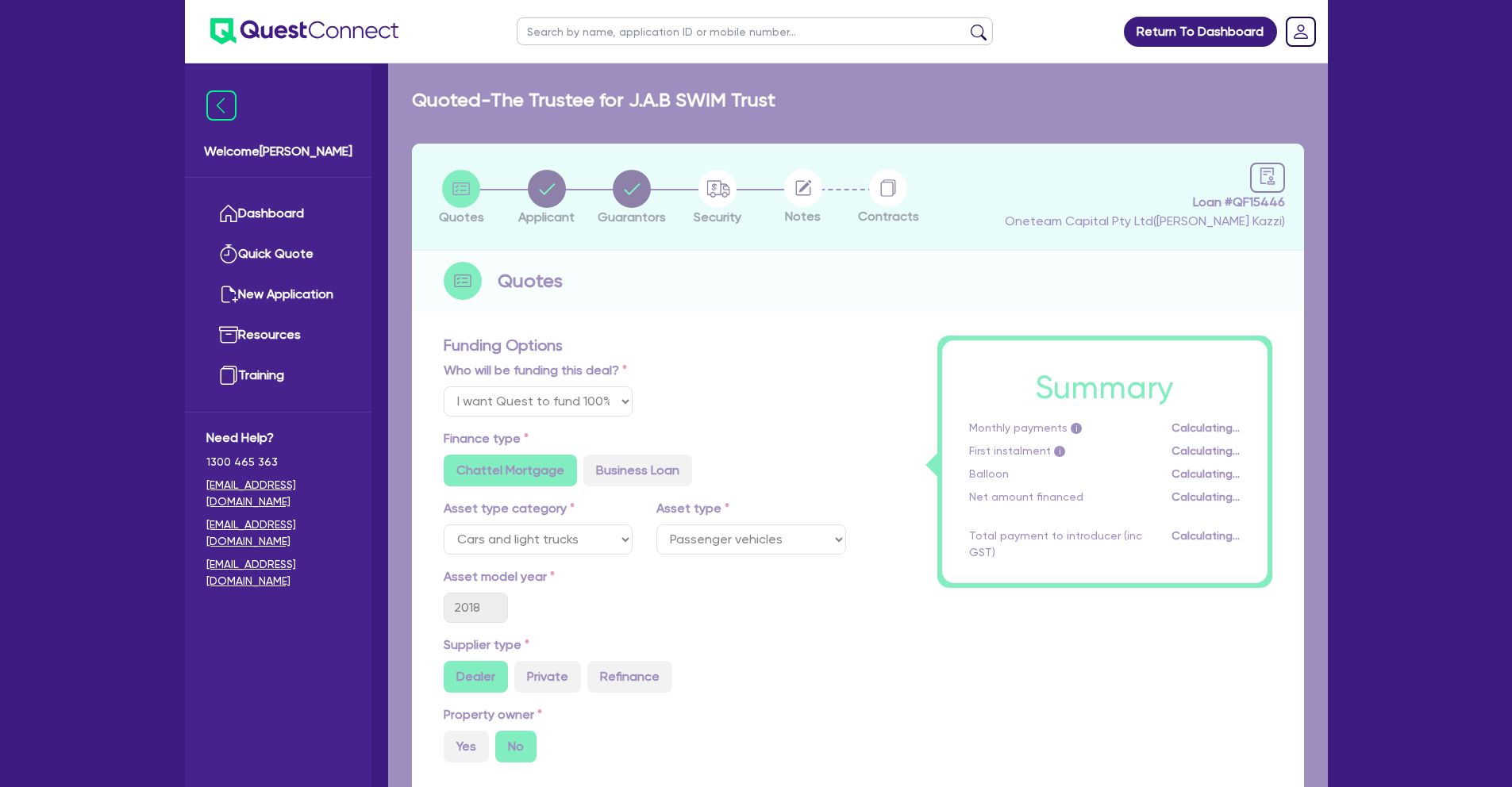
select select "TRUST"
select select "COMPANY"
select select "ARTS_RECREATION"
select select "SPORTS_VENUE"
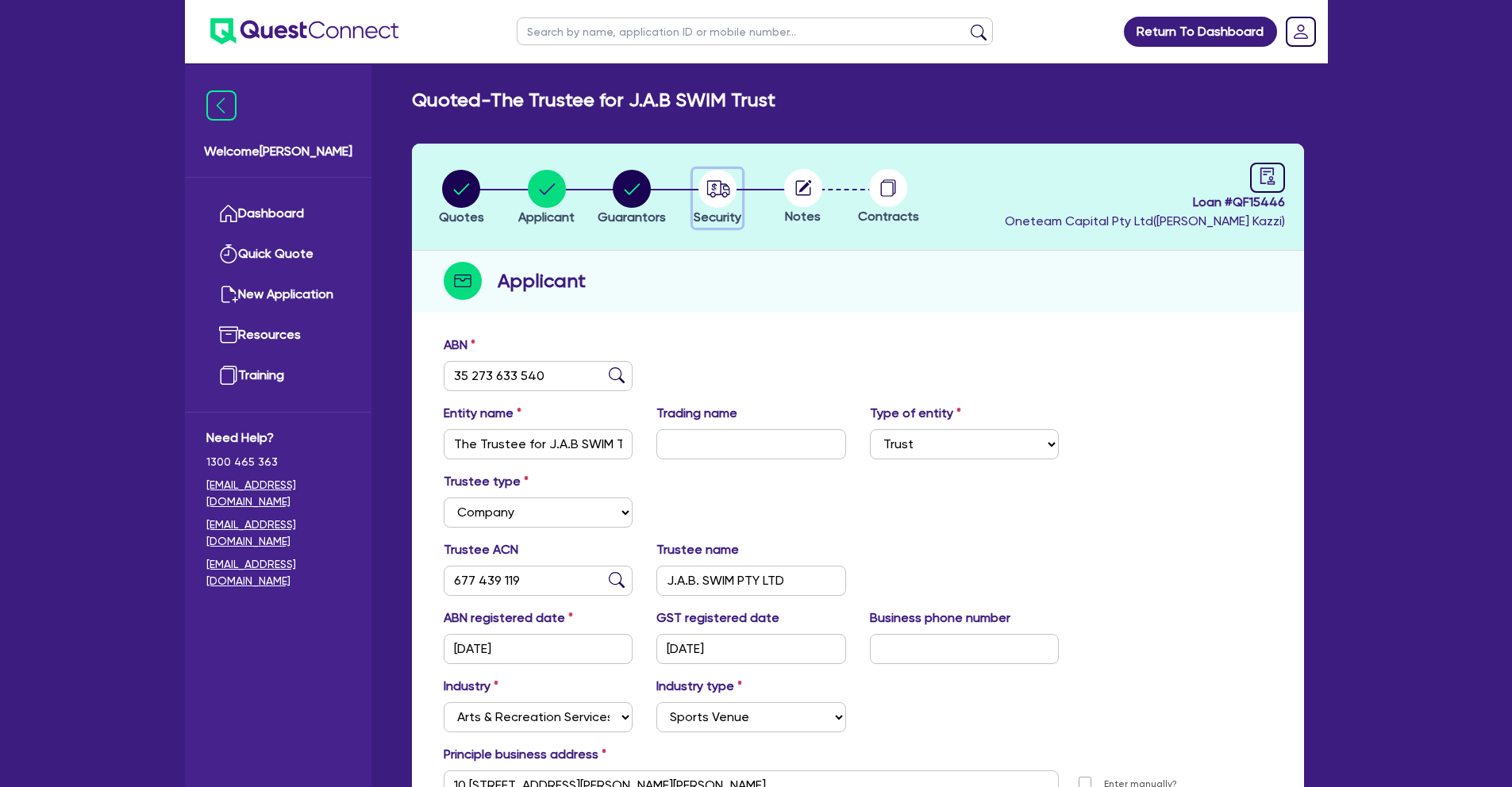
click at [724, 195] on circle "button" at bounding box center [718, 189] width 38 height 38
select select "CARS_AND_LIGHT_TRUCKS"
select select "PASSENGER_VEHICLES"
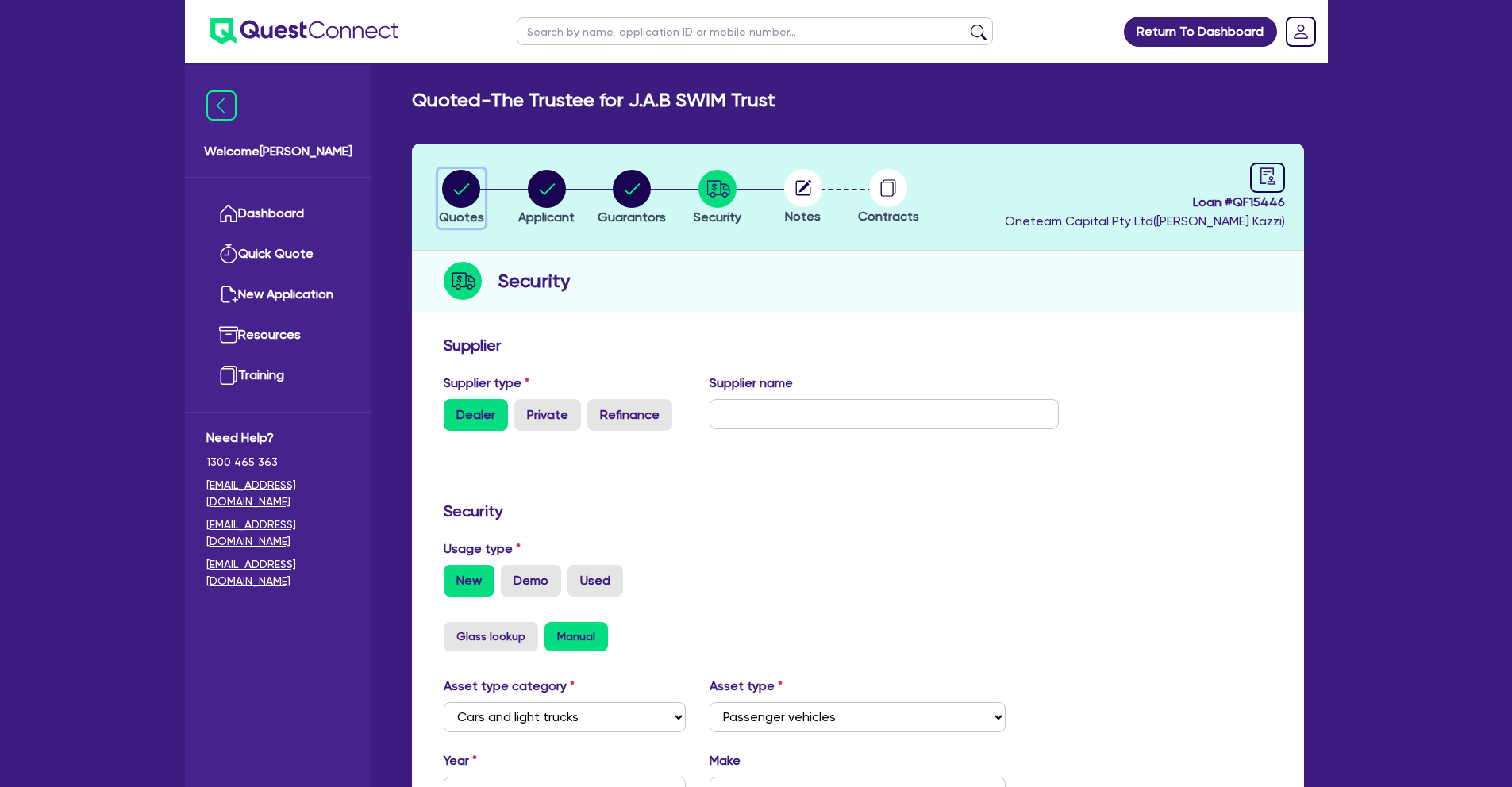
click at [462, 184] on circle "button" at bounding box center [462, 189] width 38 height 38
select select "Quest Finance - Own Book"
select select "CARS_AND_LIGHT_TRUCKS"
select select "PASSENGER_VEHICLES"
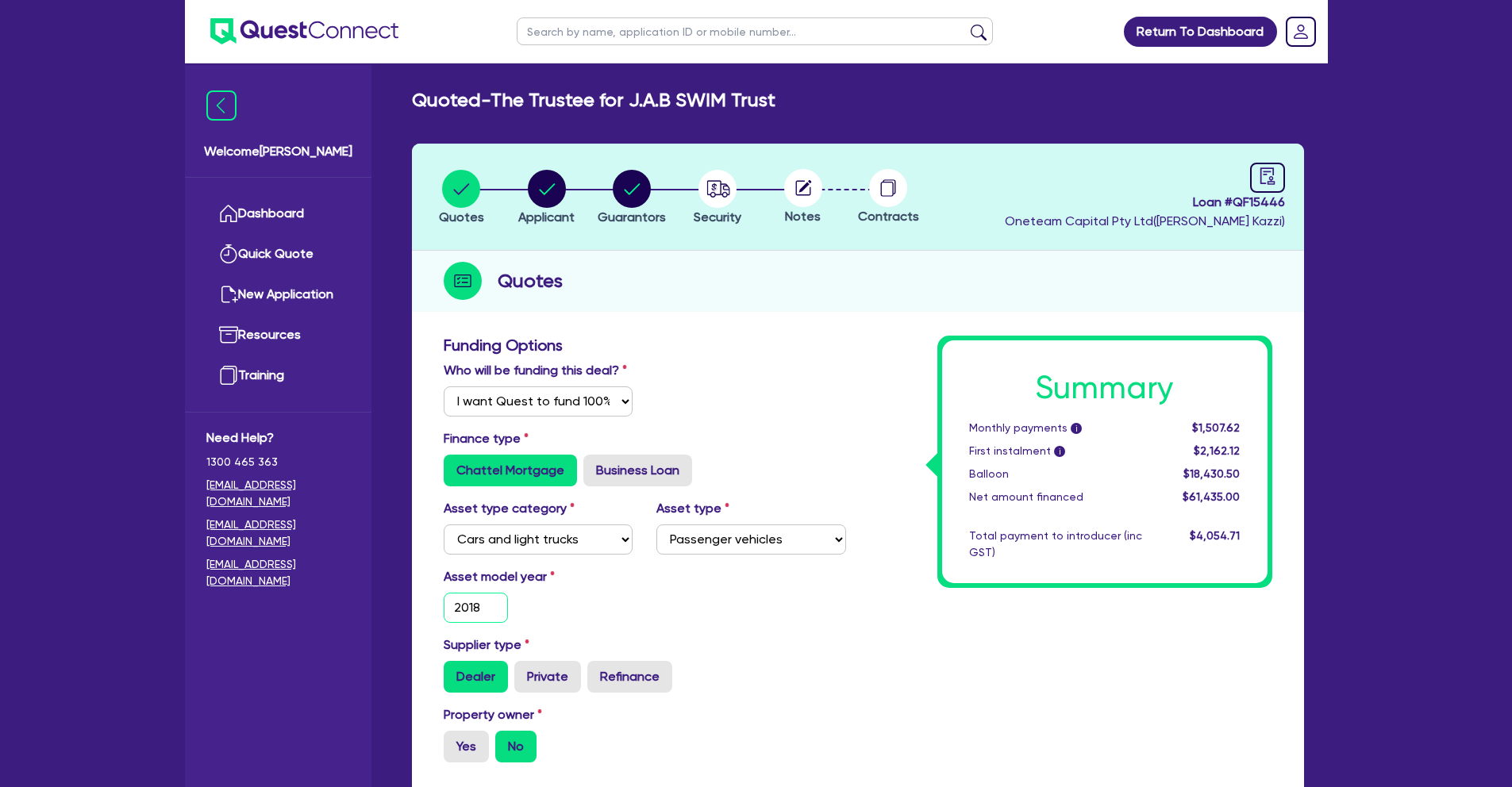
click at [488, 597] on input "2018" at bounding box center [475, 608] width 65 height 30
type input "201"
type input "61,435"
type input "18,430.5"
type input "3,686.1"
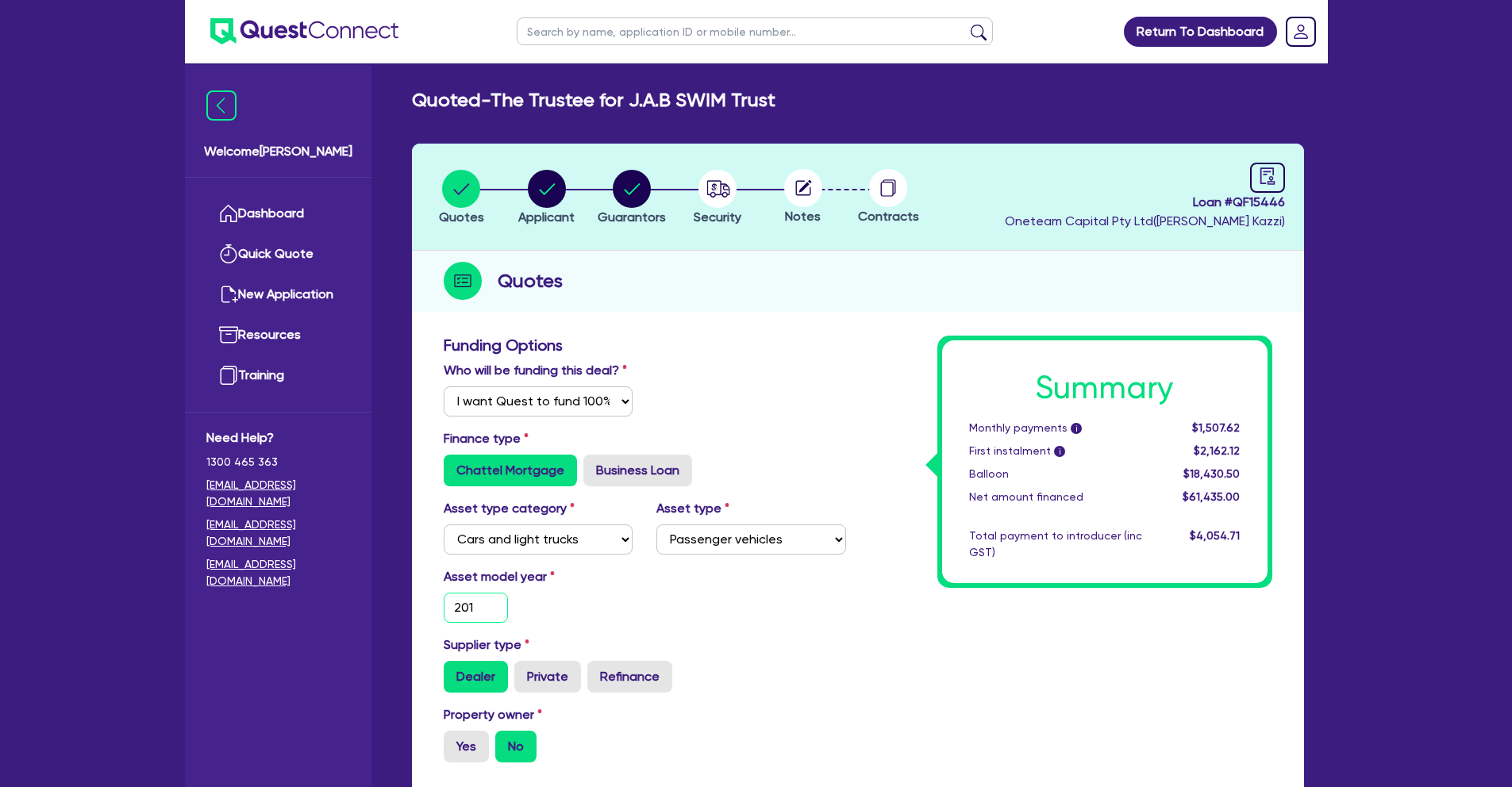
type input "2019"
type input "61,435"
type input "18,430.5"
type input "3,686.1"
type input "2019"
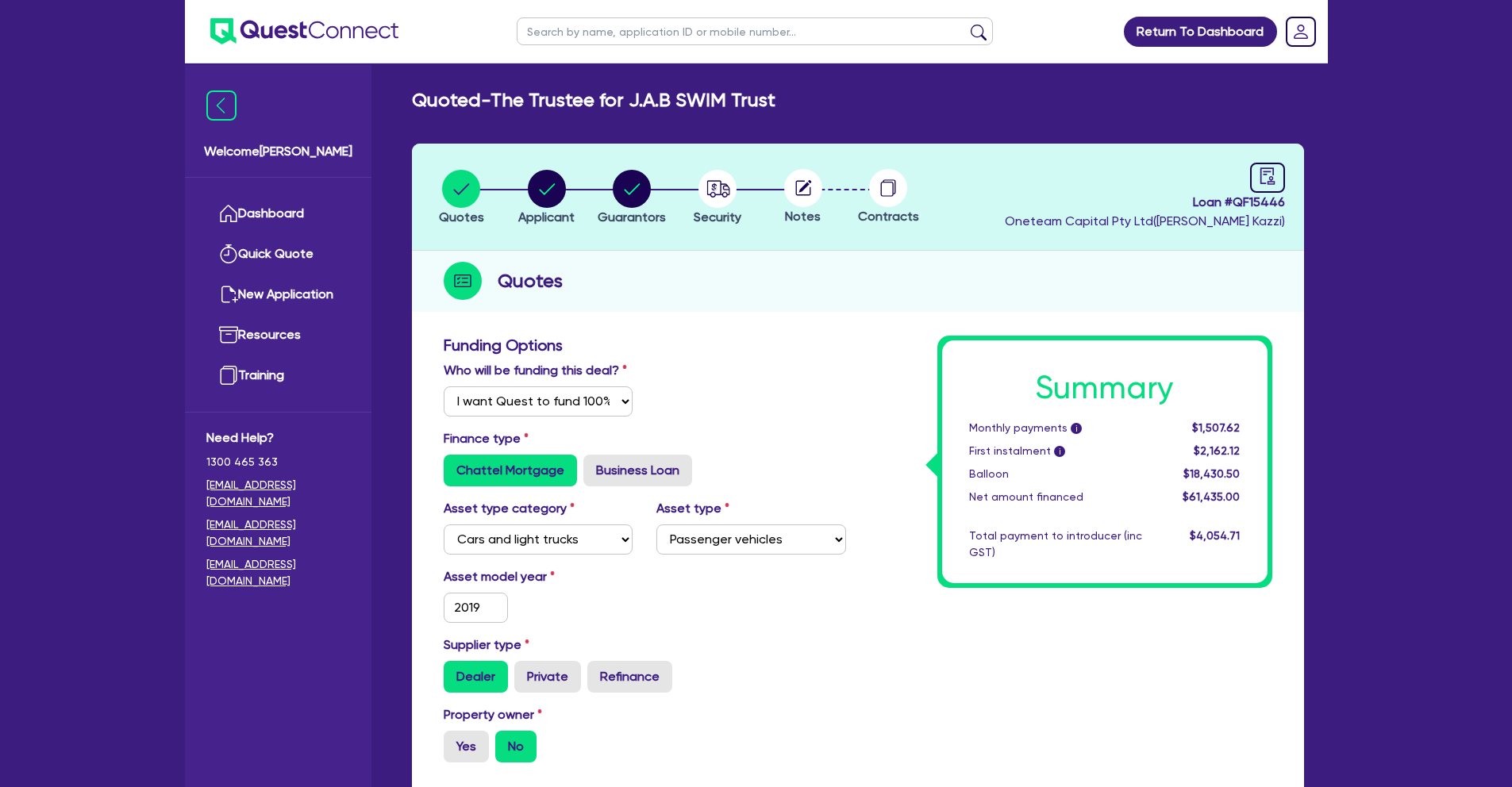
type input "61,435"
type input "18,430.5"
type input "3,686.1"
type input "61,435"
type input "18,430.5"
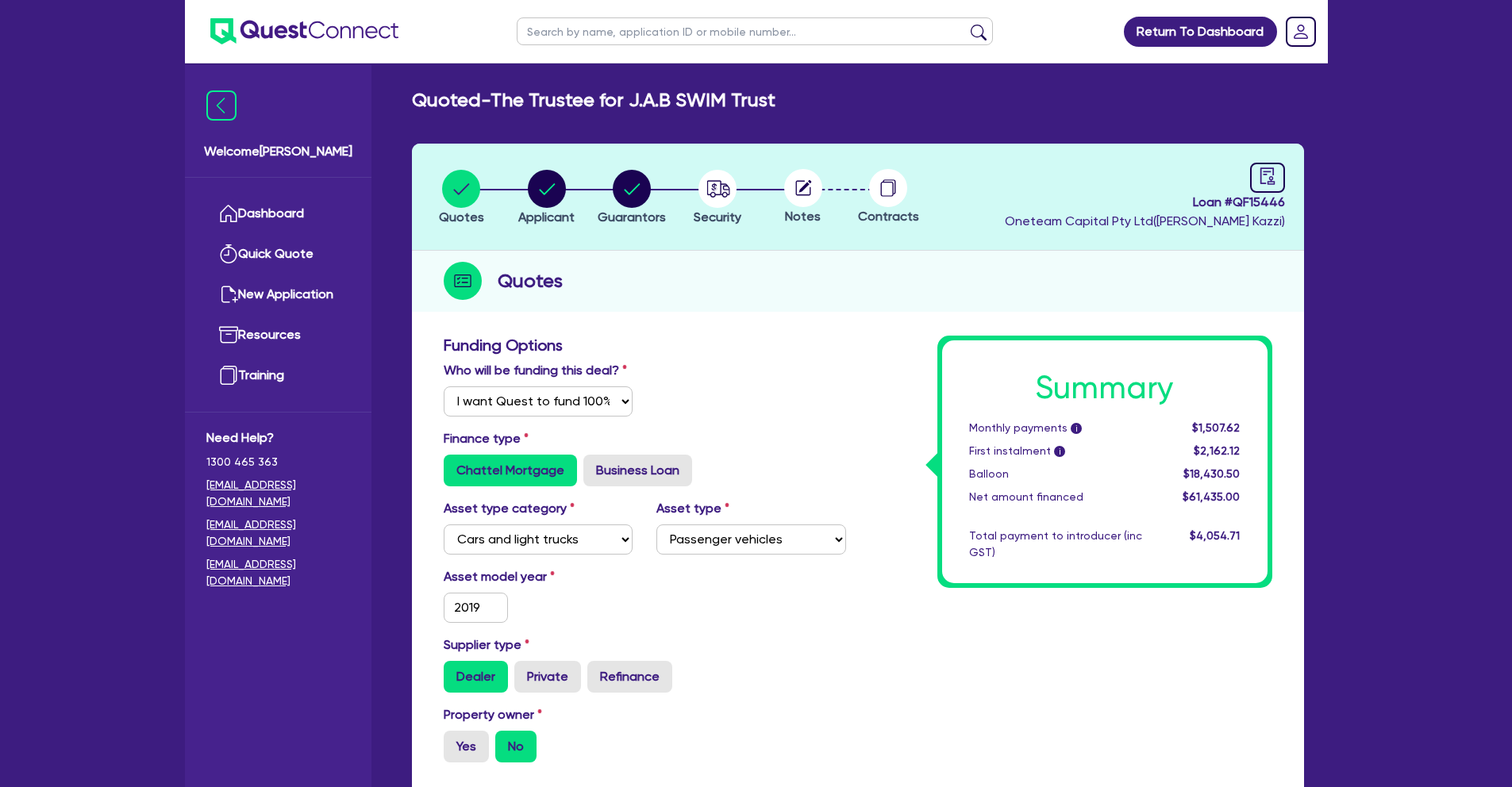
type input "3,686.1"
click at [678, 608] on div "Asset model year [DATE]" at bounding box center [645, 601] width 426 height 68
click at [730, 188] on icon "button" at bounding box center [718, 188] width 23 height 17
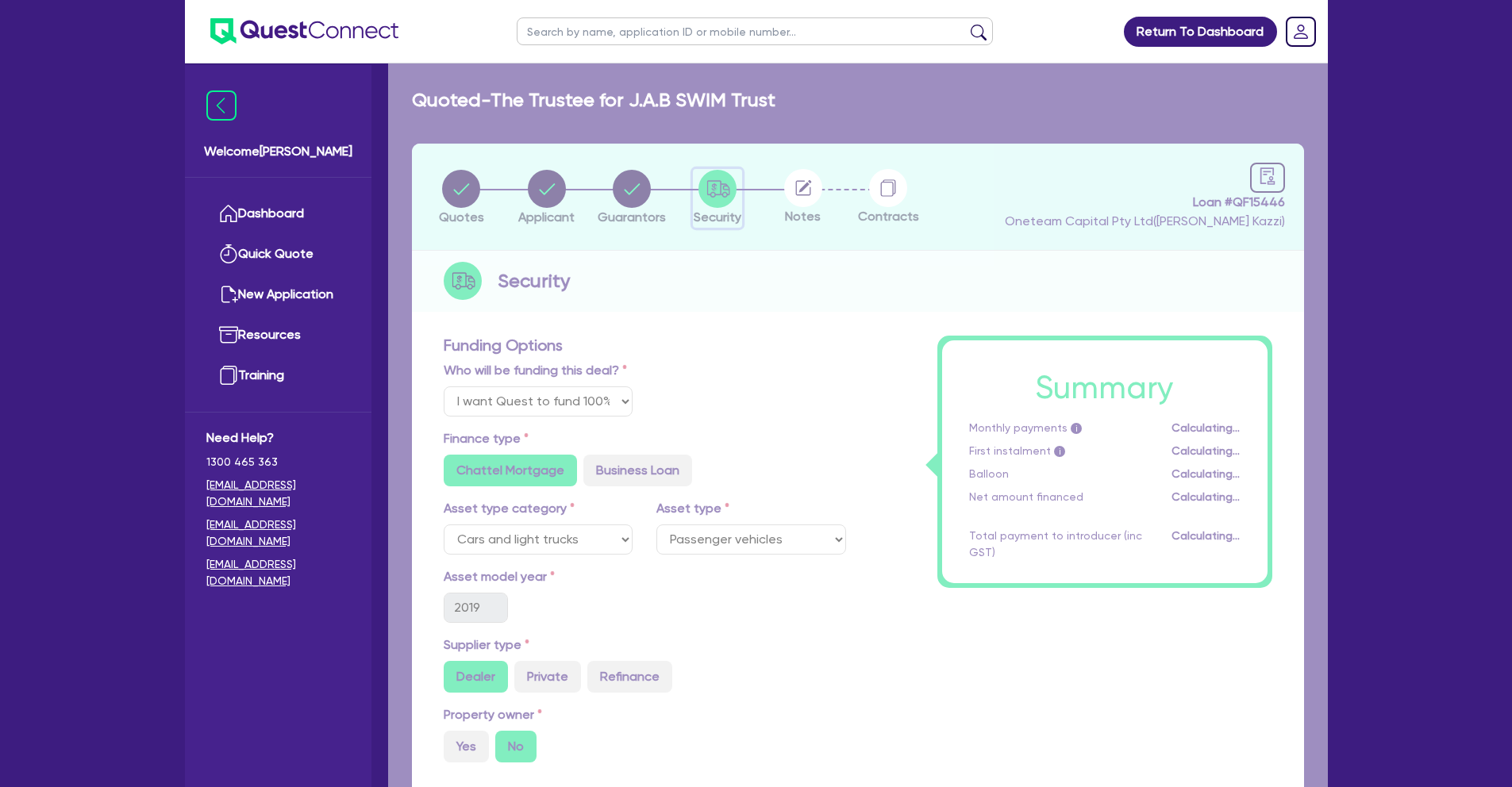
select select "CARS_AND_LIGHT_TRUCKS"
select select "PASSENGER_VEHICLES"
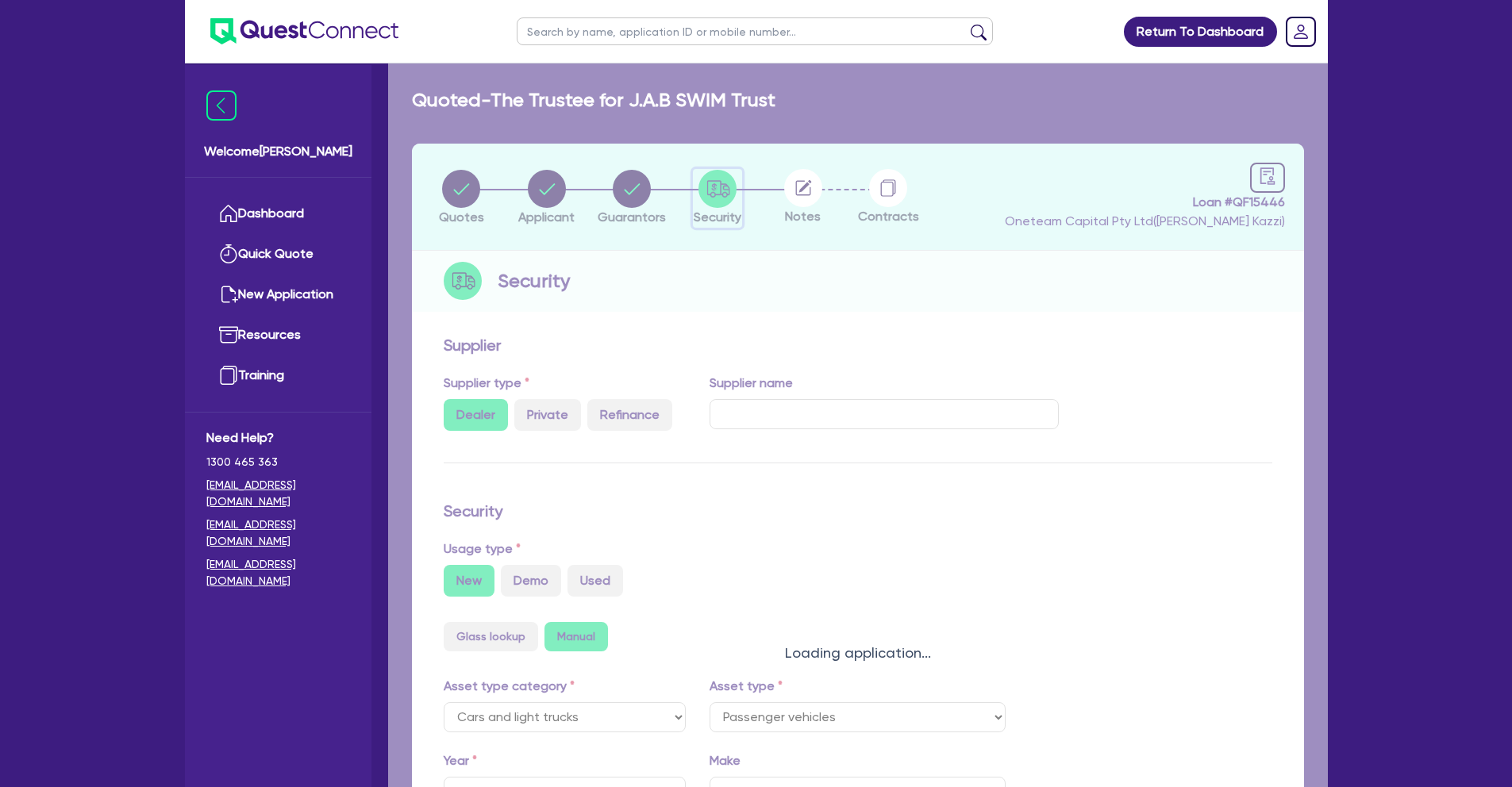
type input "2019"
select select "PASSENGER_VEHICLES"
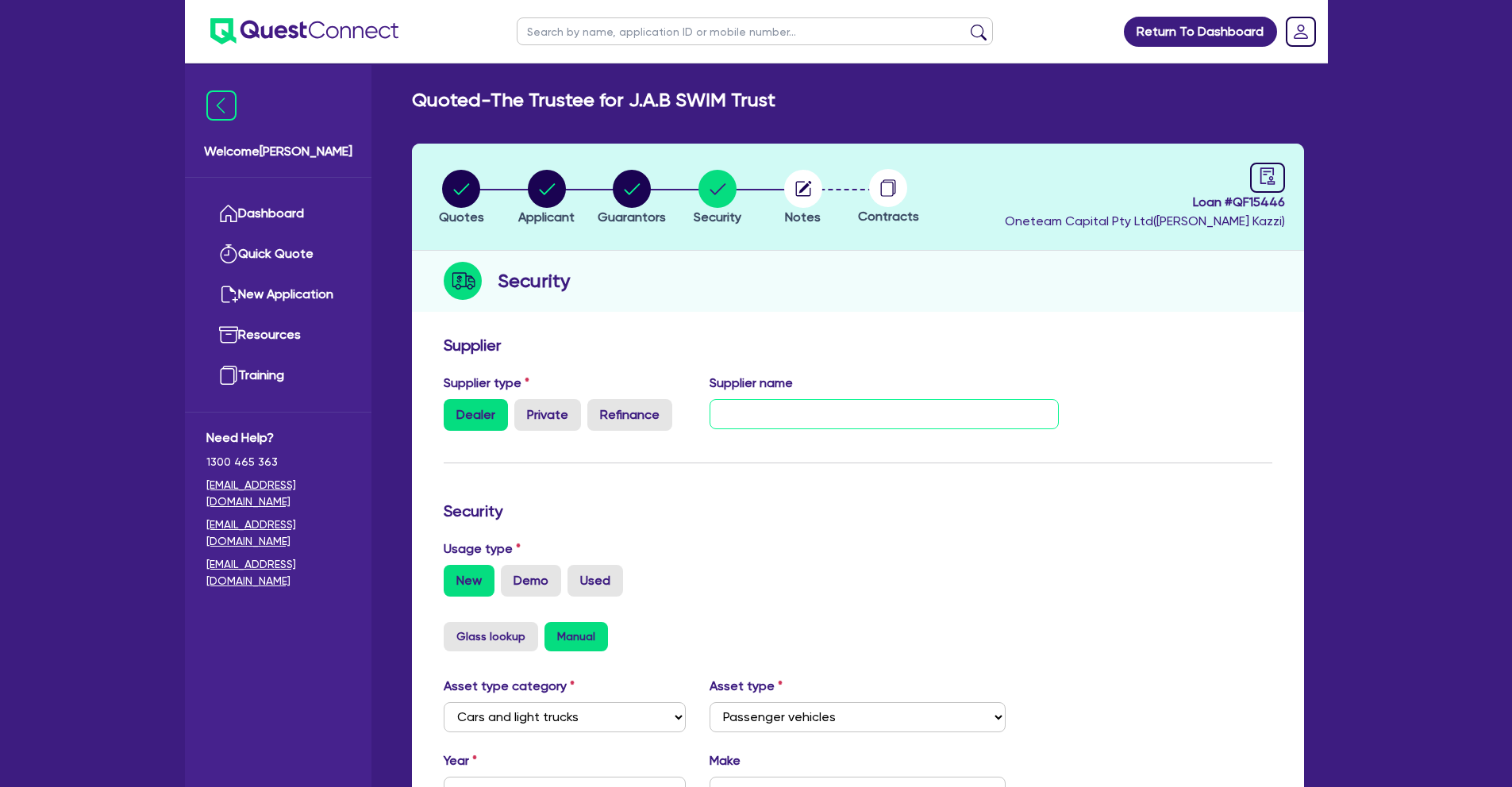
click at [757, 418] on input "text" at bounding box center [884, 414] width 349 height 30
paste input "ECO SWIM PTY LTD"
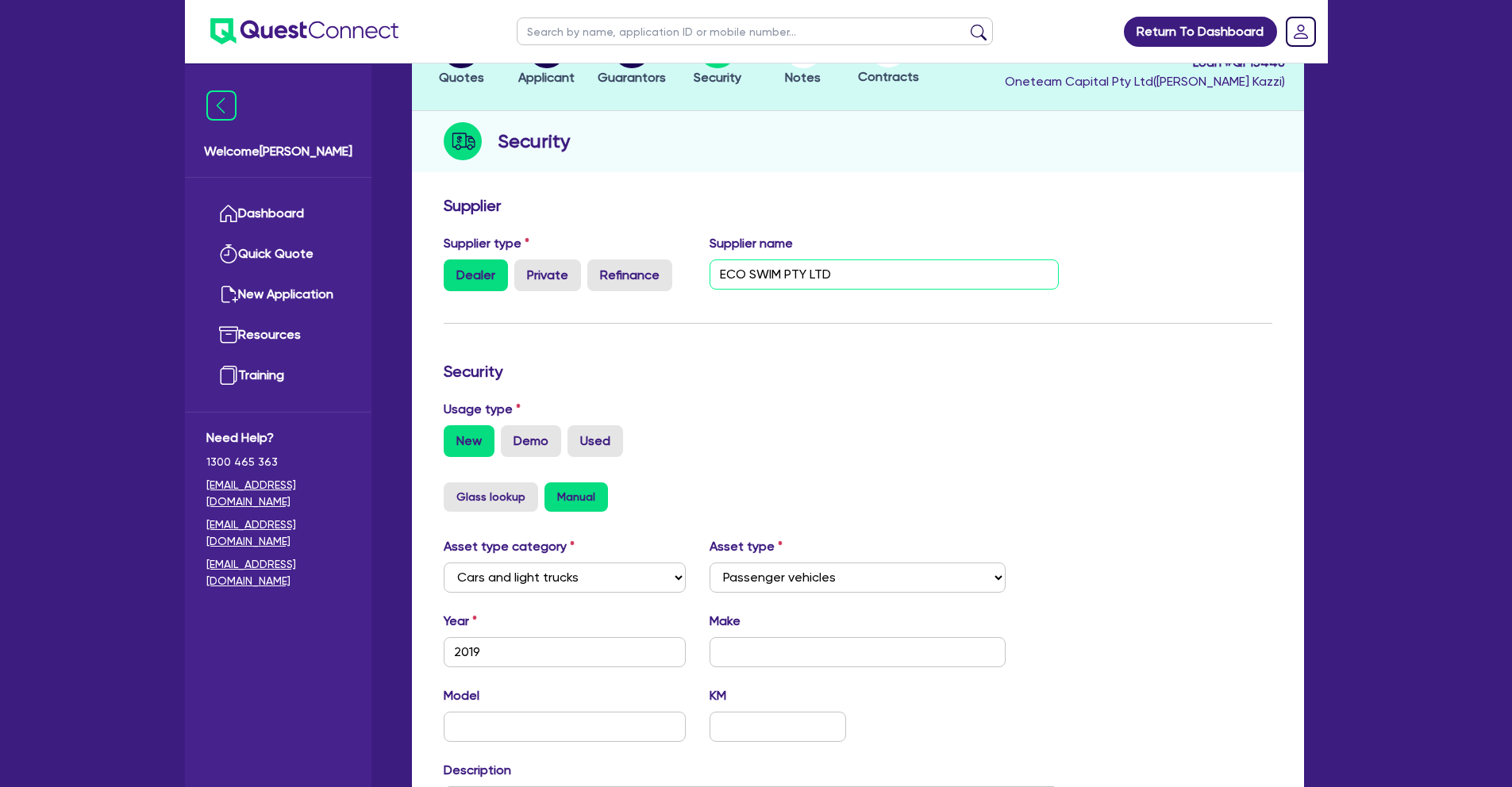
scroll to position [191, 0]
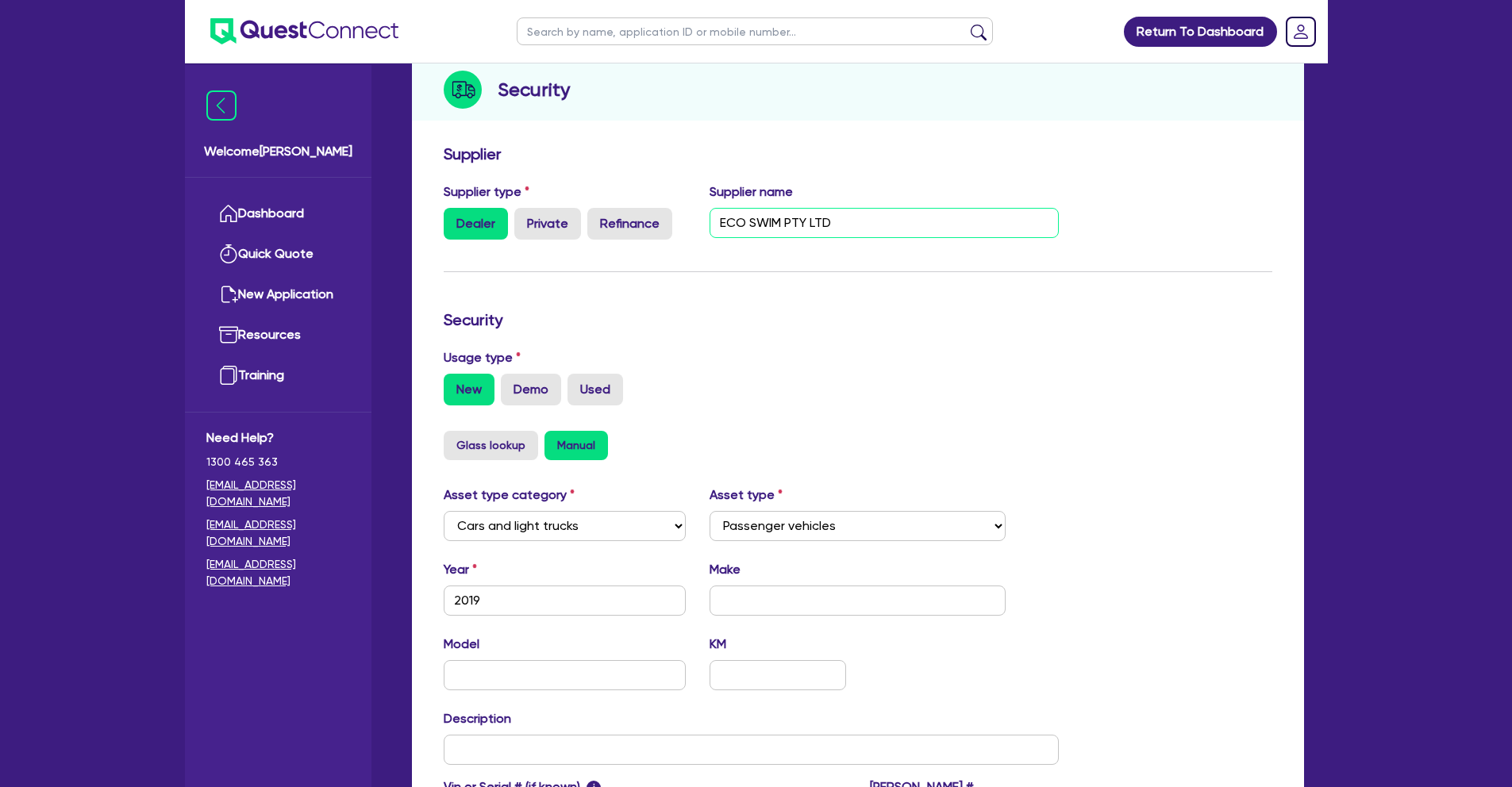
type input "ECO SWIM PTY LTD"
click at [786, 597] on input "text" at bounding box center [858, 601] width 296 height 30
type input "Nissan"
click at [536, 668] on input "text" at bounding box center [565, 675] width 243 height 30
type input "Navara"
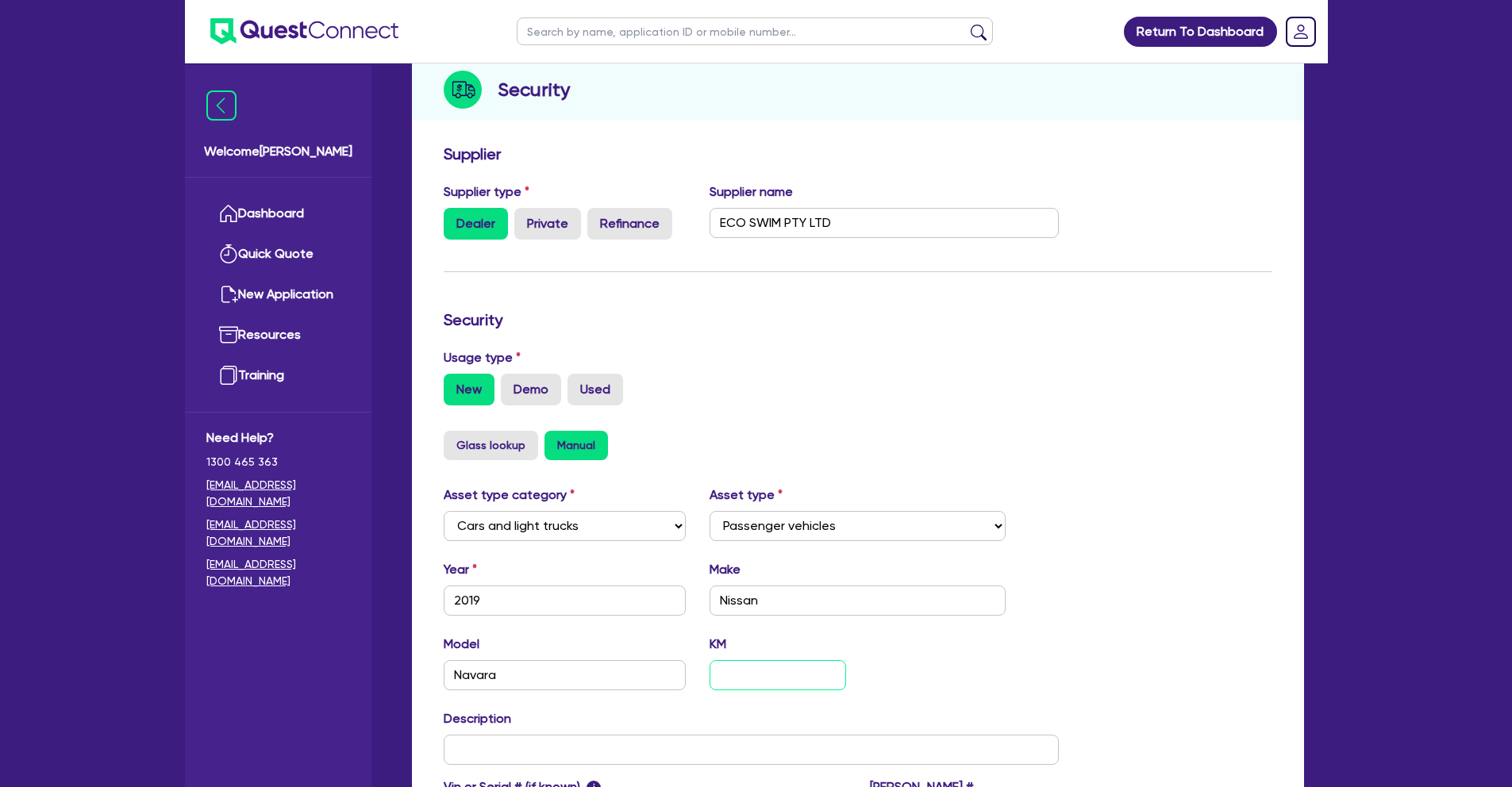
type input "3"
type input "56,000"
click at [508, 678] on input "Navara" at bounding box center [565, 675] width 243 height 30
type input "Navara STX"
click at [530, 743] on input "text" at bounding box center [751, 750] width 616 height 30
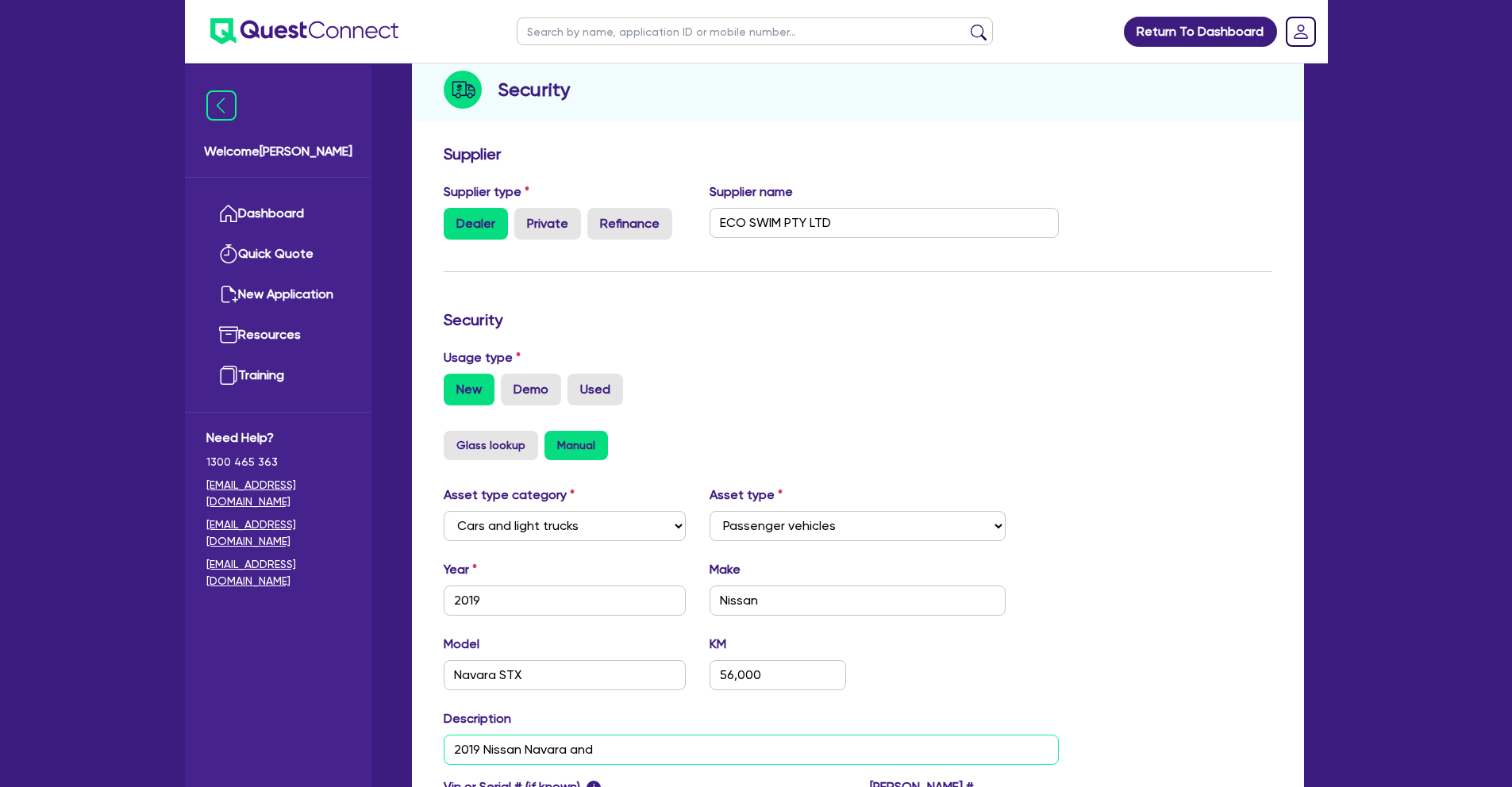
paste input "1981 FIAT X19 TARGA $18,231 1989 FORD MAVERICK XLT 4X4 HARDTOP 4WD"
click at [761, 749] on input "2019 Nissan Navara and 1981 FIAT X19 TARGA $18,231 1989 FORD MAVERICK XLT 4X4 H…" at bounding box center [751, 750] width 616 height 30
click at [1024, 751] on input "2019 Nissan Navara and 1981 FIAT X19 TARGA and 1989 FORD MAVERICK XLT 4X4 HARDT…" at bounding box center [751, 750] width 616 height 30
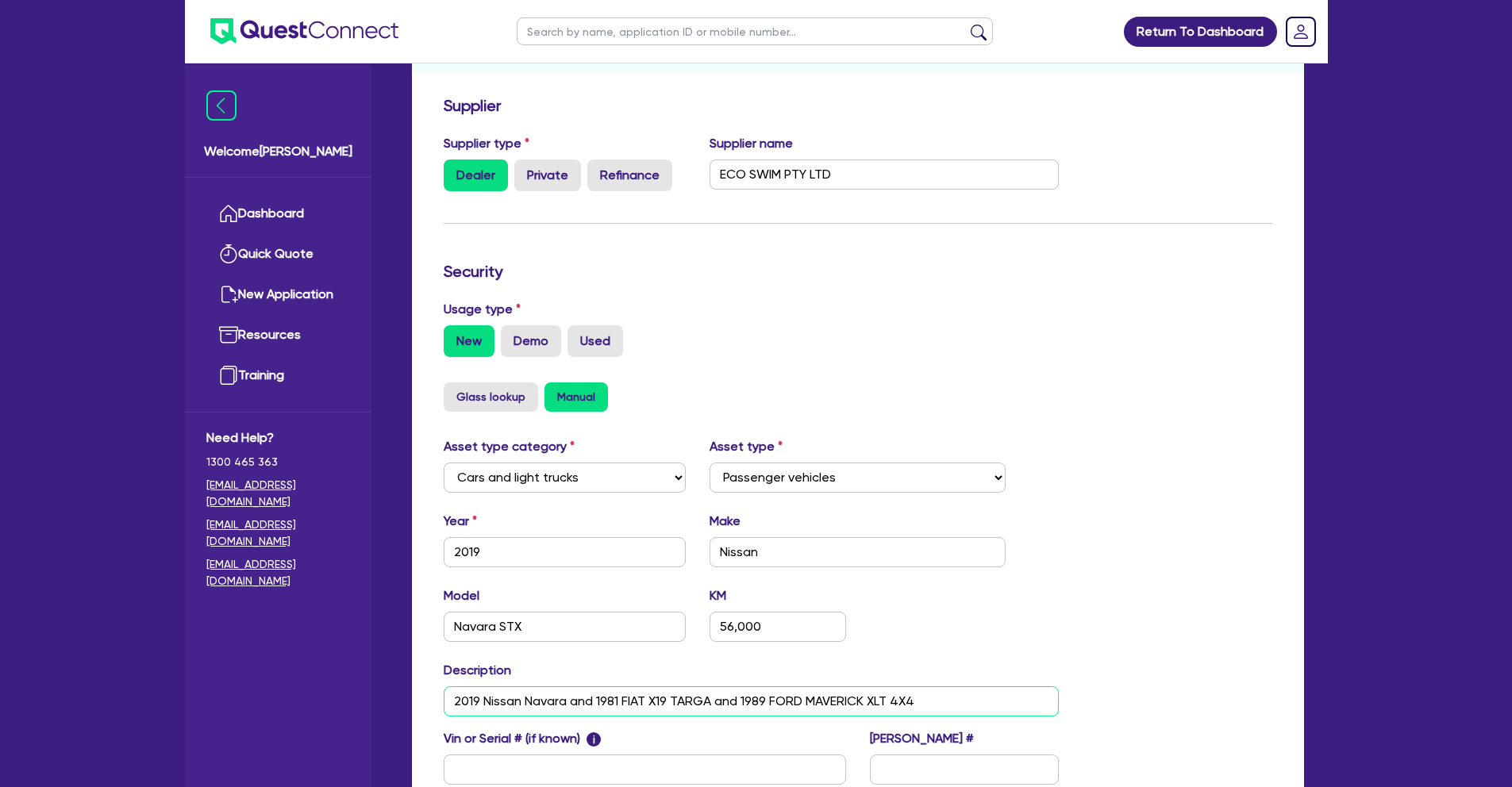
scroll to position [293, 0]
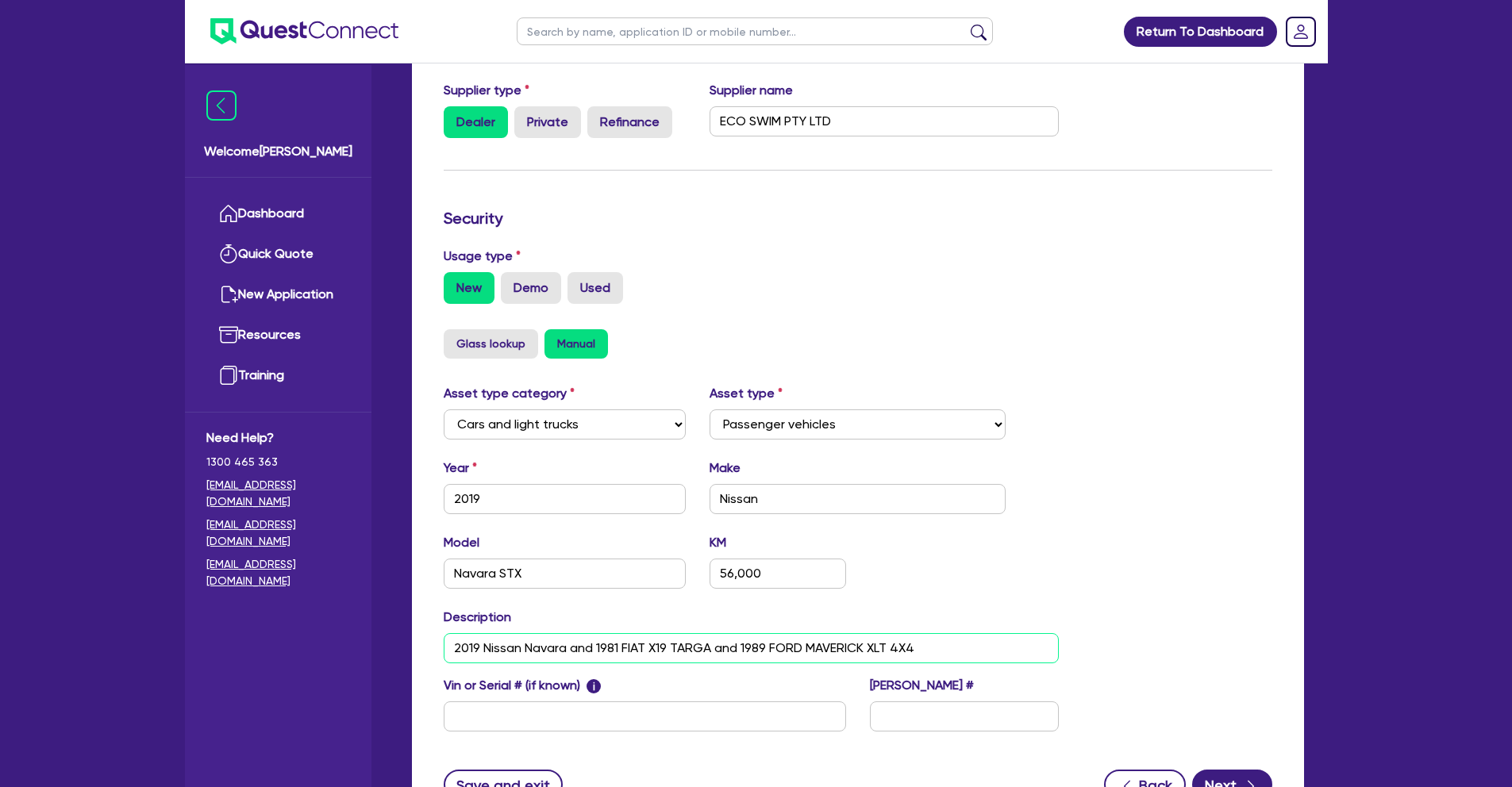
type input "2019 Nissan Navara and 1981 FIAT X19 TARGA and 1989 FORD MAVERICK XLT 4X4"
click at [798, 709] on input "text" at bounding box center [644, 717] width 402 height 30
click at [595, 287] on label "Used" at bounding box center [594, 288] width 55 height 32
click at [578, 282] on input "Used" at bounding box center [572, 277] width 10 height 10
radio input "true"
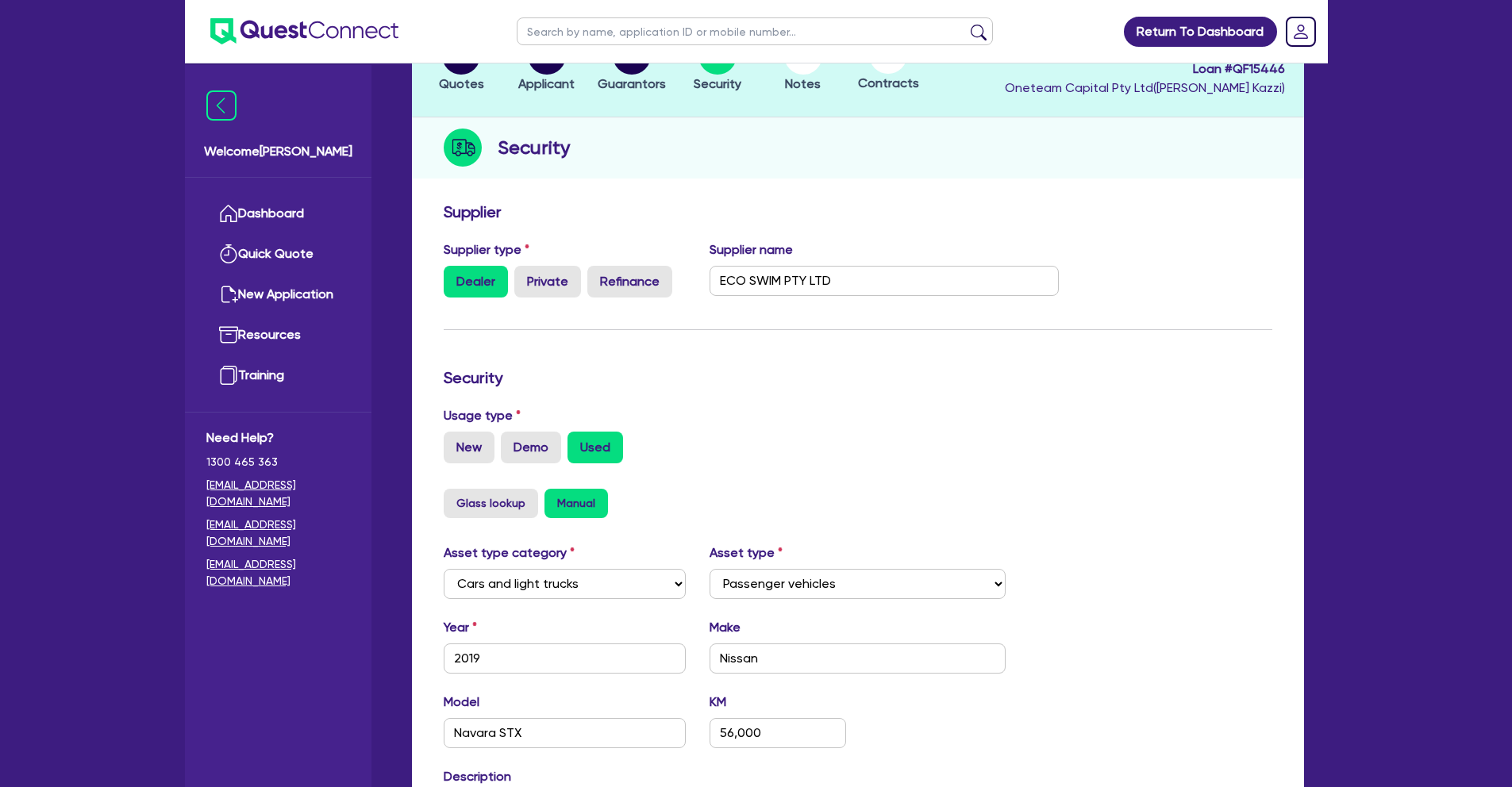
scroll to position [101, 0]
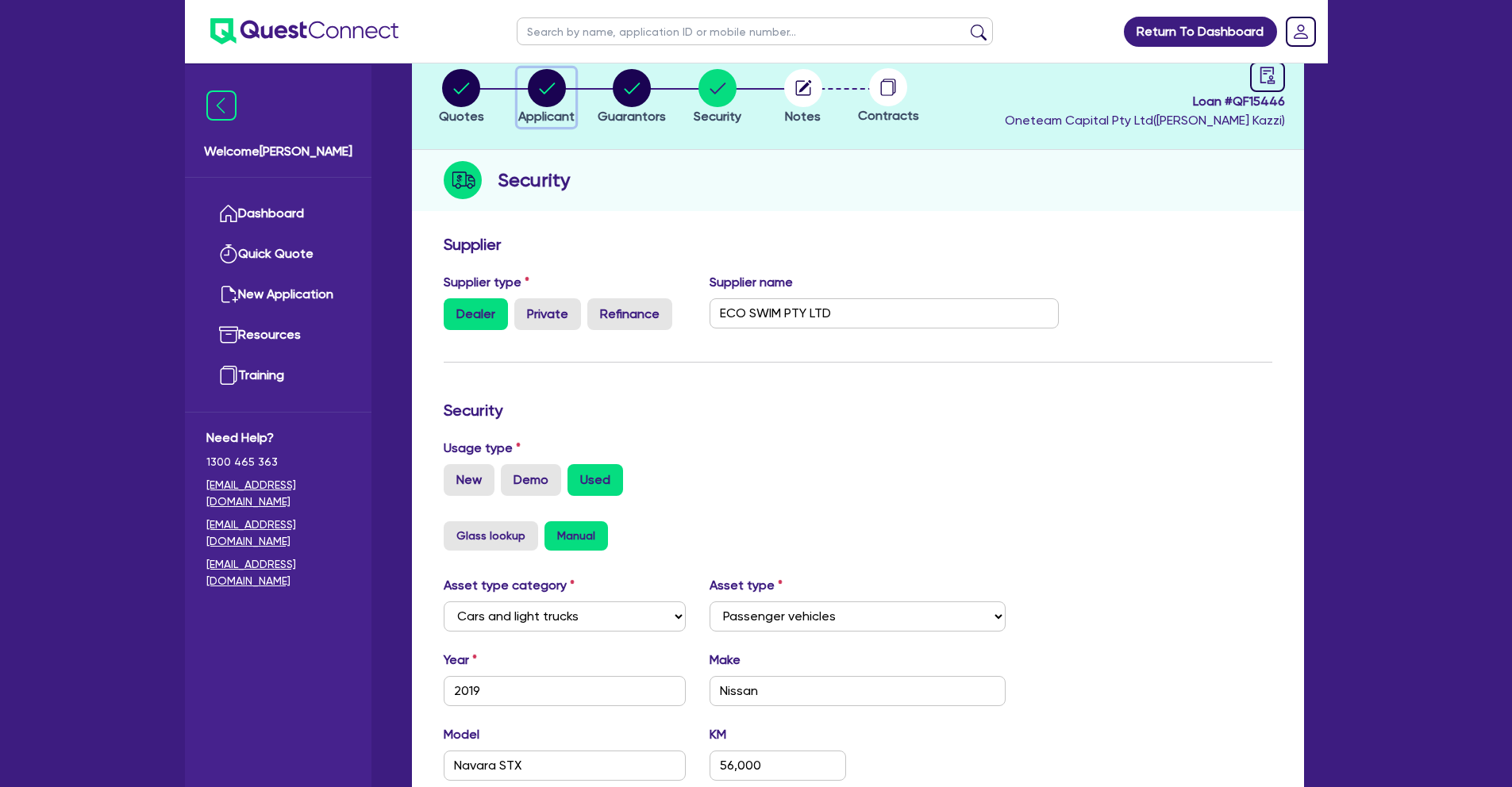
click at [542, 84] on circle "button" at bounding box center [547, 88] width 38 height 38
select select "TRUST"
select select "COMPANY"
select select "ARTS_RECREATION"
select select "SPORTS_VENUE"
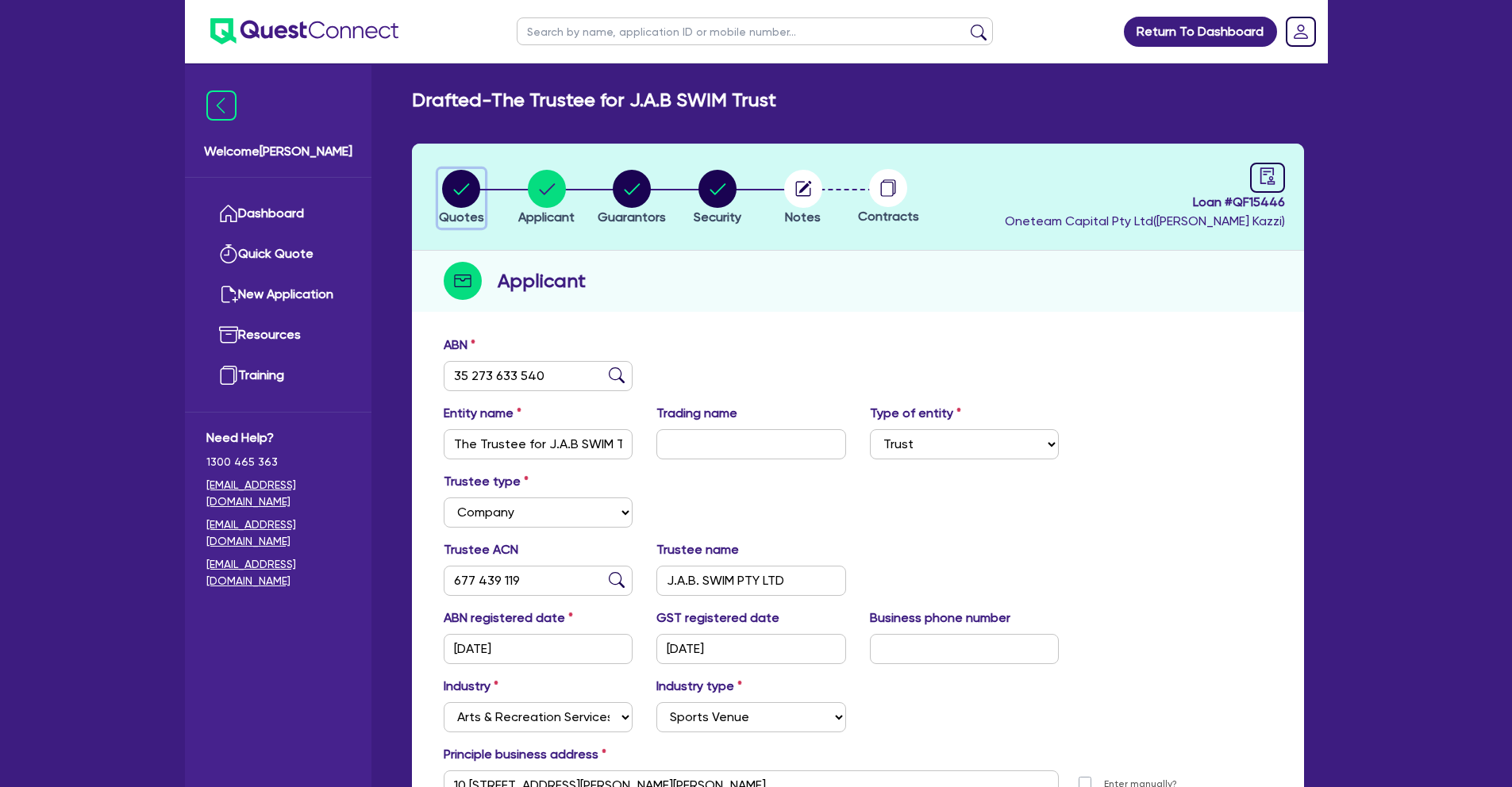
click at [457, 197] on circle "button" at bounding box center [462, 189] width 38 height 38
select select "Quest Finance - Own Book"
select select "CARS_AND_LIGHT_TRUCKS"
select select "PASSENGER_VEHICLES"
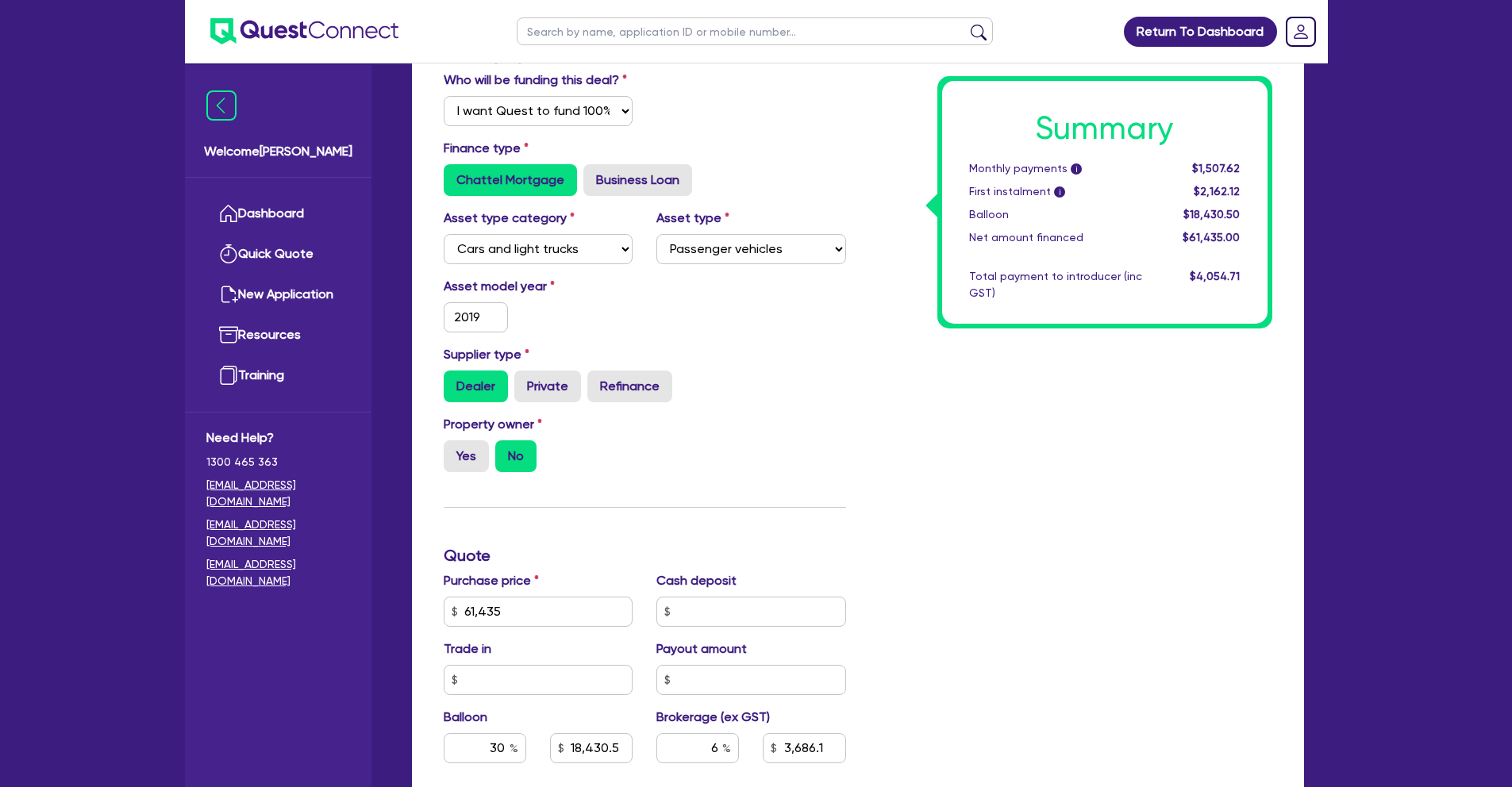
scroll to position [292, 0]
click at [462, 450] on label "Yes" at bounding box center [466, 455] width 46 height 32
click at [454, 449] on input "Yes" at bounding box center [448, 444] width 10 height 10
radio input "true"
type input "61,435"
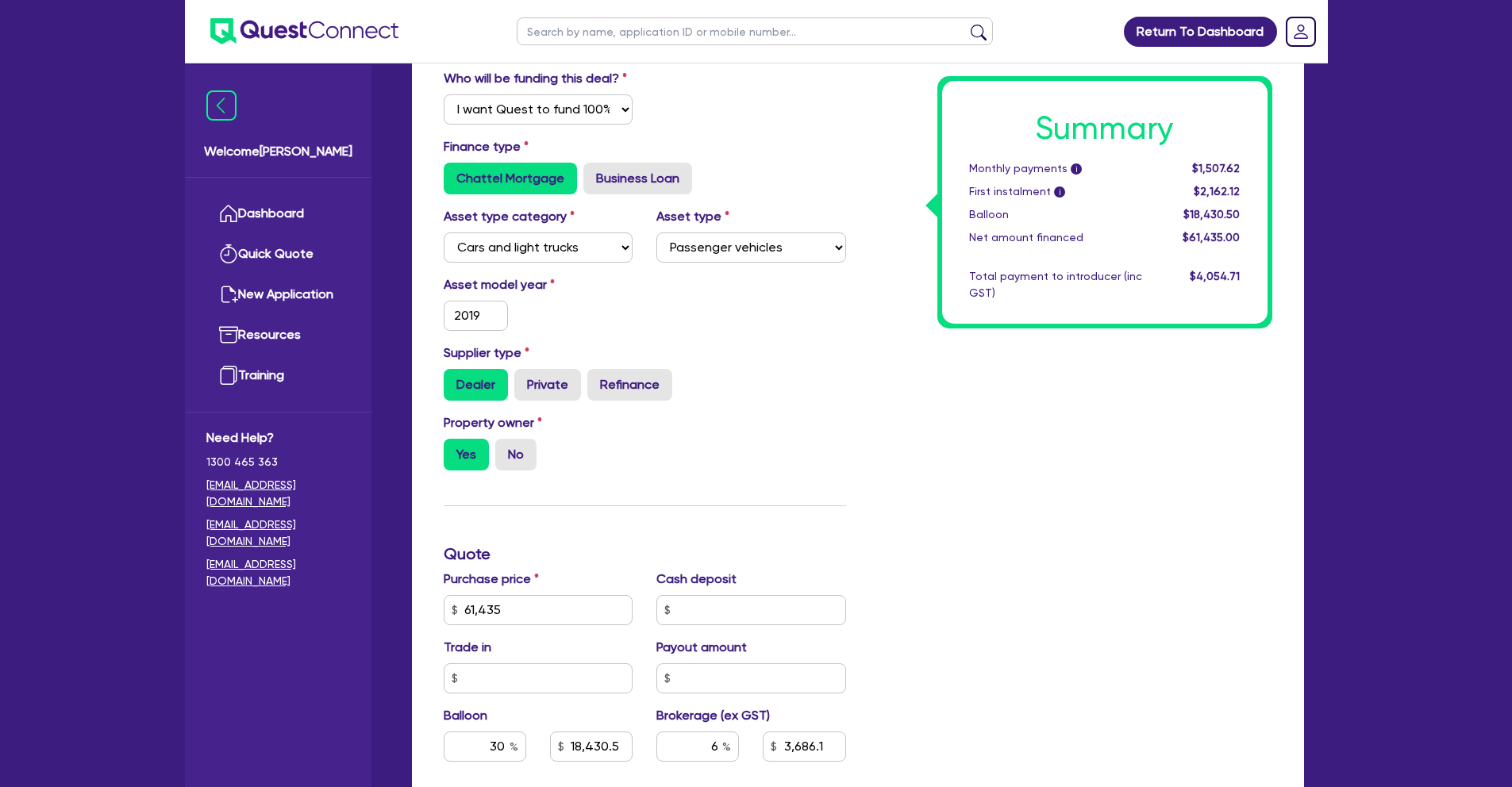
type input "18,430.5"
type input "3,686.1"
type input "61,435"
type input "18,430.5"
type input "3,686.1"
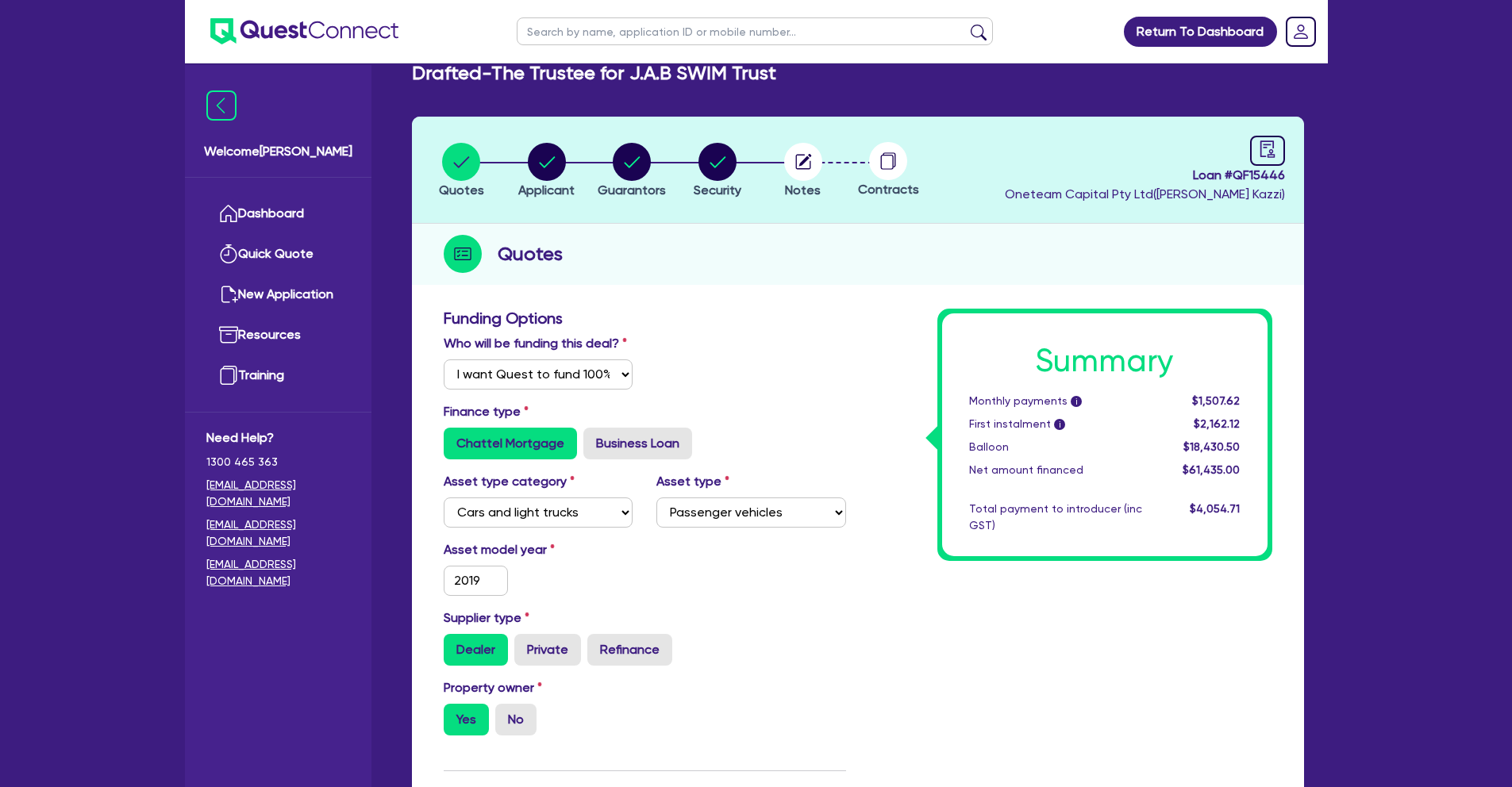
scroll to position [0, 0]
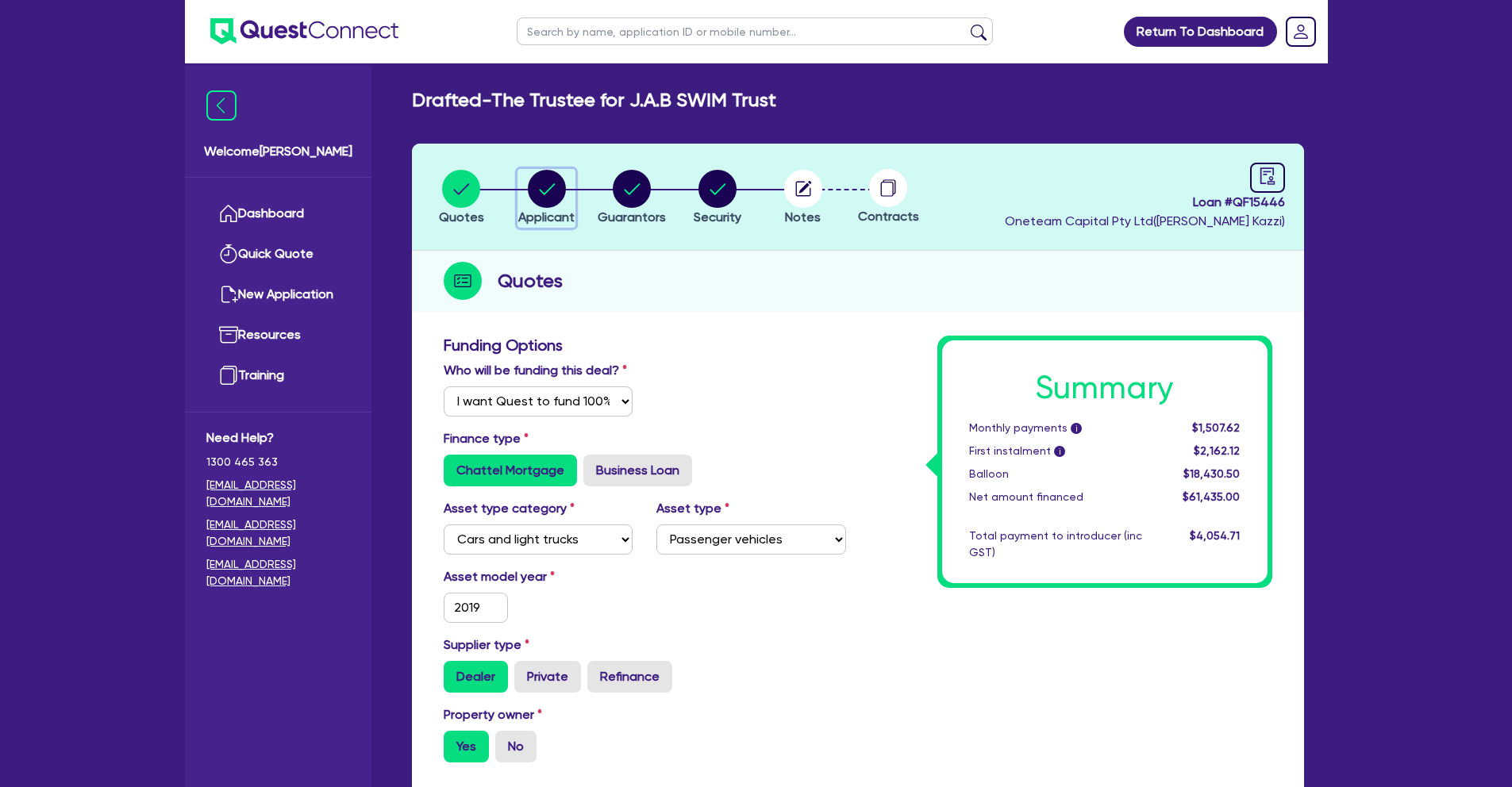
click at [542, 192] on icon "button" at bounding box center [547, 189] width 16 height 11
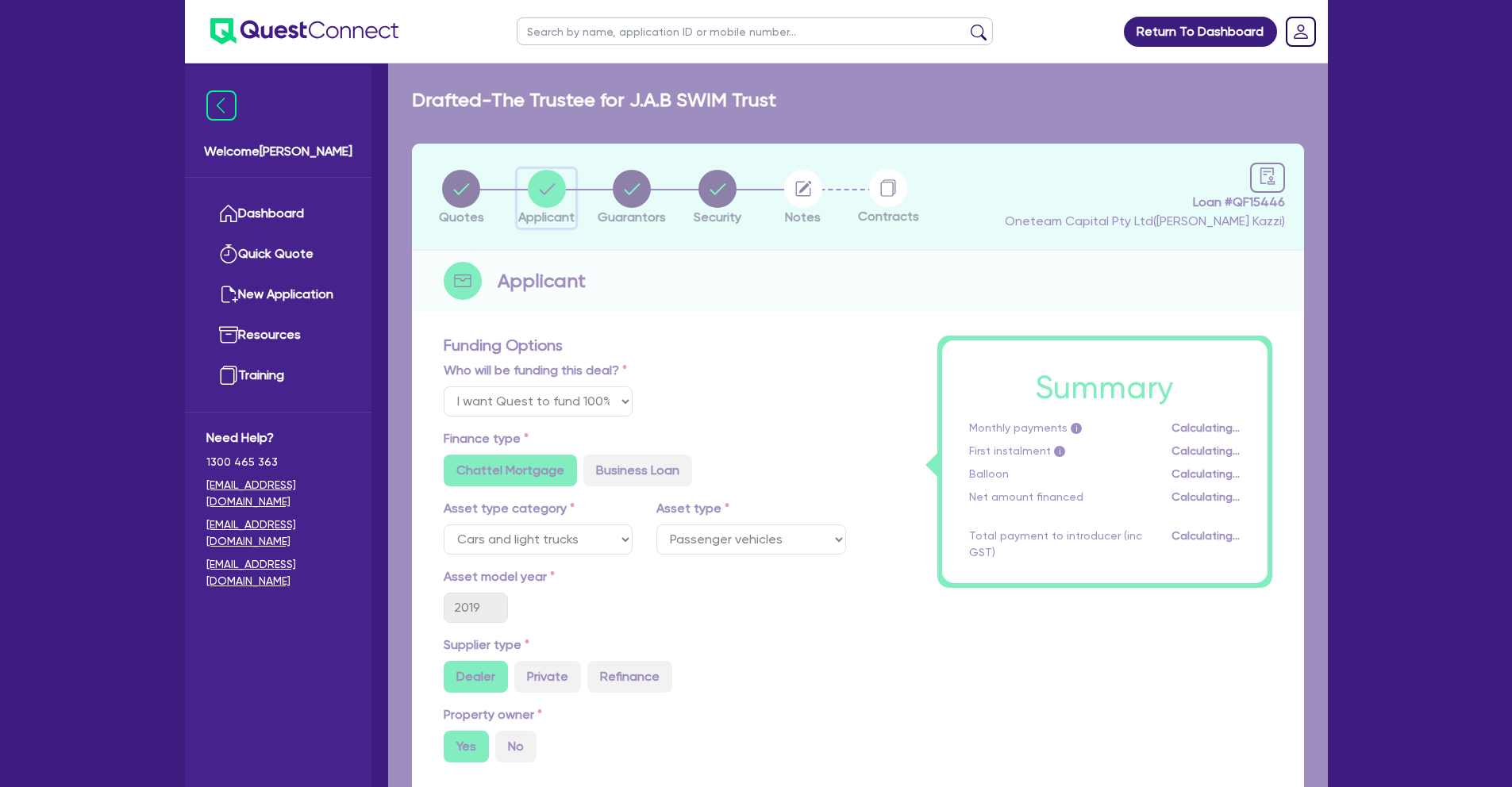
select select "TRUST"
select select "COMPANY"
select select "ARTS_RECREATION"
select select "SPORTS_VENUE"
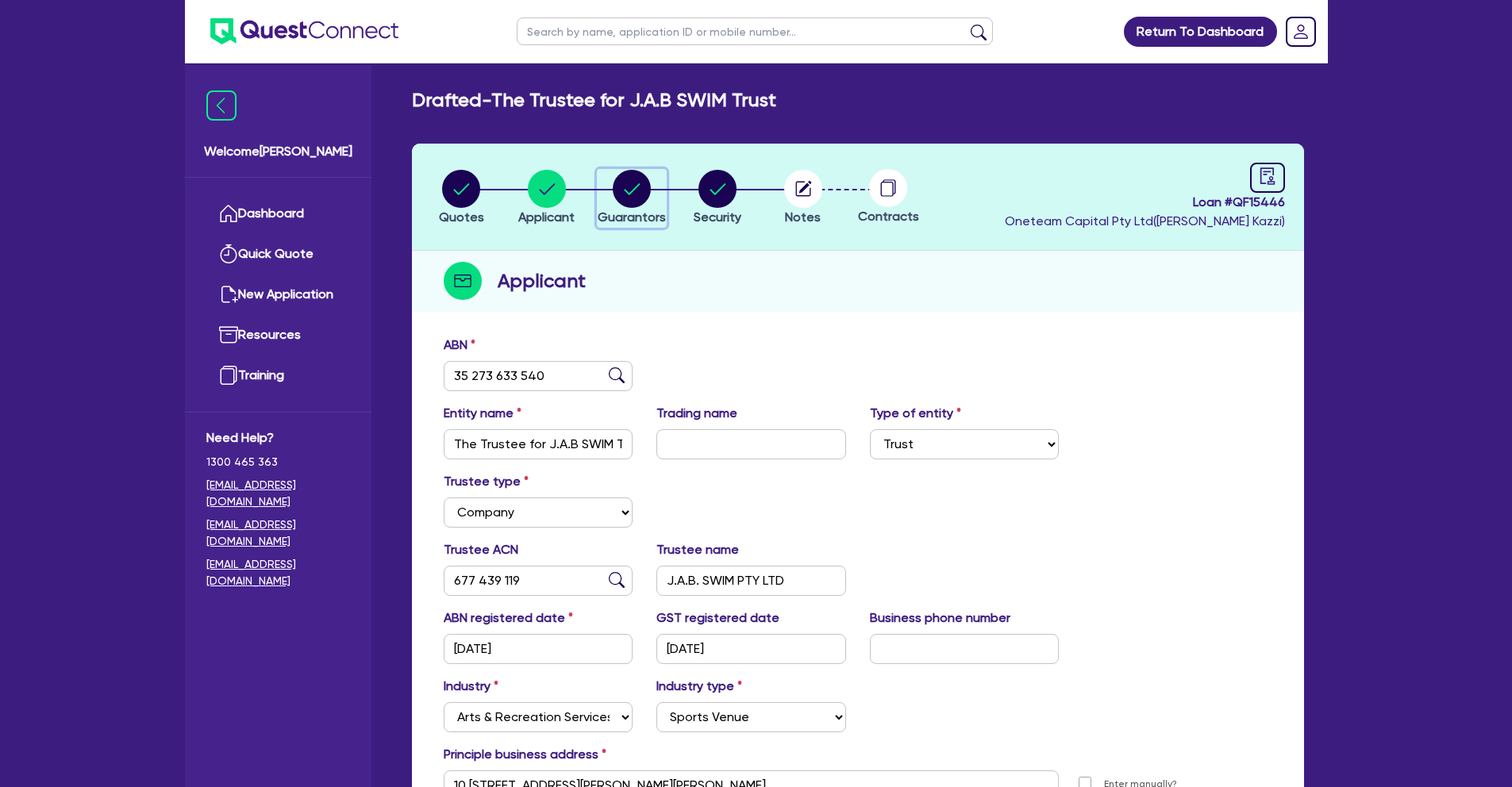
click at [644, 186] on circle "button" at bounding box center [632, 189] width 38 height 38
select select "MRS"
select select "VIC"
select select "MARRIED"
select select "PROPERTY"
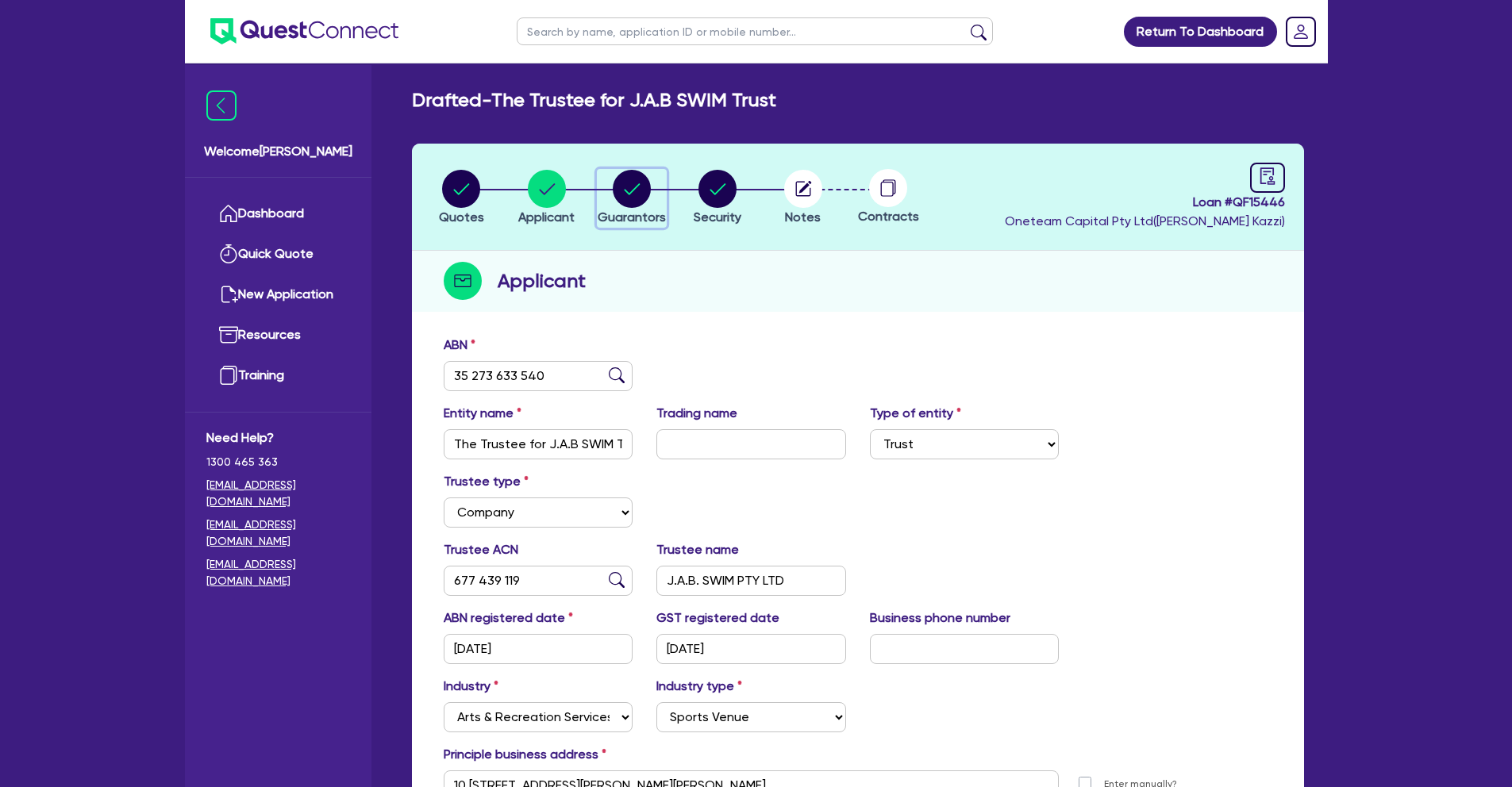
select select "VEHICLE"
select select "CASH"
select select "OTHER"
select select "MORTGAGE"
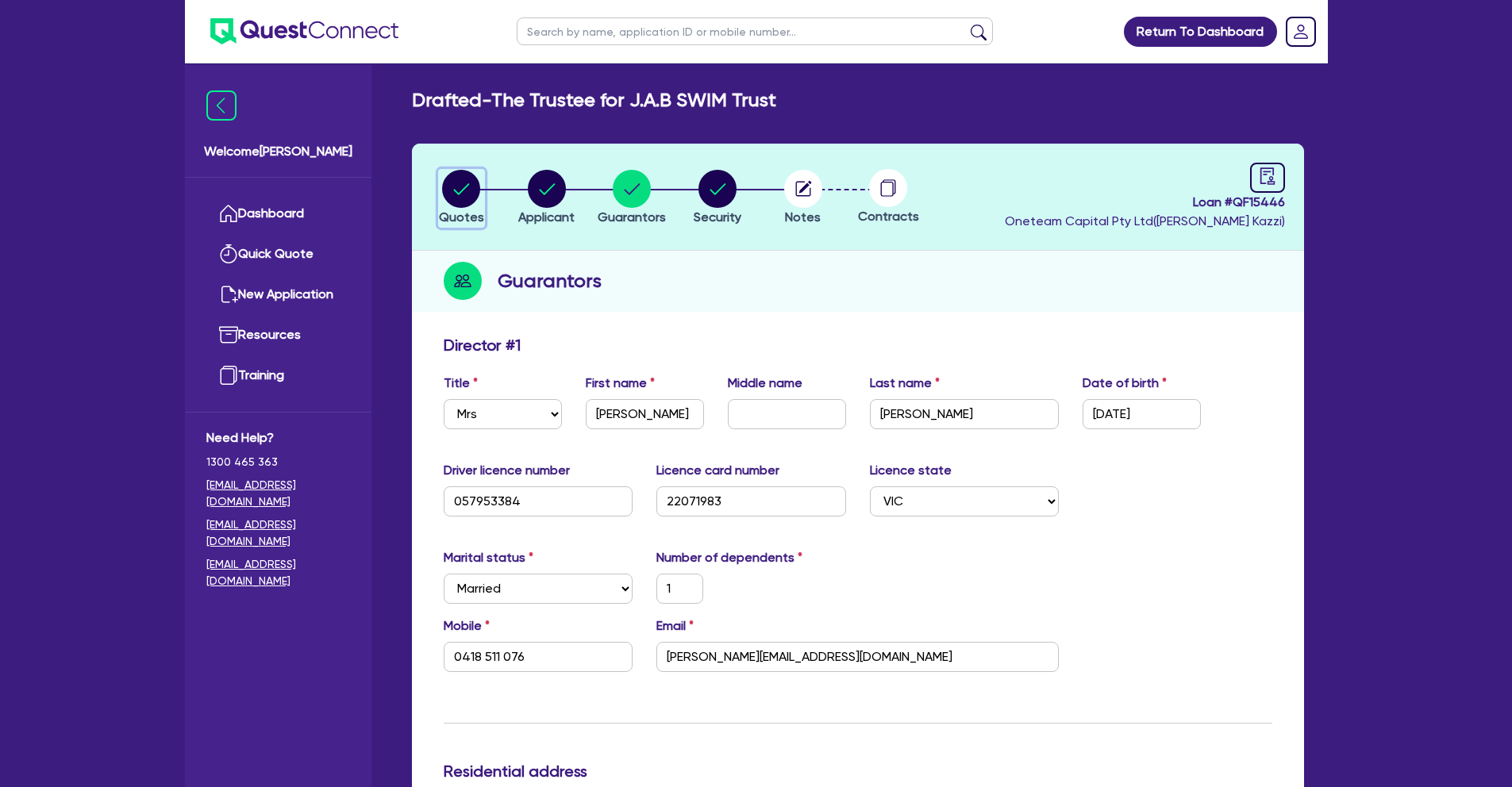
click at [449, 187] on circle "button" at bounding box center [462, 189] width 38 height 38
select select "Quest Finance - Own Book"
select select "CARS_AND_LIGHT_TRUCKS"
select select "PASSENGER_VEHICLES"
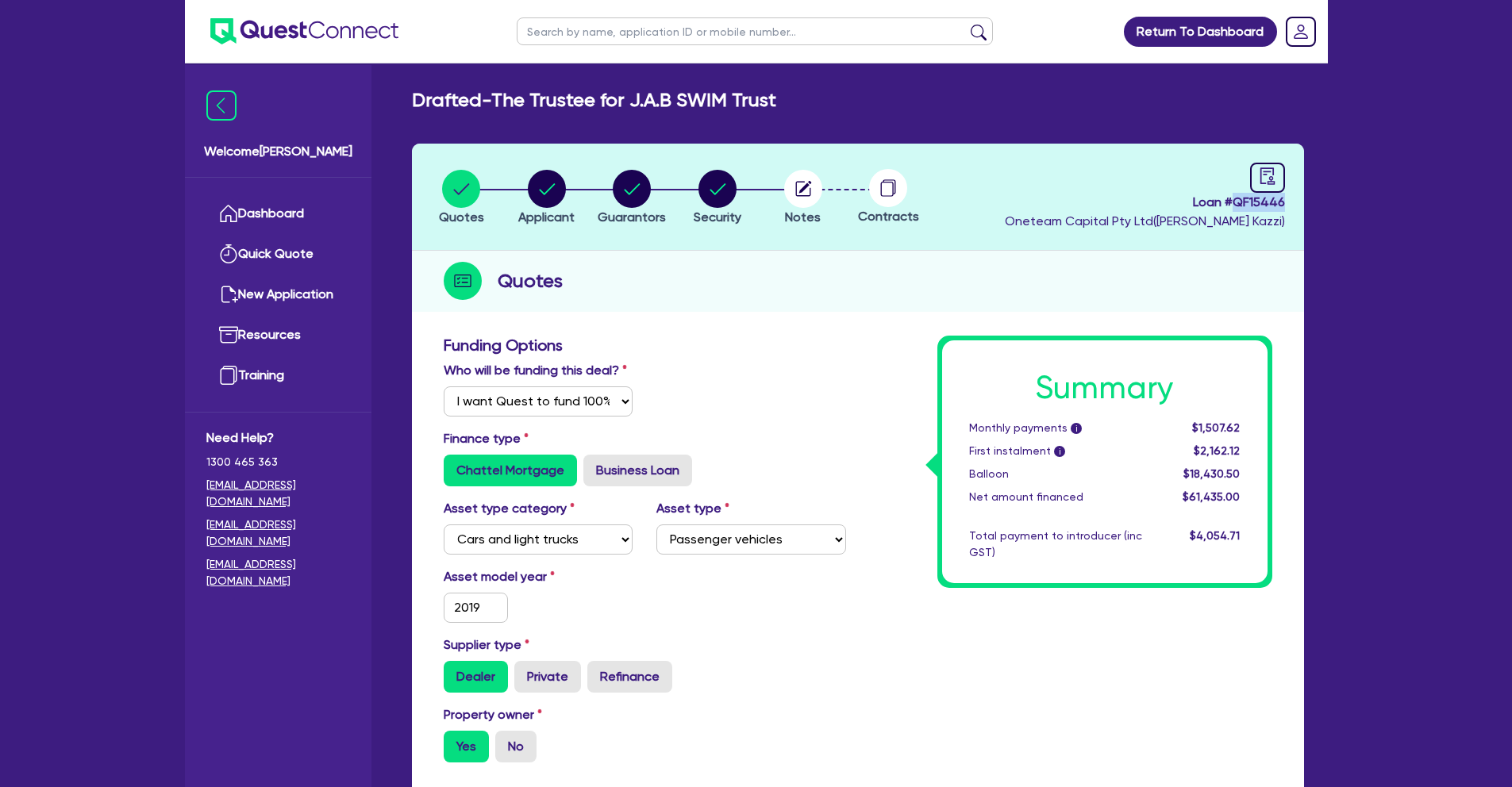
drag, startPoint x: 1242, startPoint y: 204, endPoint x: 1282, endPoint y: 202, distance: 40.0
click at [1282, 202] on span "Loan # QF15446" at bounding box center [1145, 202] width 280 height 19
copy span "QF15446"
click at [813, 179] on circle "button" at bounding box center [803, 189] width 38 height 38
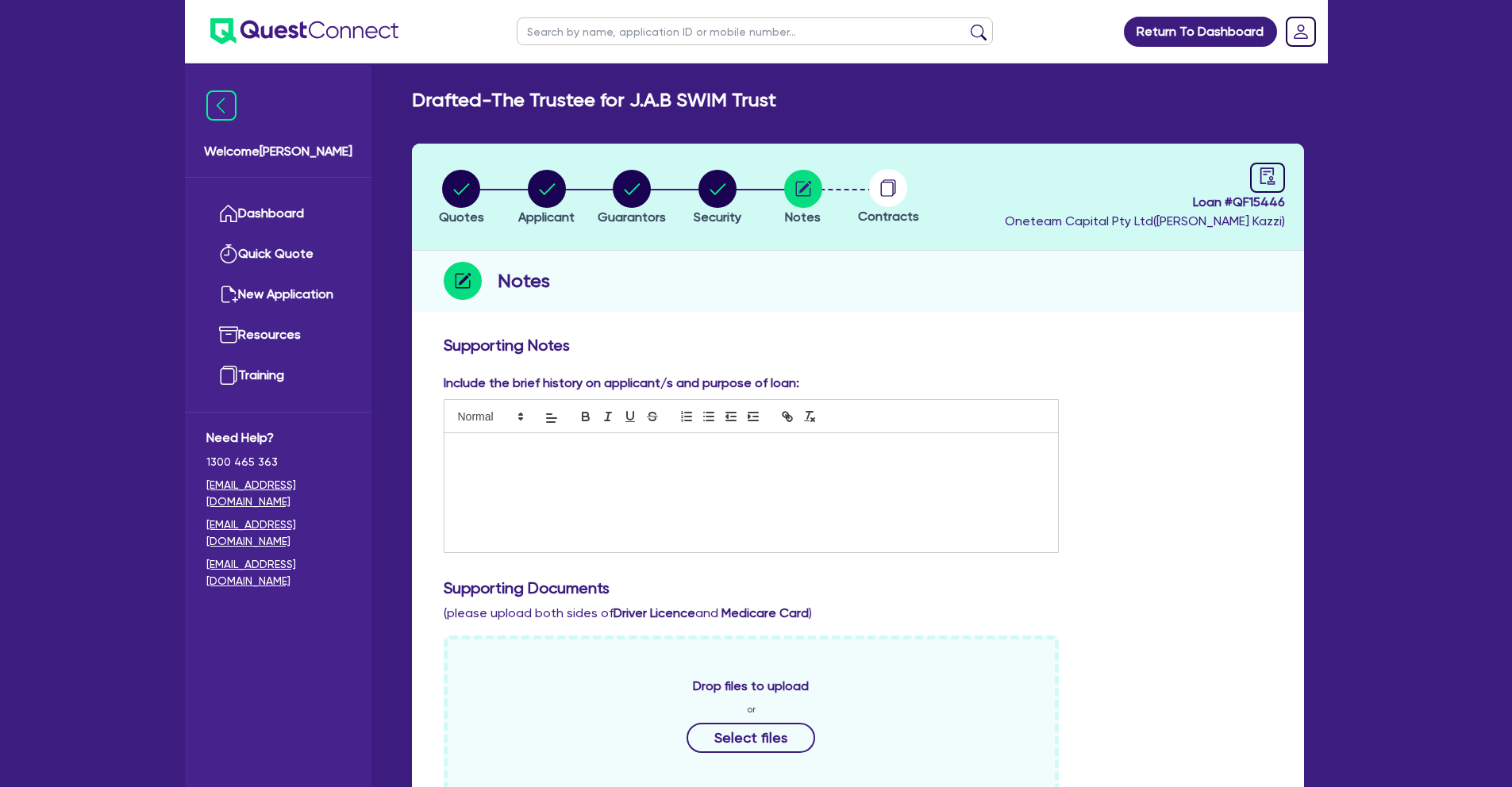
click at [534, 445] on p at bounding box center [751, 449] width 590 height 14
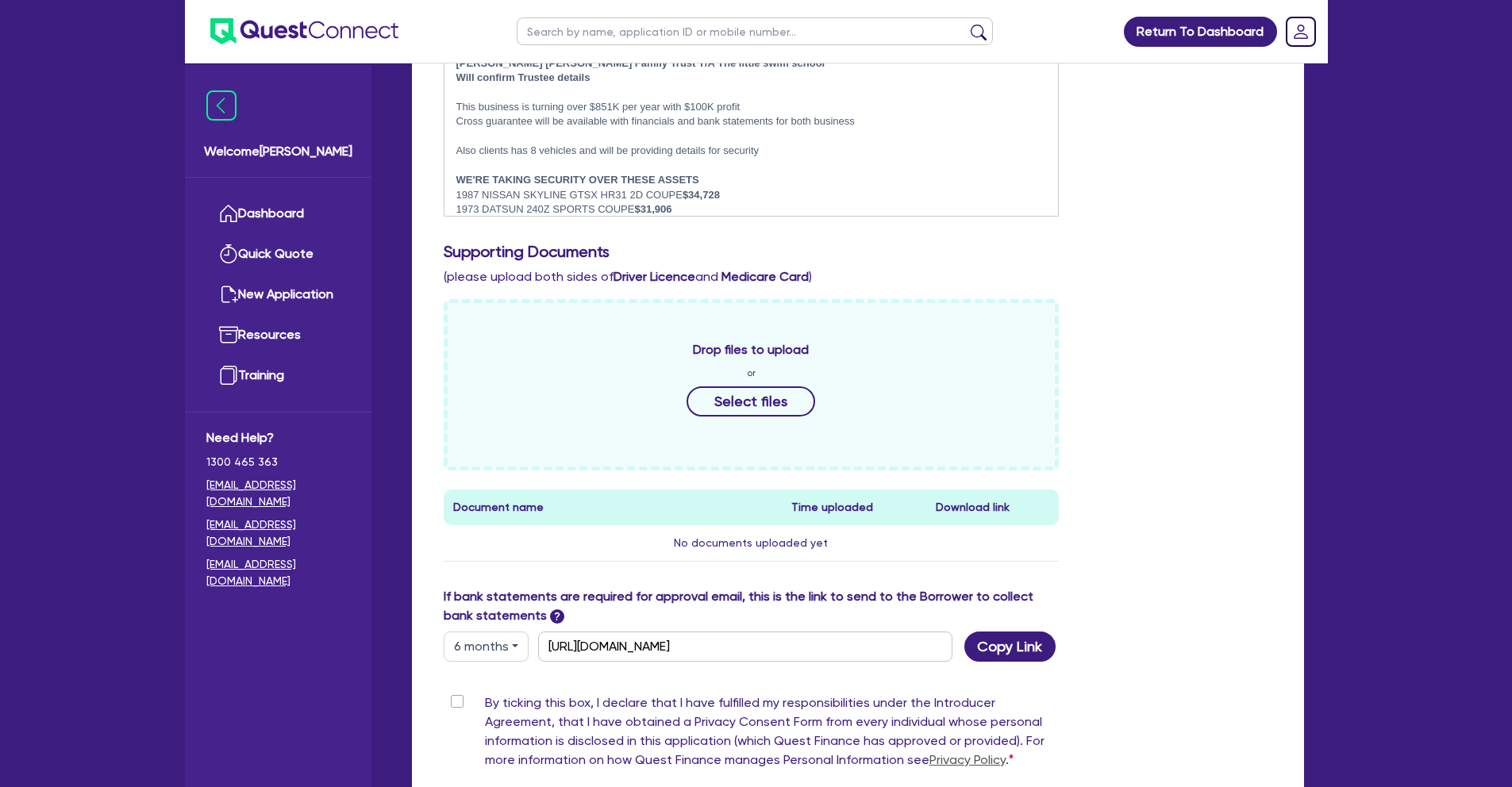
scroll to position [161, 0]
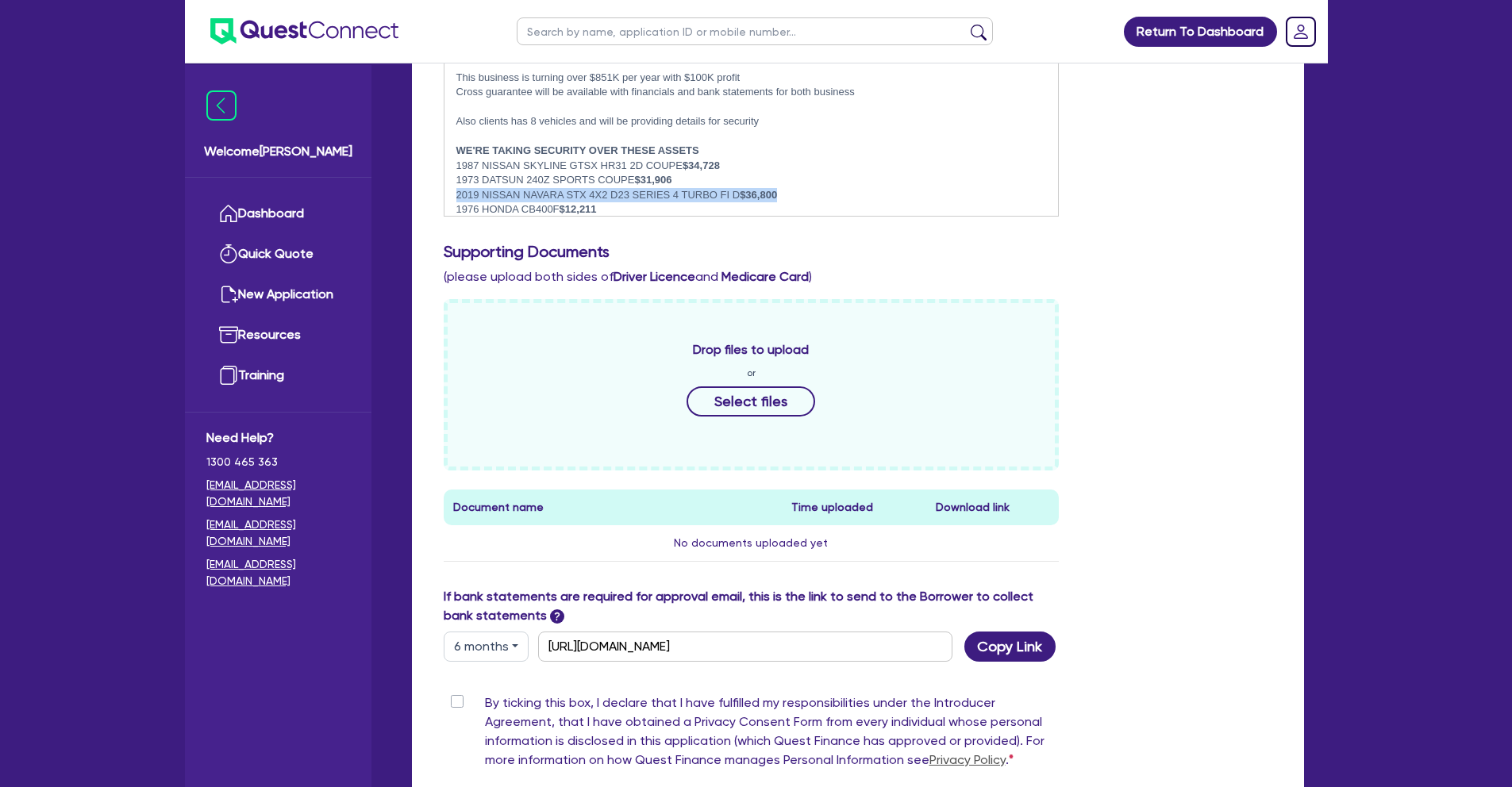
drag, startPoint x: 457, startPoint y: 195, endPoint x: 792, endPoint y: 194, distance: 335.0
click at [792, 194] on p "2019 NISSAN NAVARA STX 4X2 D23 SERIES 4 TURBO FI D $36,800" at bounding box center [751, 195] width 590 height 14
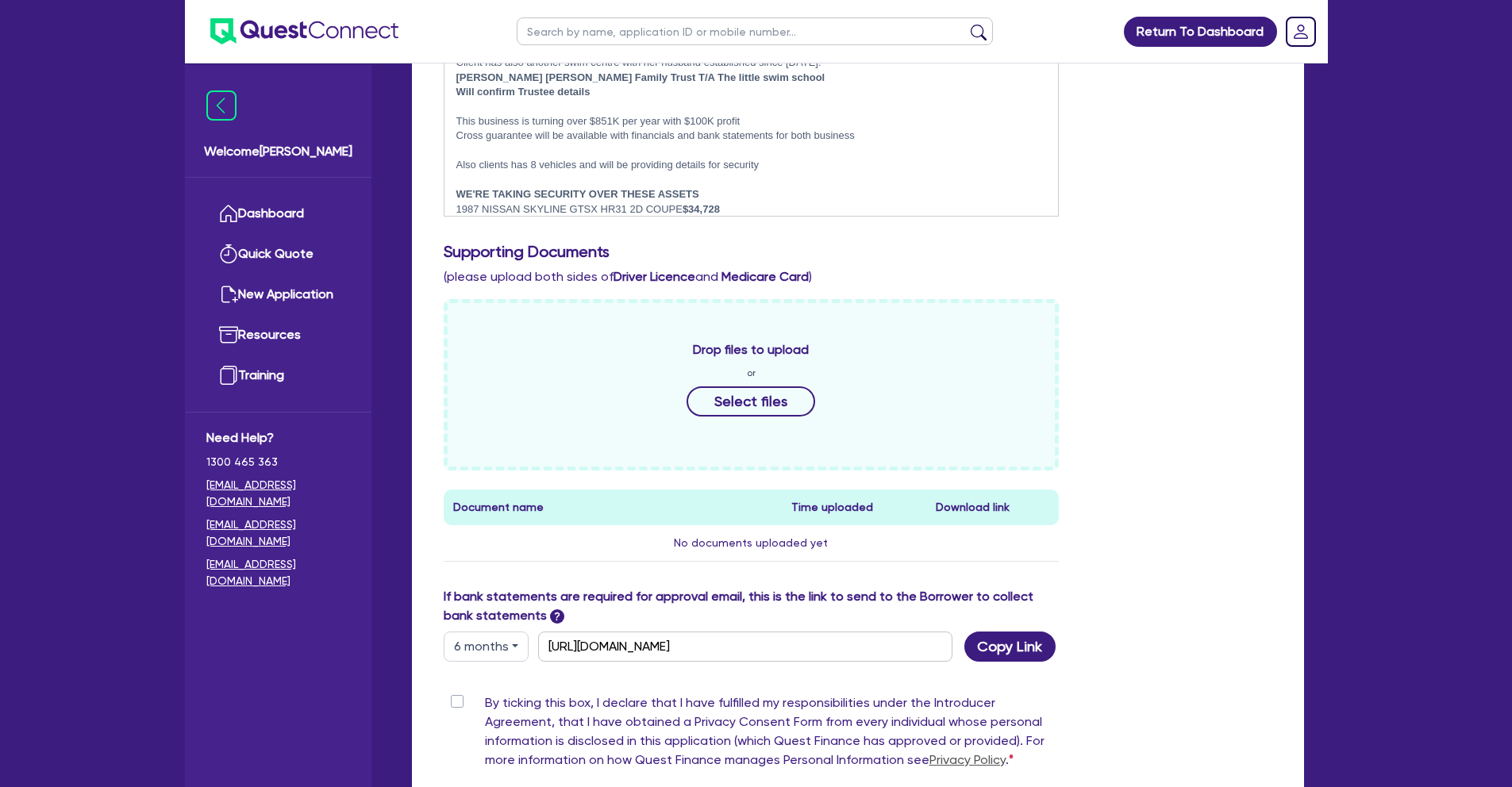
scroll to position [0, 0]
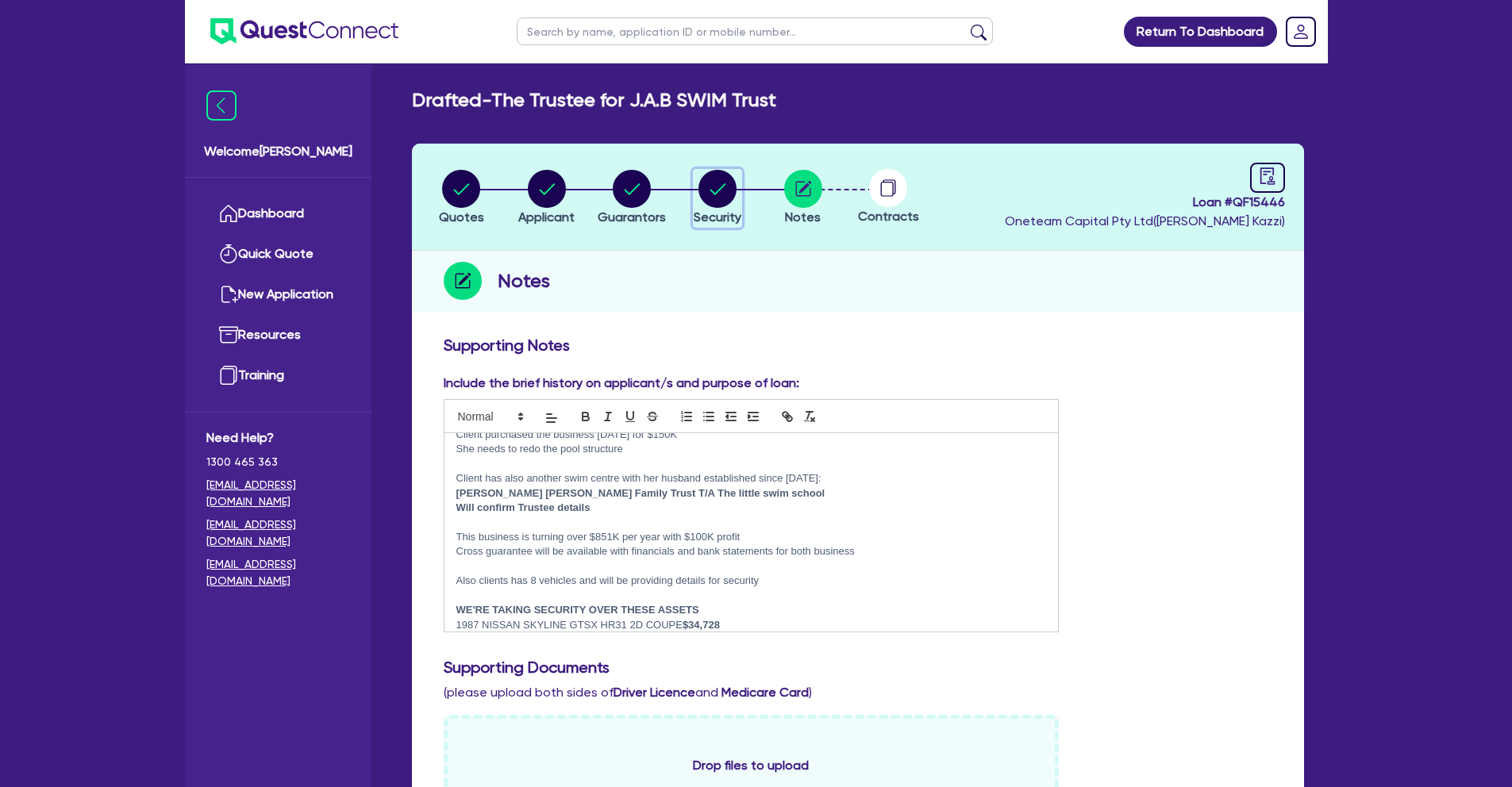
click at [733, 189] on circle "button" at bounding box center [718, 189] width 38 height 38
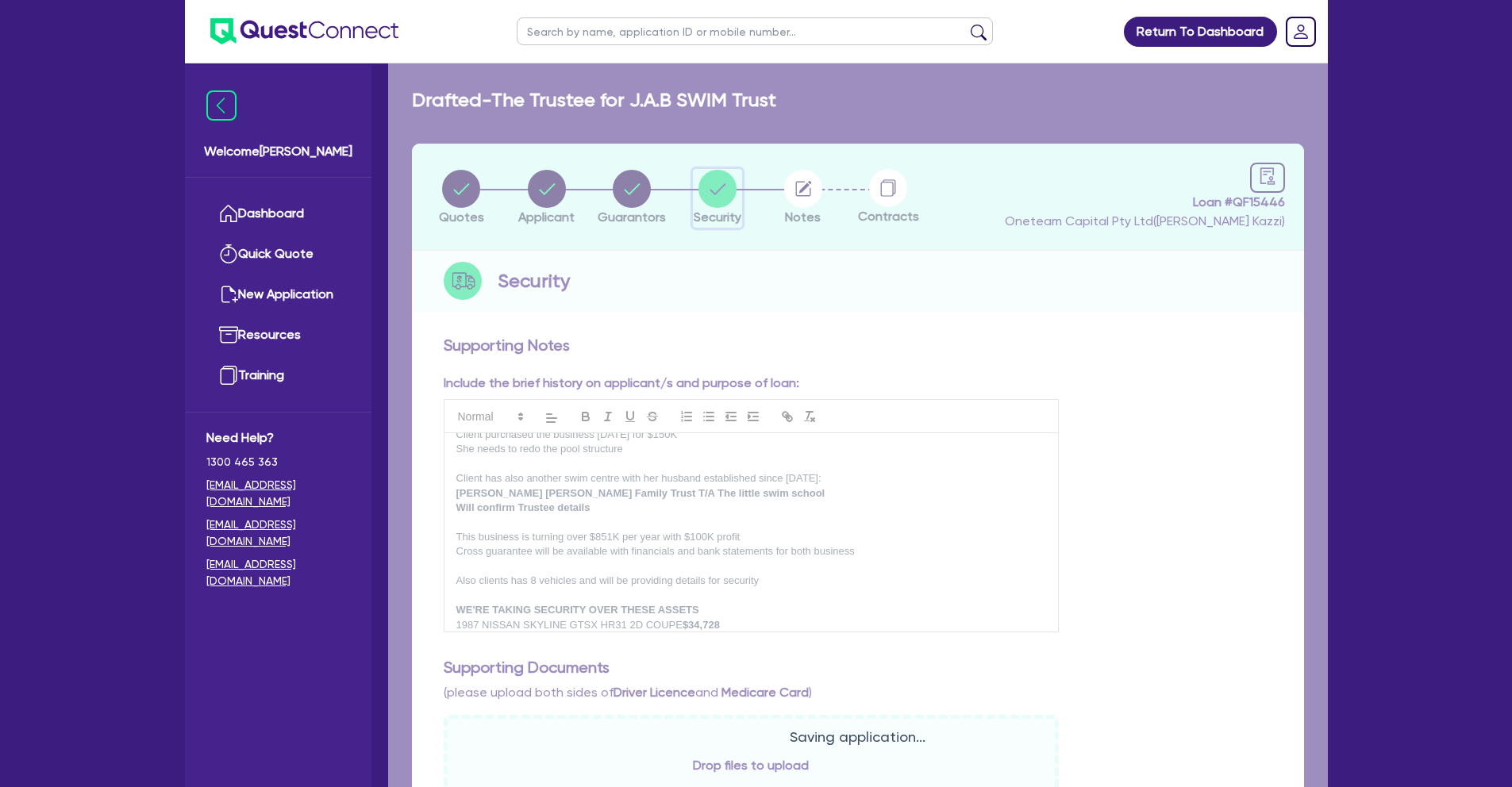
select select "CARS_AND_LIGHT_TRUCKS"
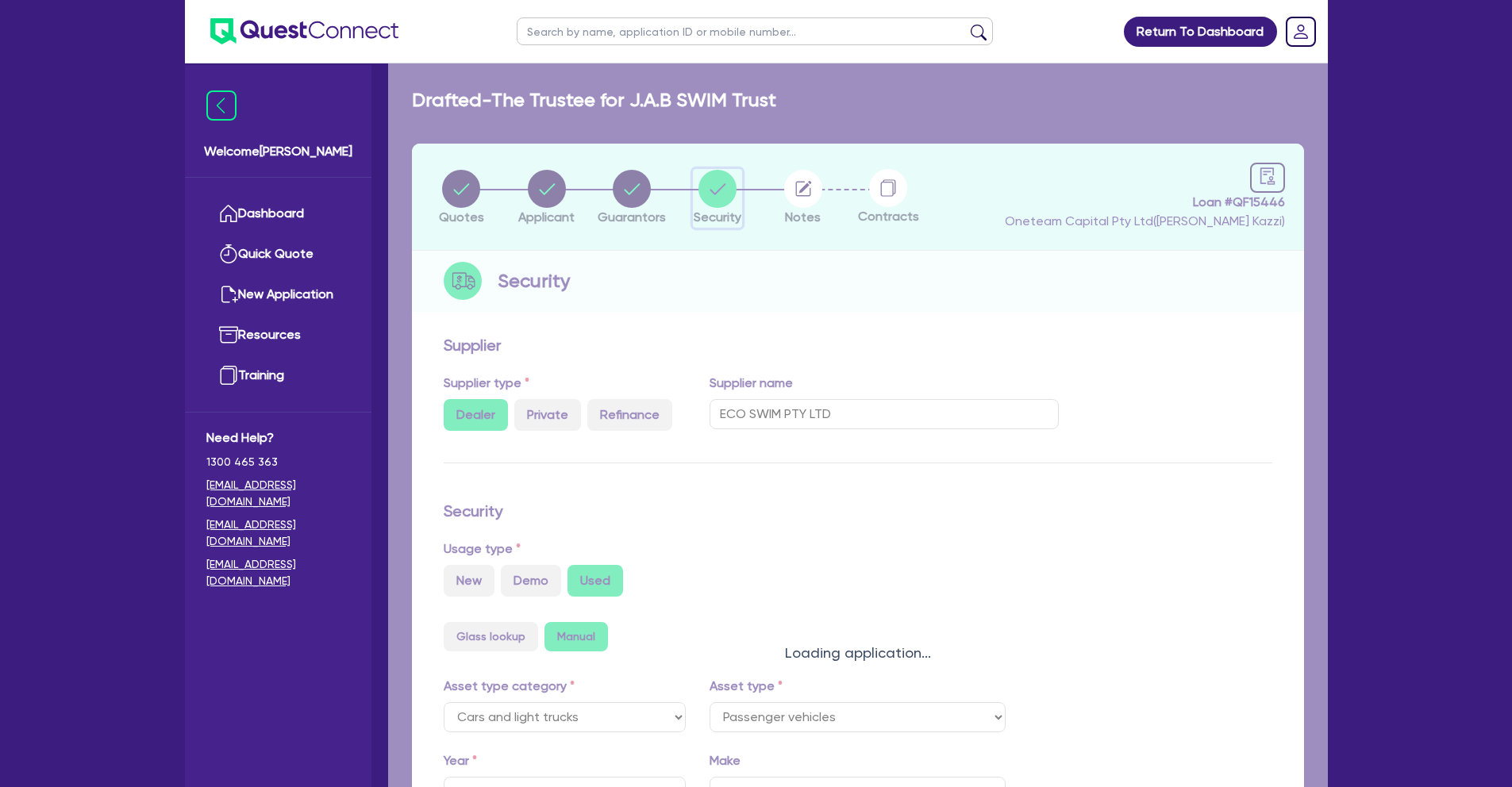
select select "PASSENGER_VEHICLES"
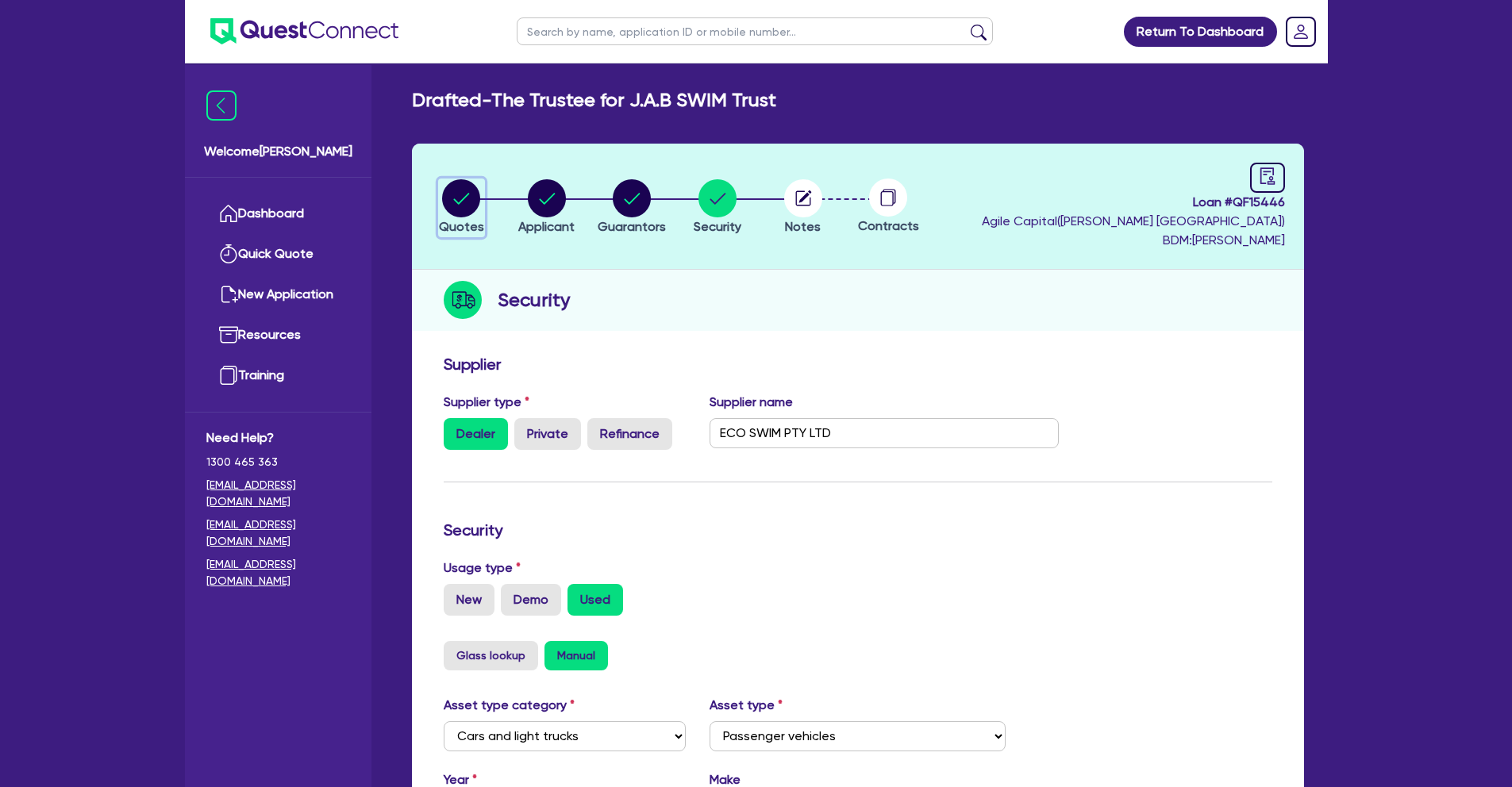
click at [453, 201] on circle "button" at bounding box center [462, 198] width 38 height 38
select select "Quest Finance - Own Book"
select select "CARS_AND_LIGHT_TRUCKS"
select select "PASSENGER_VEHICLES"
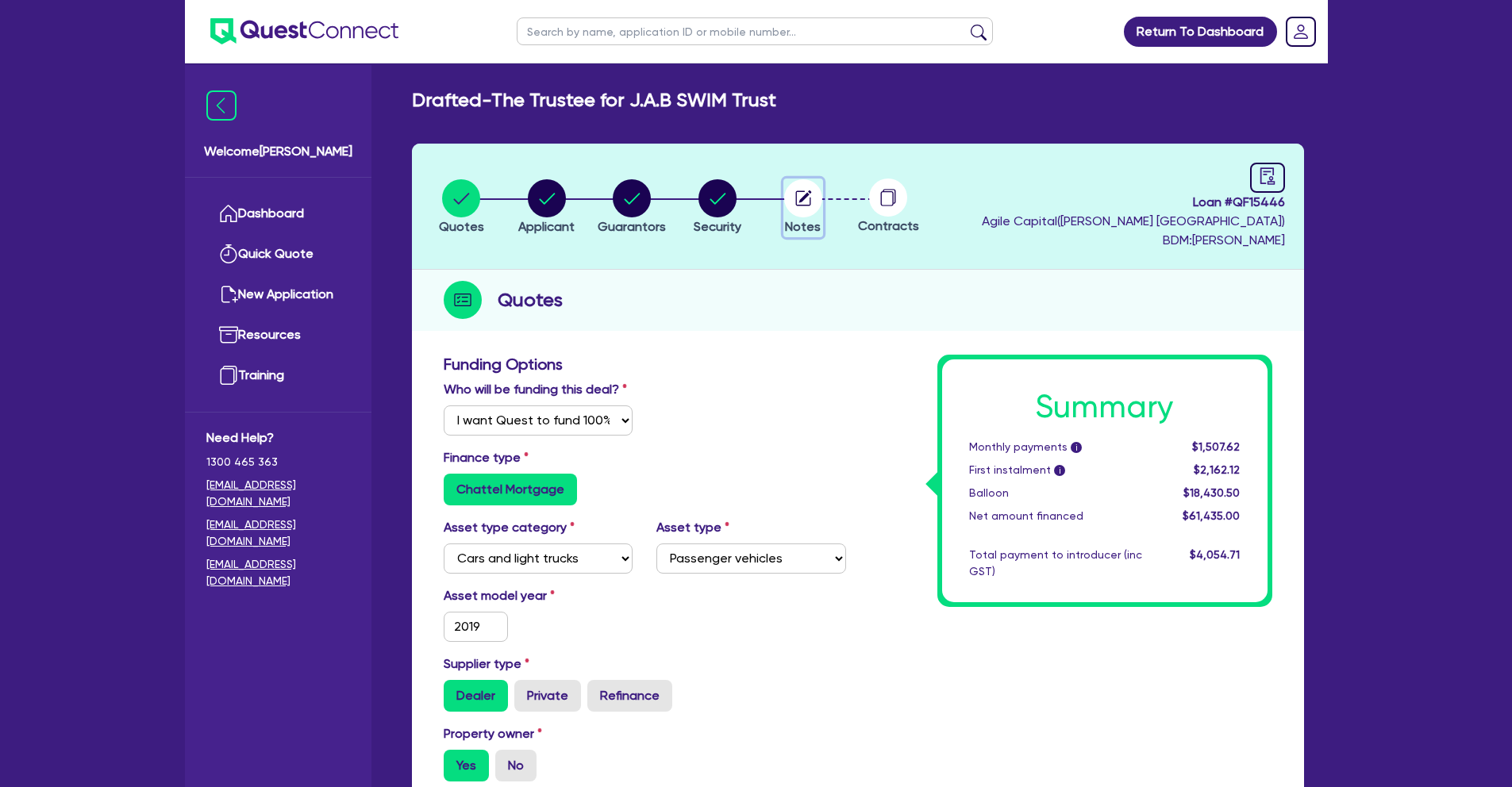
click at [814, 194] on circle "button" at bounding box center [803, 198] width 38 height 38
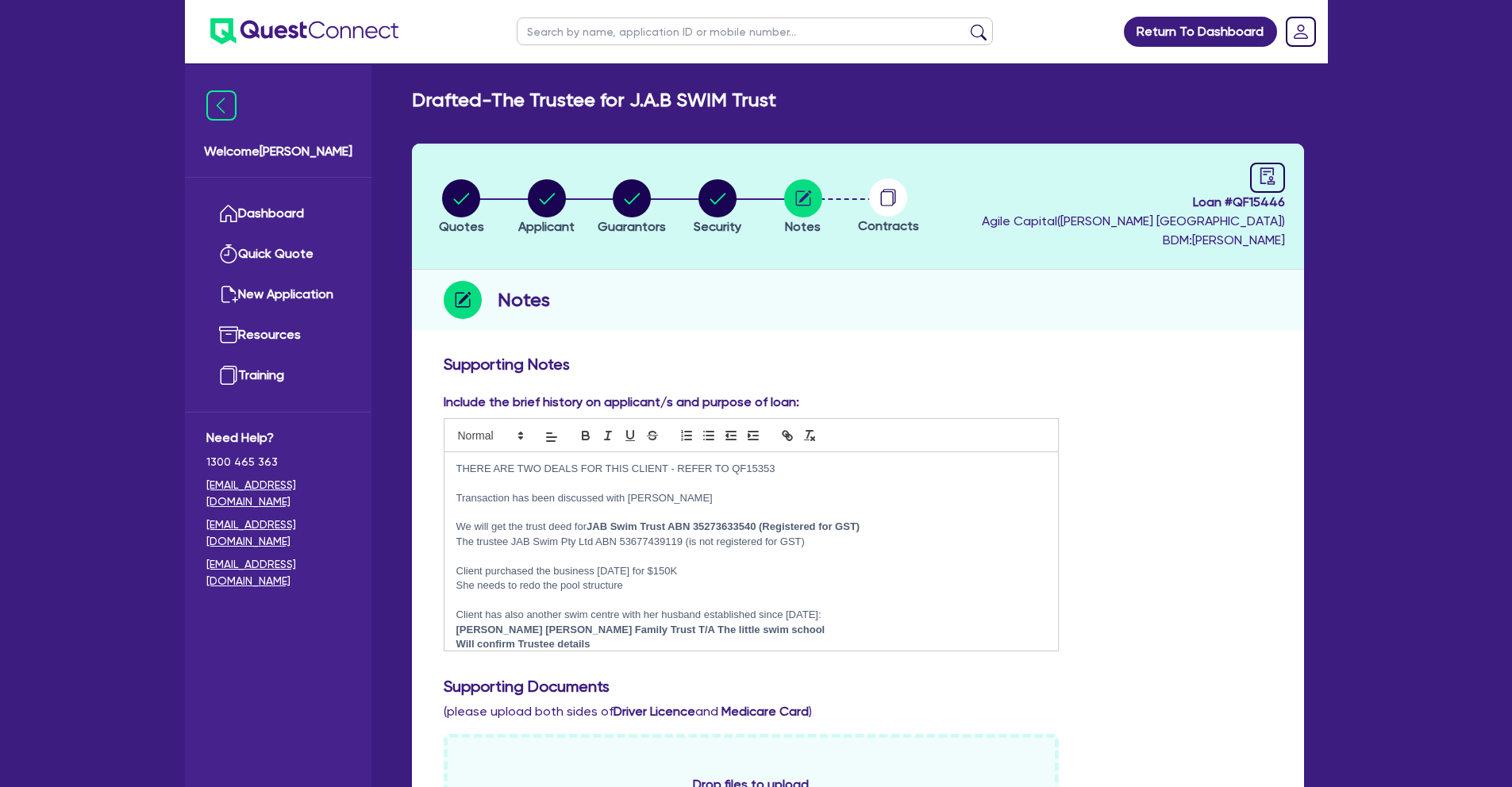
click at [742, 194] on li "Security" at bounding box center [717, 206] width 86 height 55
click at [717, 197] on circle "button" at bounding box center [718, 198] width 38 height 38
select select "CARS_AND_LIGHT_TRUCKS"
select select "PASSENGER_VEHICLES"
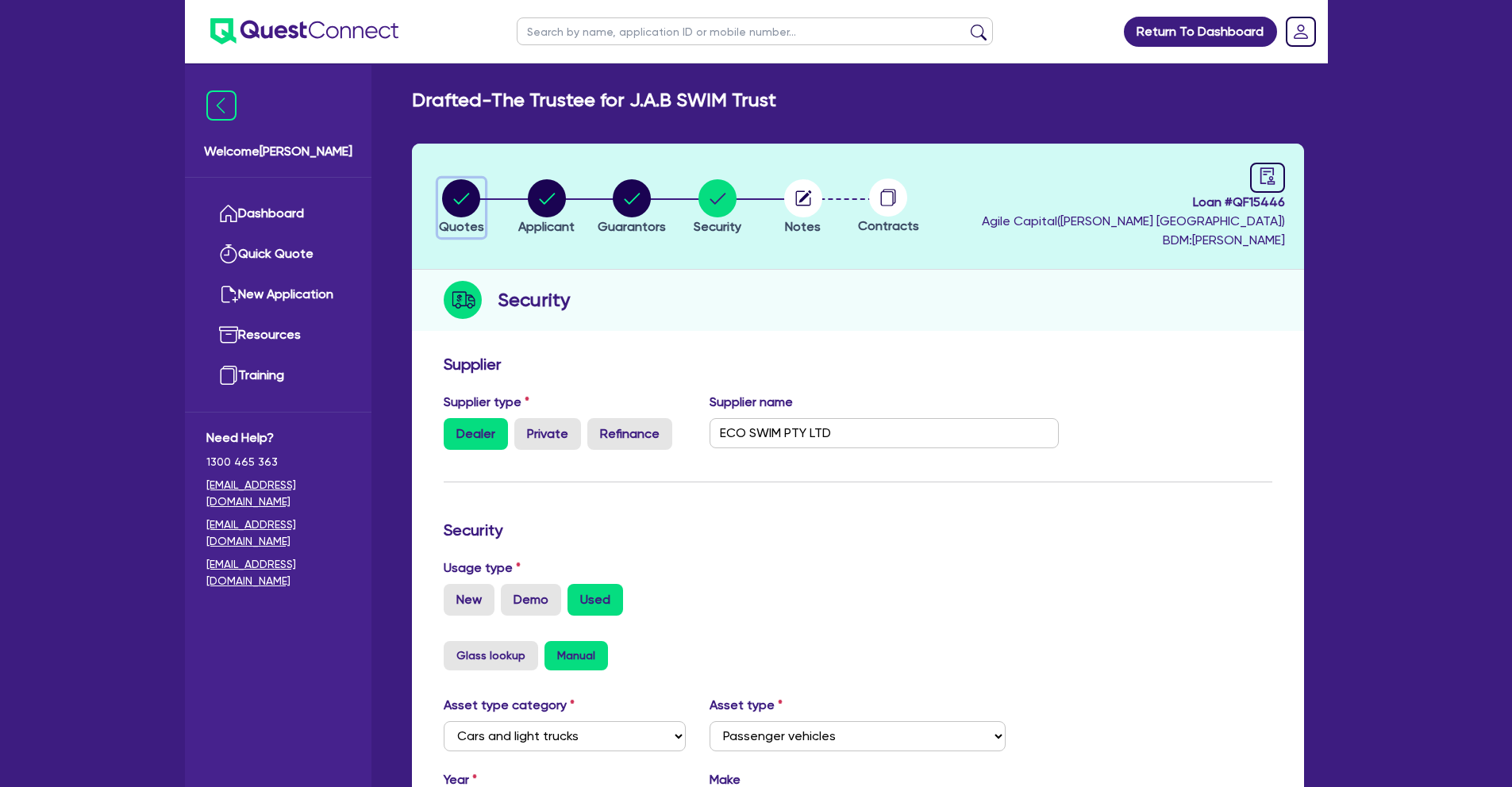
click at [468, 205] on circle "button" at bounding box center [462, 198] width 38 height 38
select select "Quest Finance - Own Book"
select select "CARS_AND_LIGHT_TRUCKS"
select select "PASSENGER_VEHICLES"
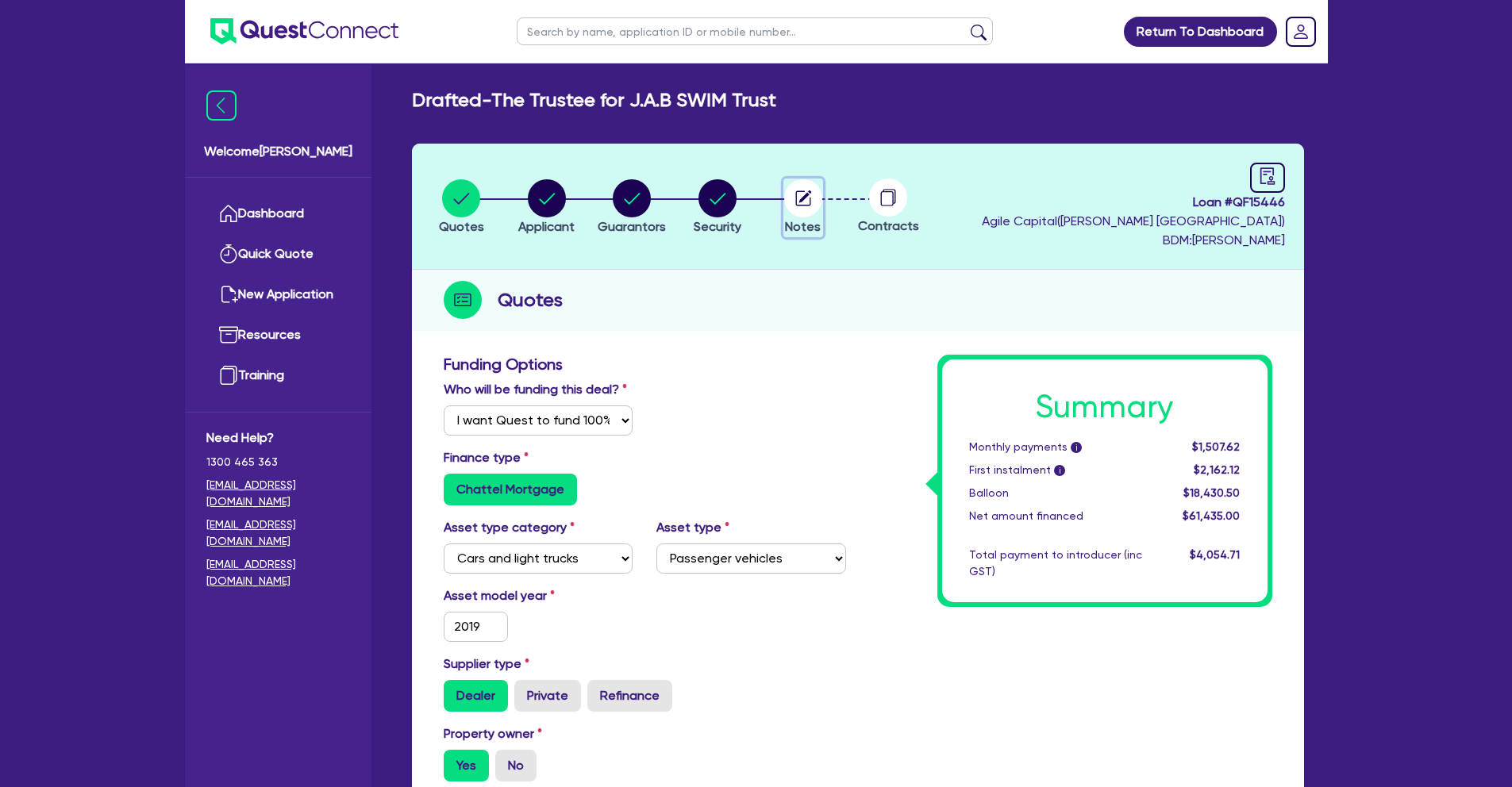
click at [795, 198] on icon "button" at bounding box center [802, 198] width 15 height 15
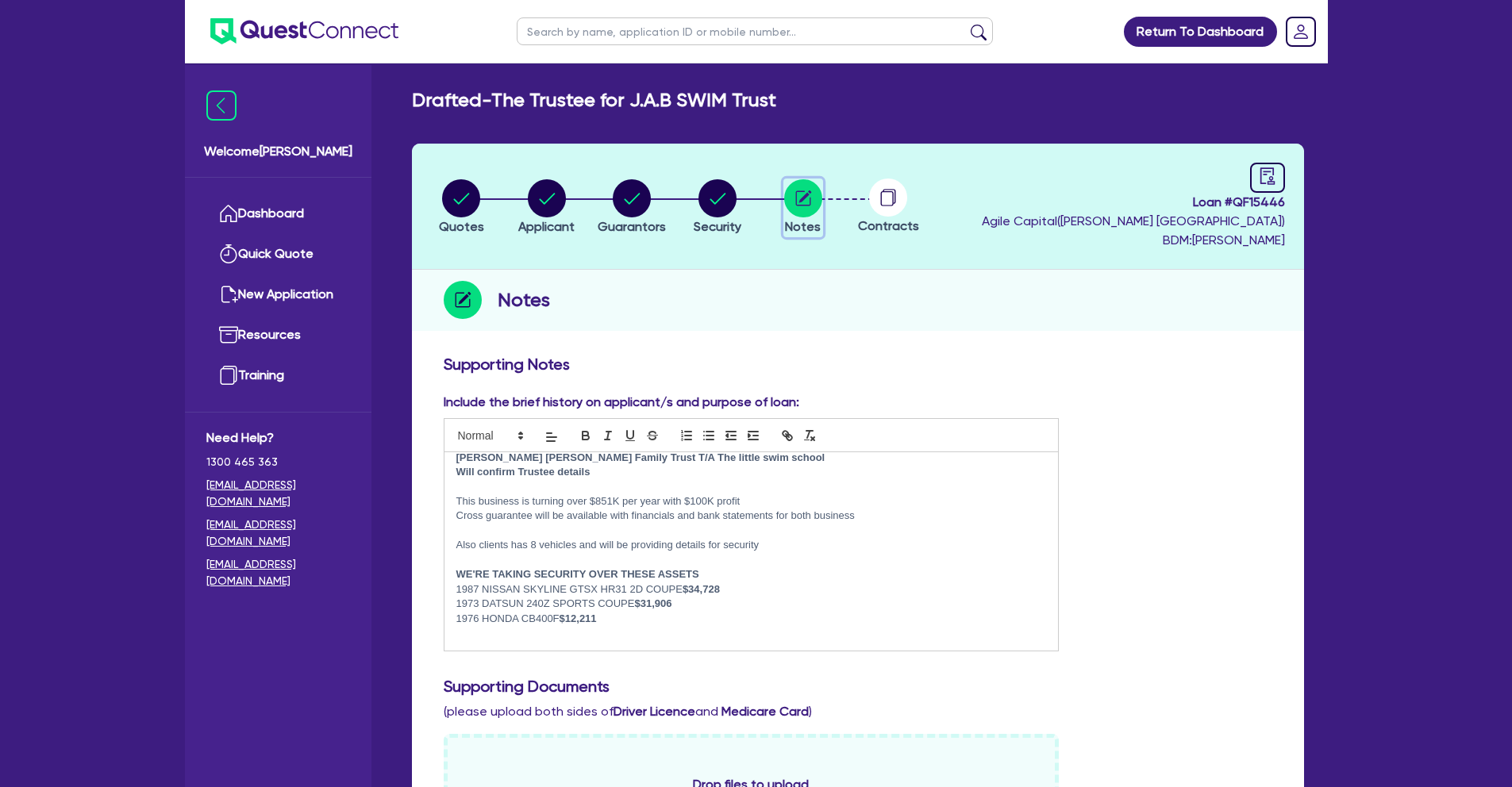
scroll to position [621, 0]
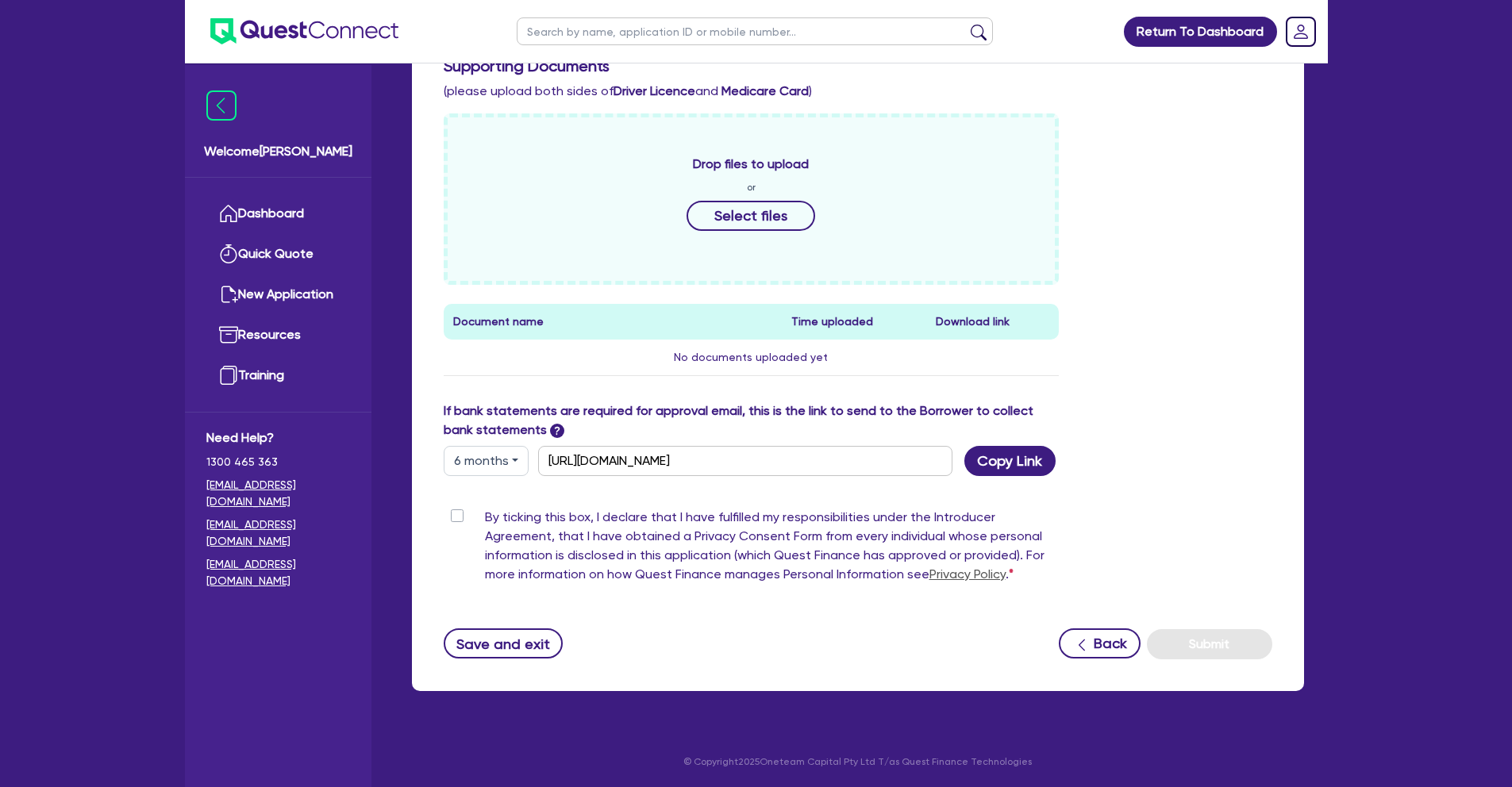
click at [454, 522] on div "By ticking this box, I declare that I have fulfilled my responsibilities under …" at bounding box center [751, 549] width 616 height 82
click at [485, 515] on label "By ticking this box, I declare that I have fulfilled my responsibilities under …" at bounding box center [772, 549] width 574 height 82
click at [455, 515] on input "By ticking this box, I declare that I have fulfilled my responsibilities under …" at bounding box center [450, 515] width 13 height 15
checkbox input "true"
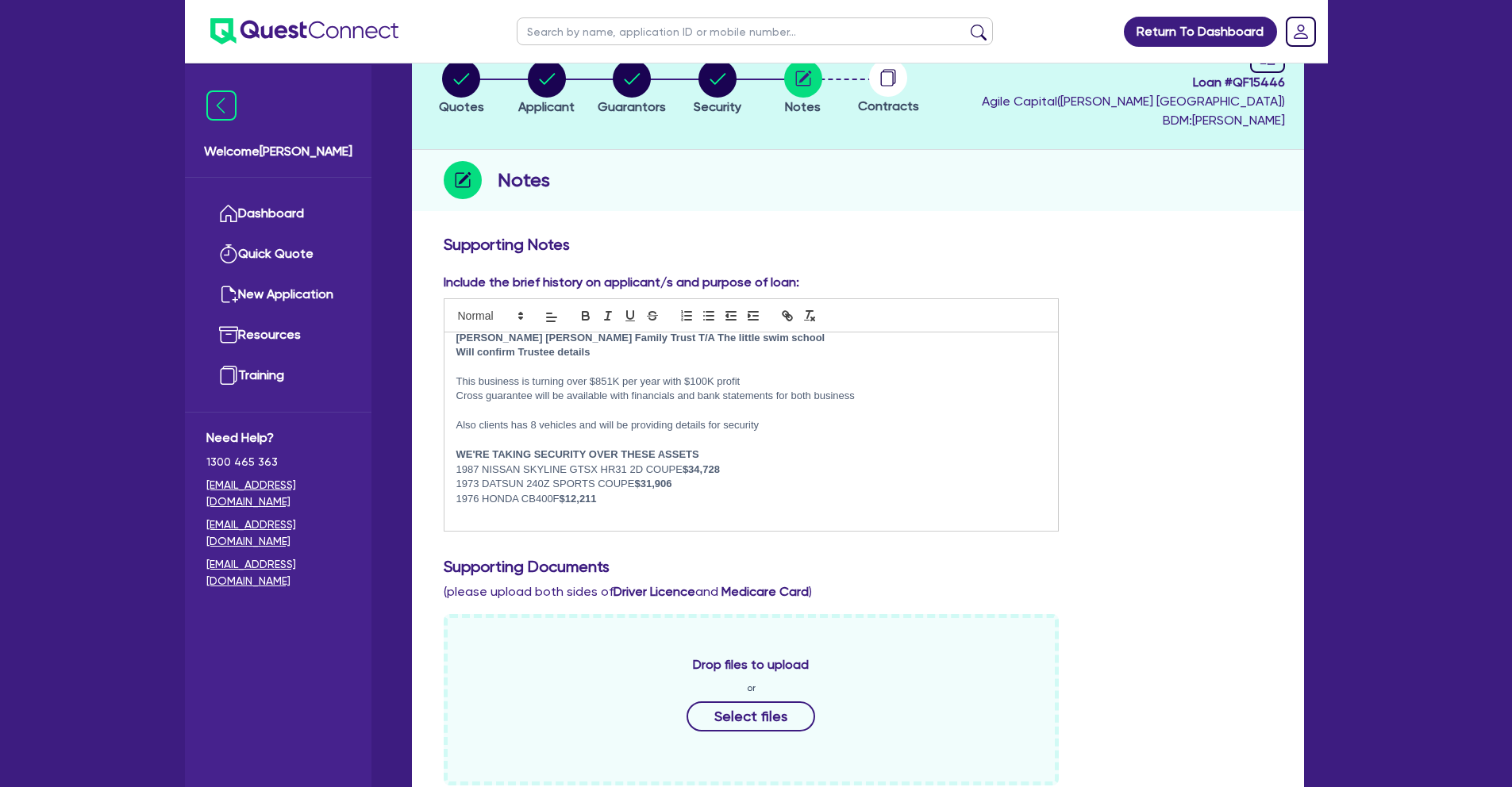
scroll to position [0, 0]
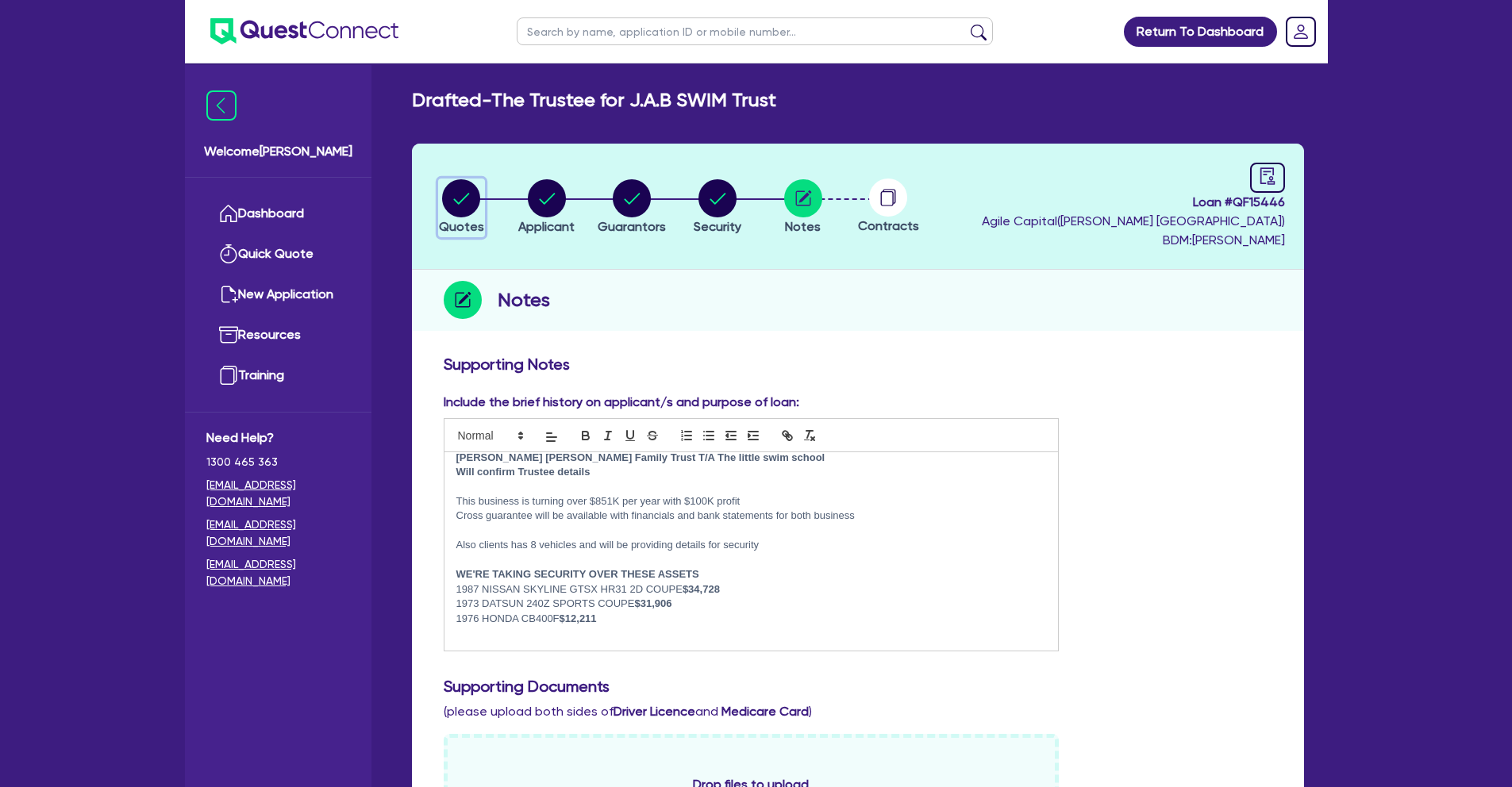
click at [467, 194] on icon "button" at bounding box center [462, 198] width 16 height 11
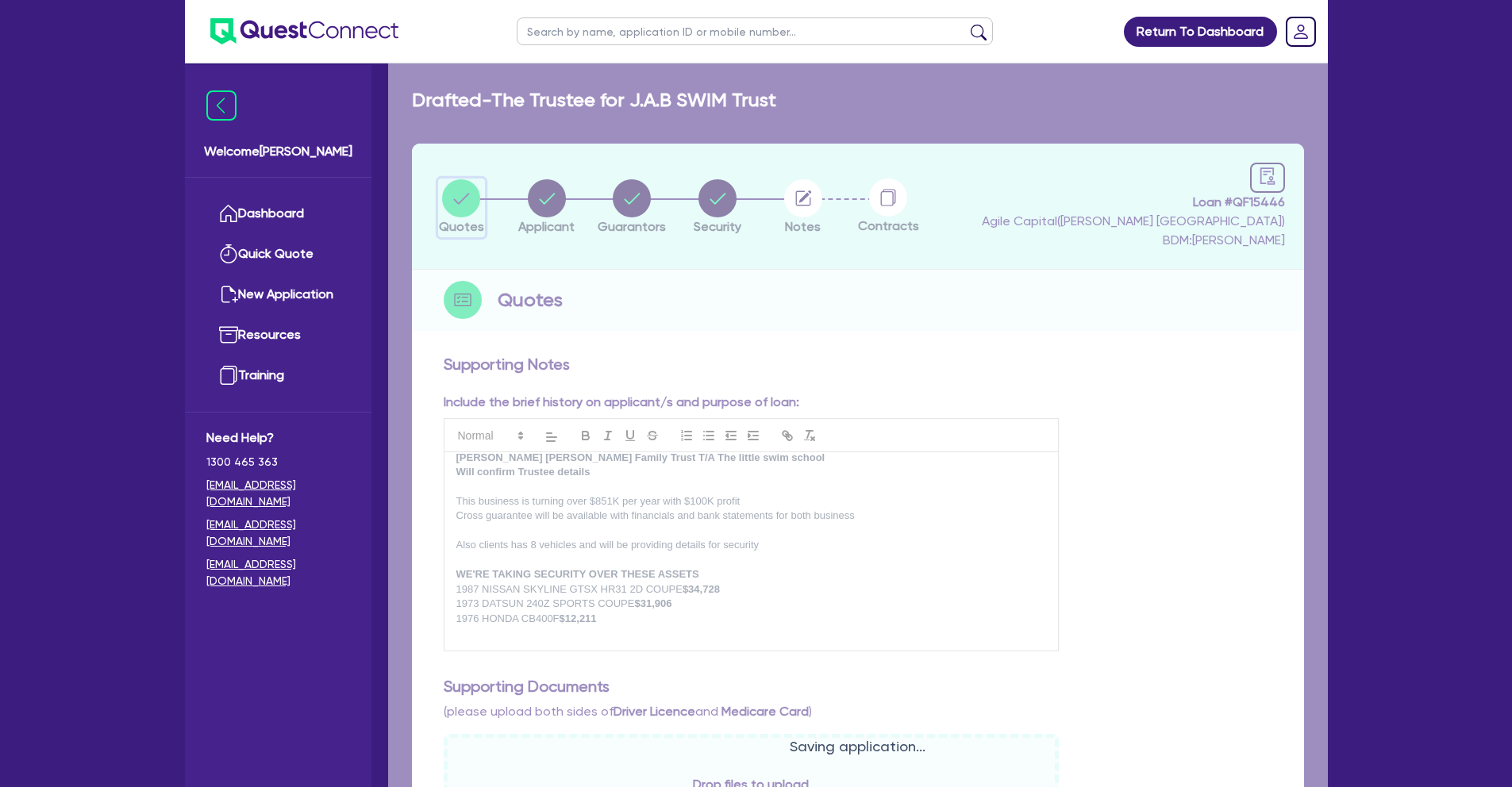
select select "Quest Finance - Own Book"
select select "CARS_AND_LIGHT_TRUCKS"
select select "PASSENGER_VEHICLES"
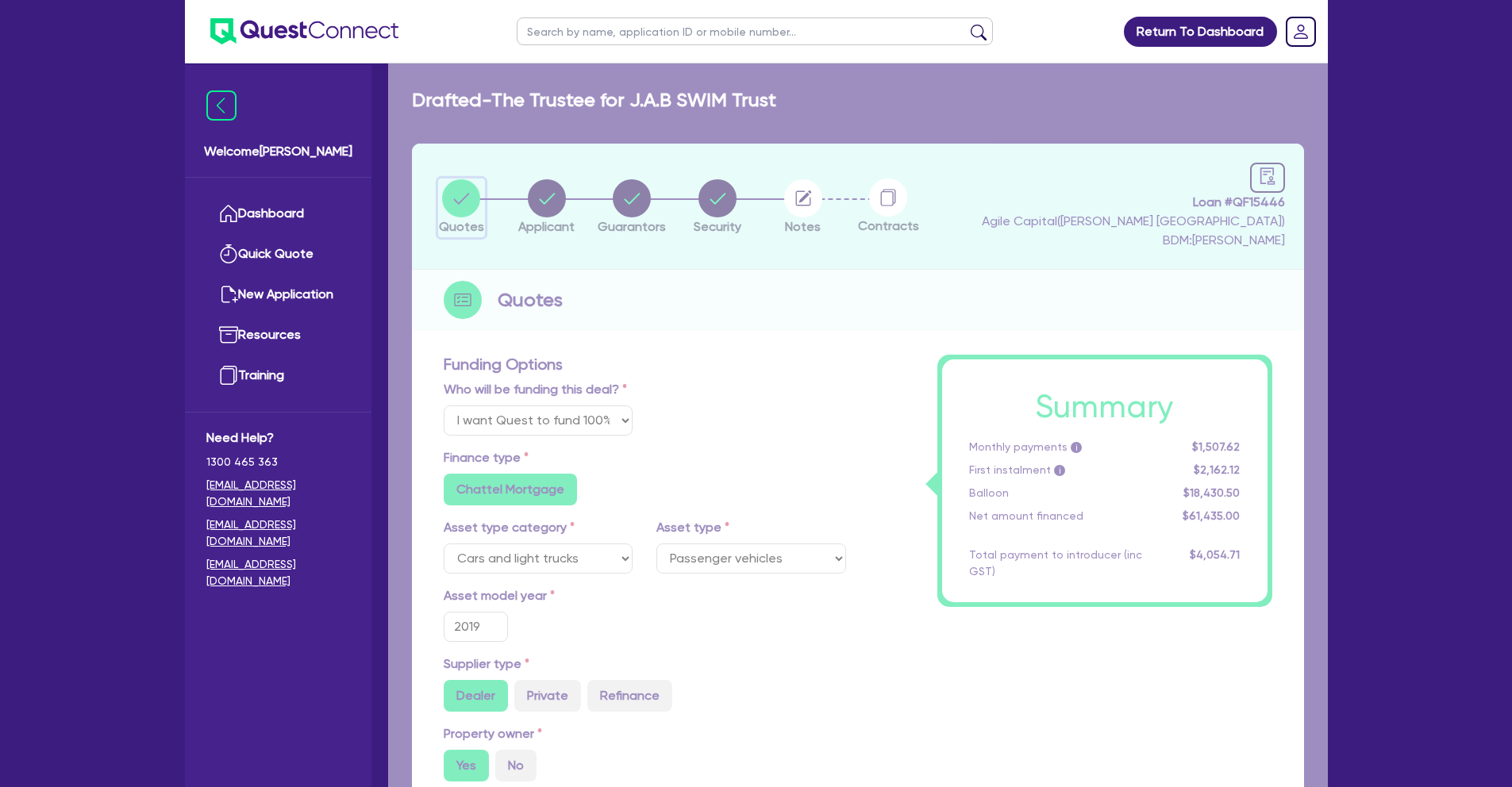
type input "61,435"
type input "18,430.5"
type input "3,686.1"
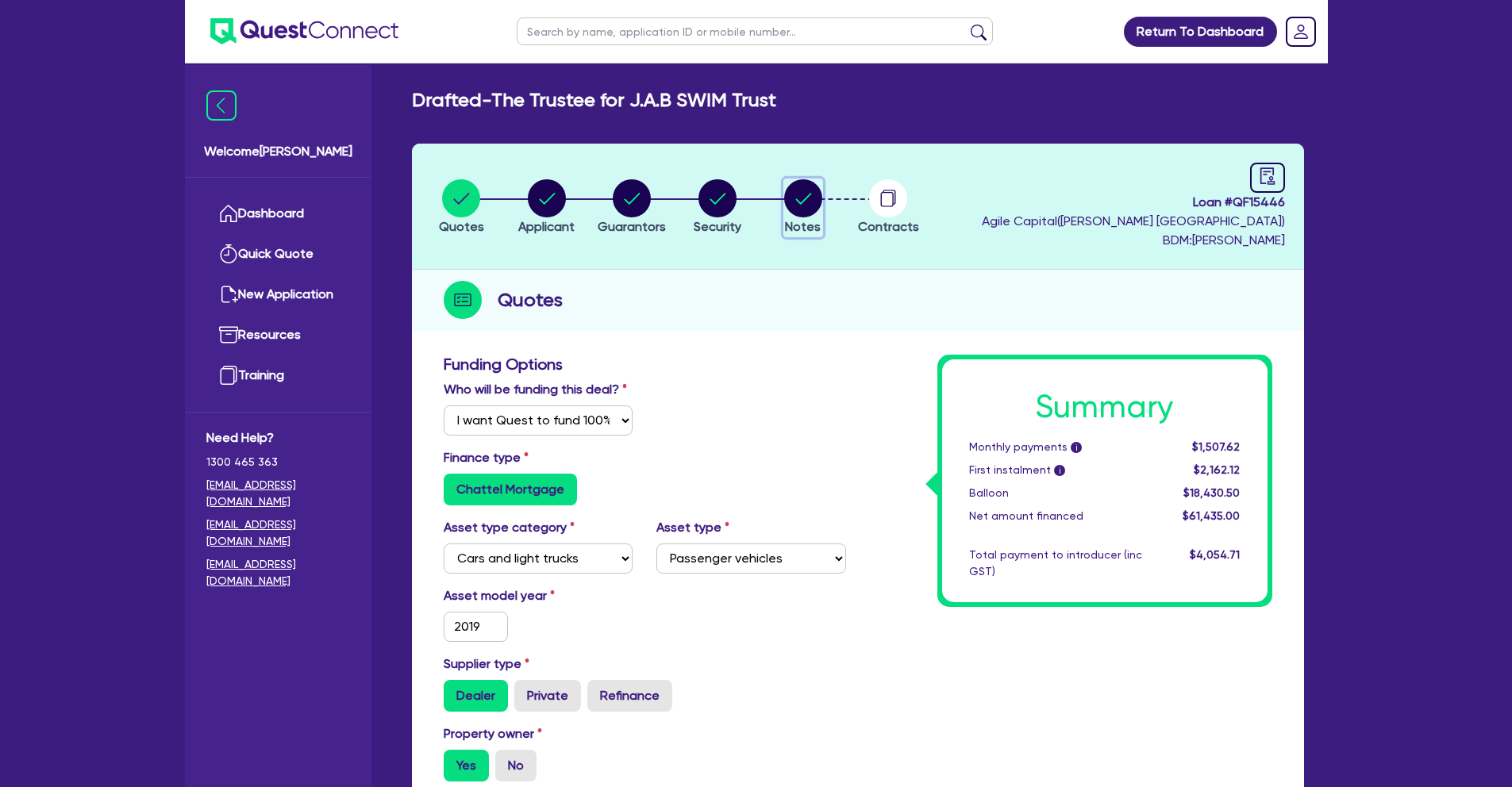
click at [809, 206] on circle "button" at bounding box center [803, 198] width 38 height 38
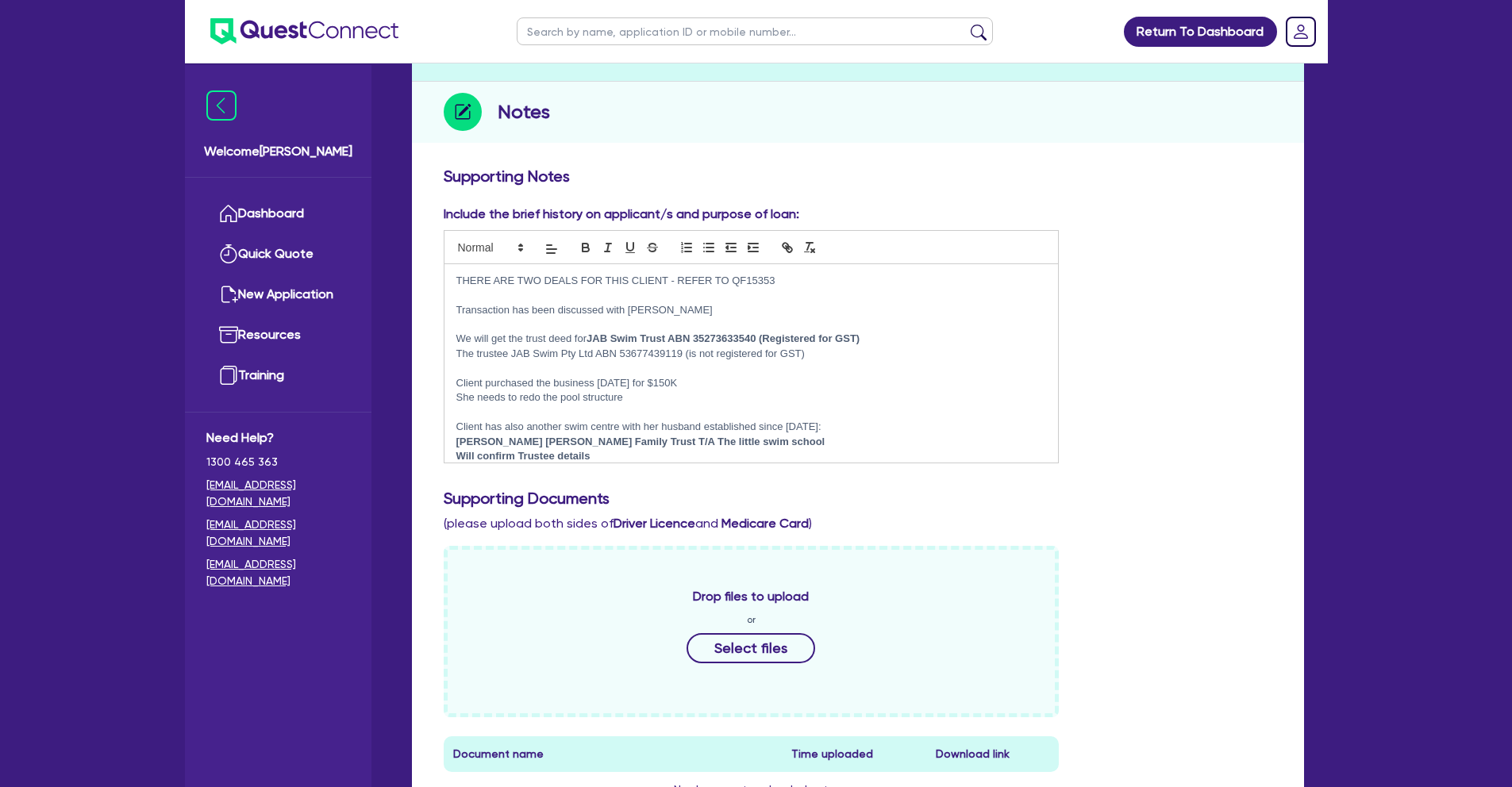
scroll to position [621, 0]
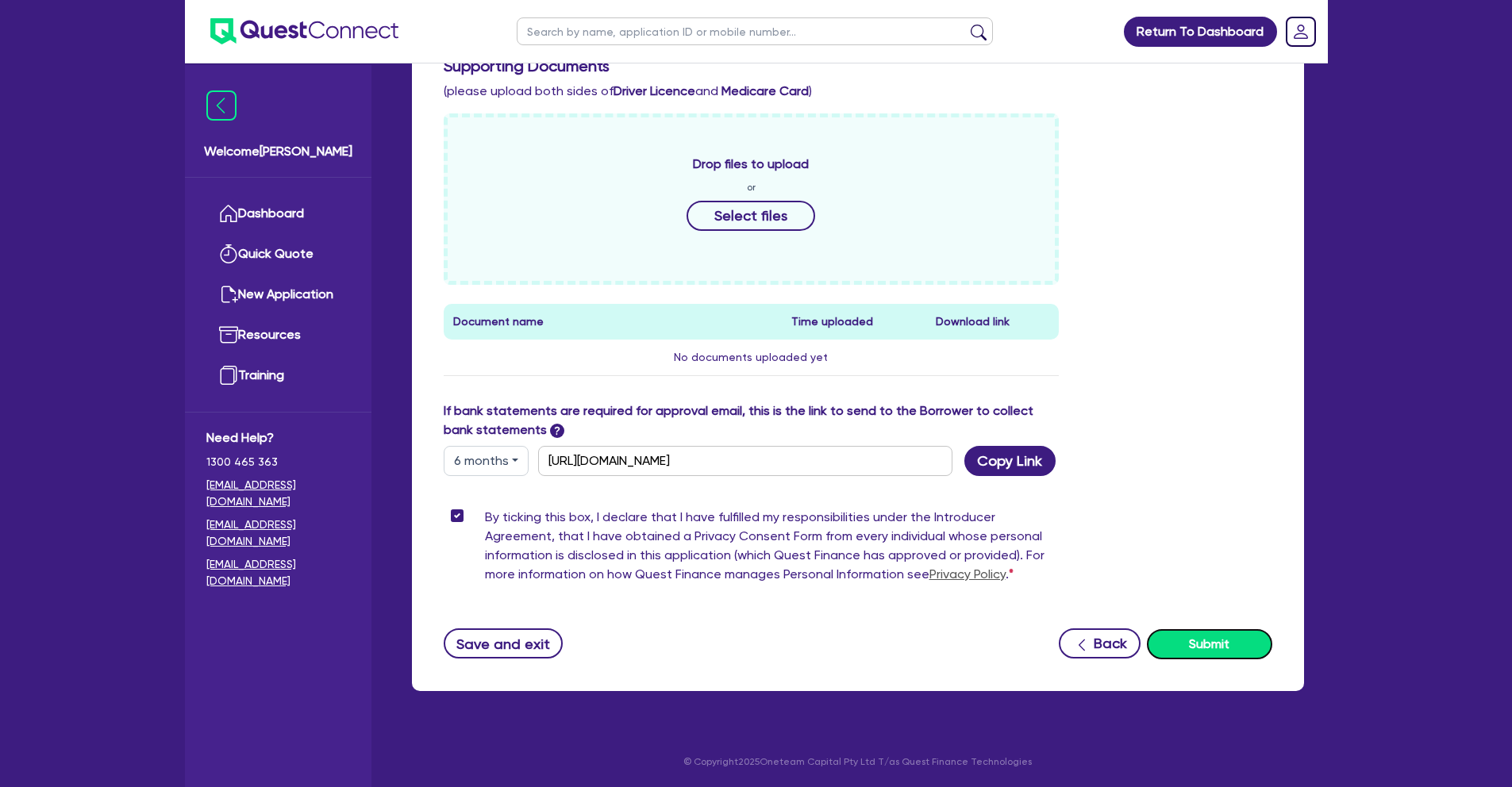
click at [1234, 638] on button "Submit" at bounding box center [1209, 645] width 126 height 30
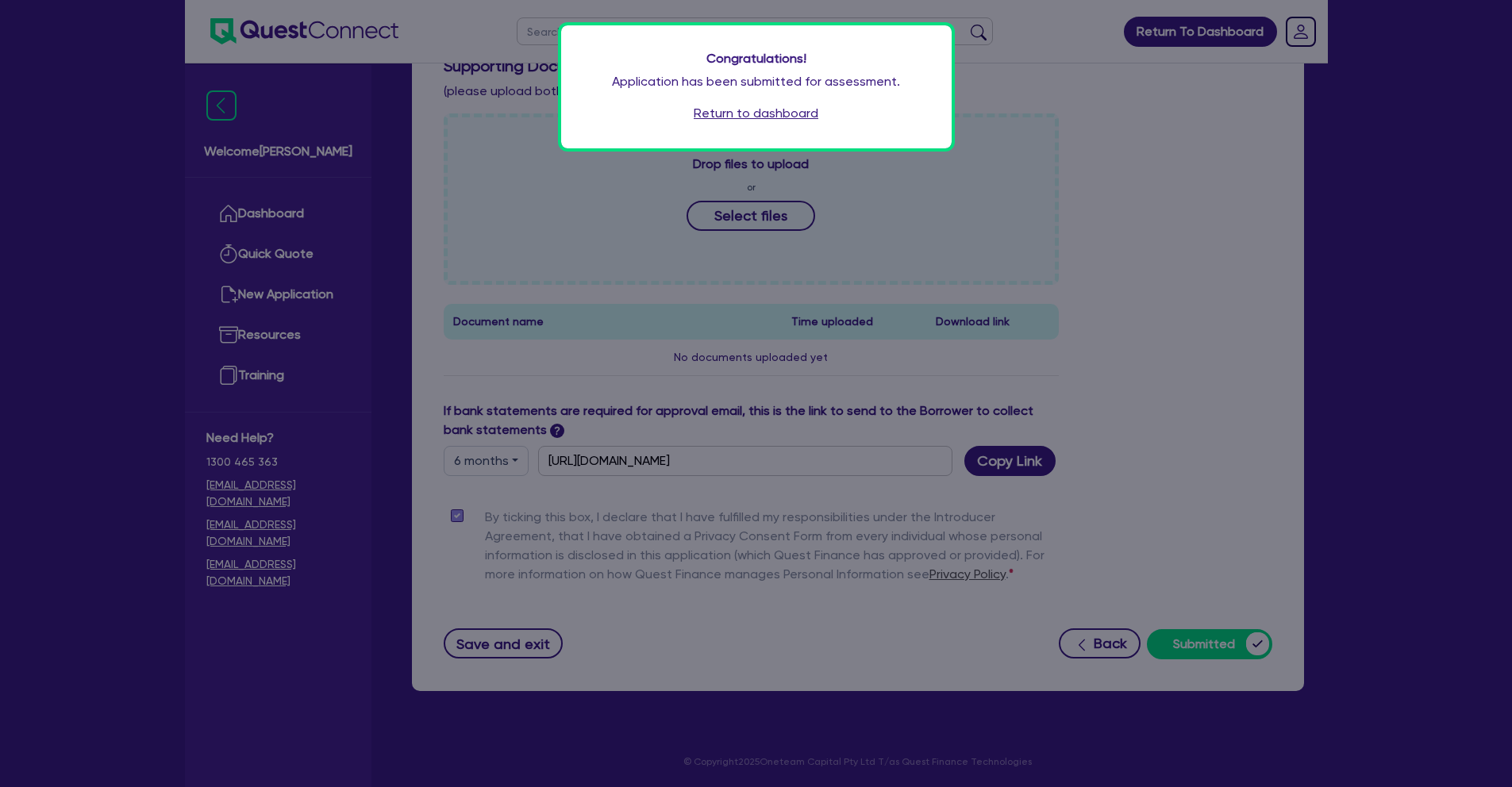
click at [770, 114] on link "Return to dashboard" at bounding box center [756, 114] width 125 height 19
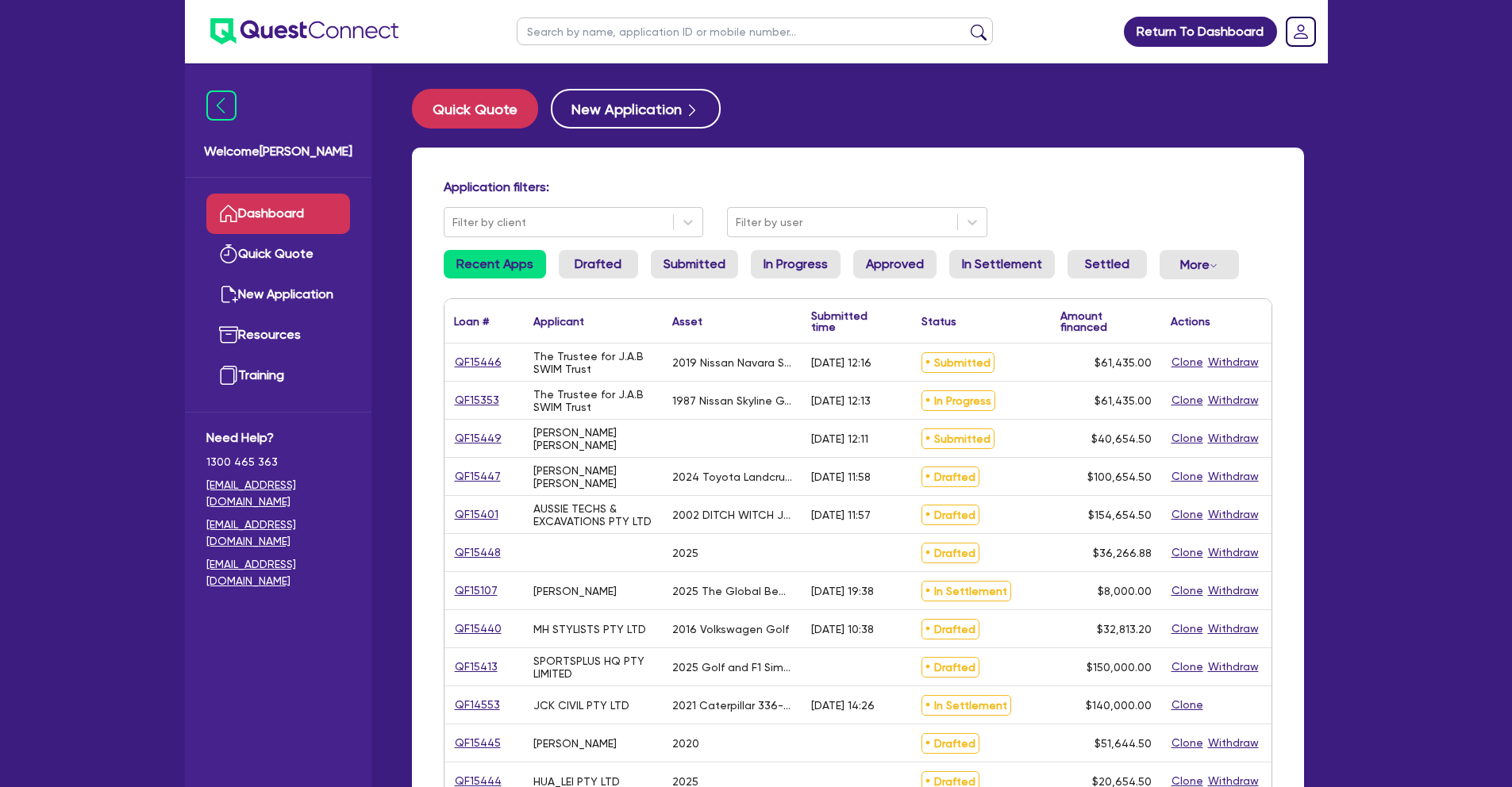
click at [613, 30] on input "text" at bounding box center [754, 31] width 476 height 28
type input "15353"
click at [966, 24] on button "submit" at bounding box center [978, 35] width 26 height 22
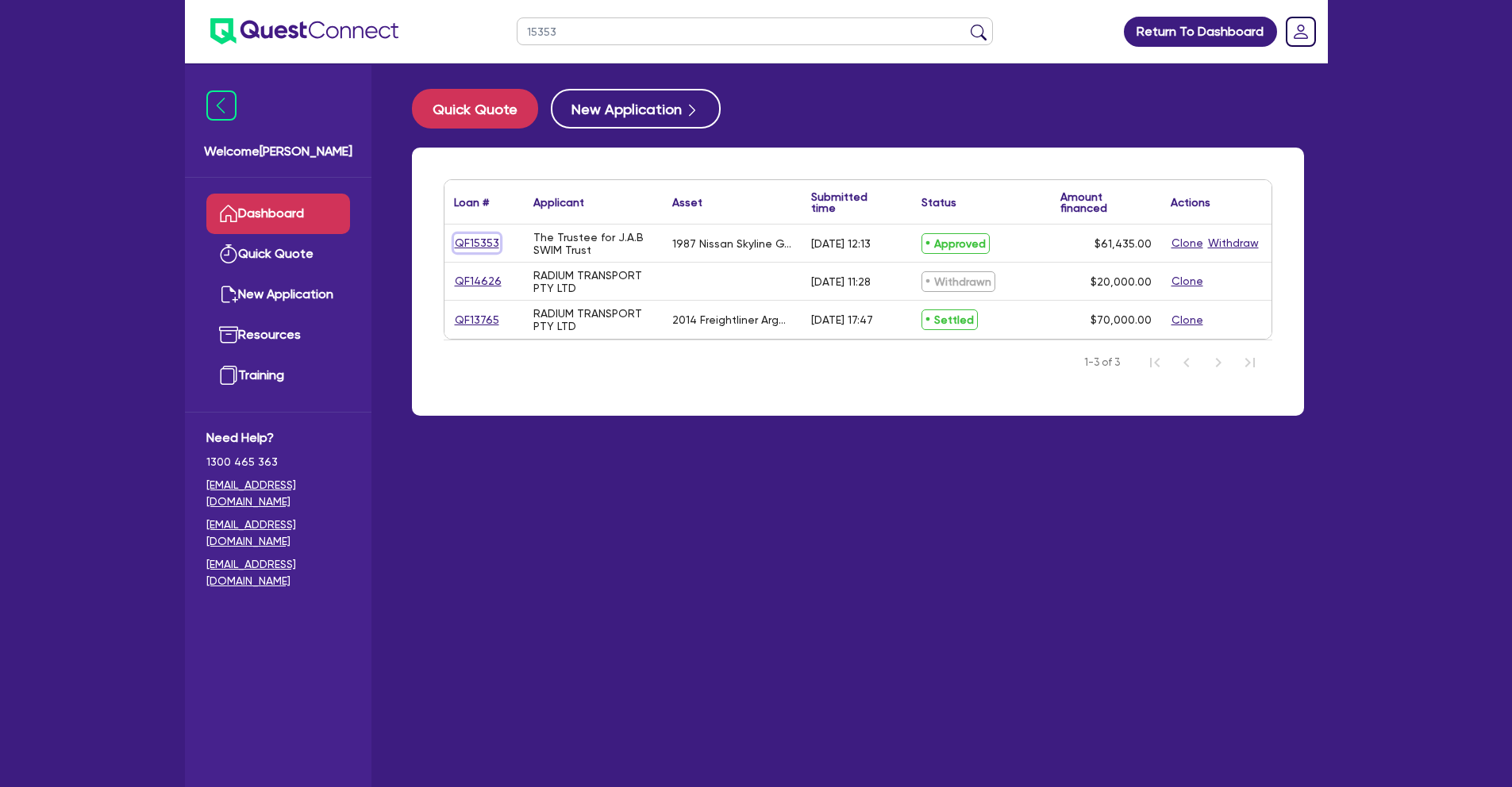
click at [473, 246] on link "QF15353" at bounding box center [477, 243] width 46 height 18
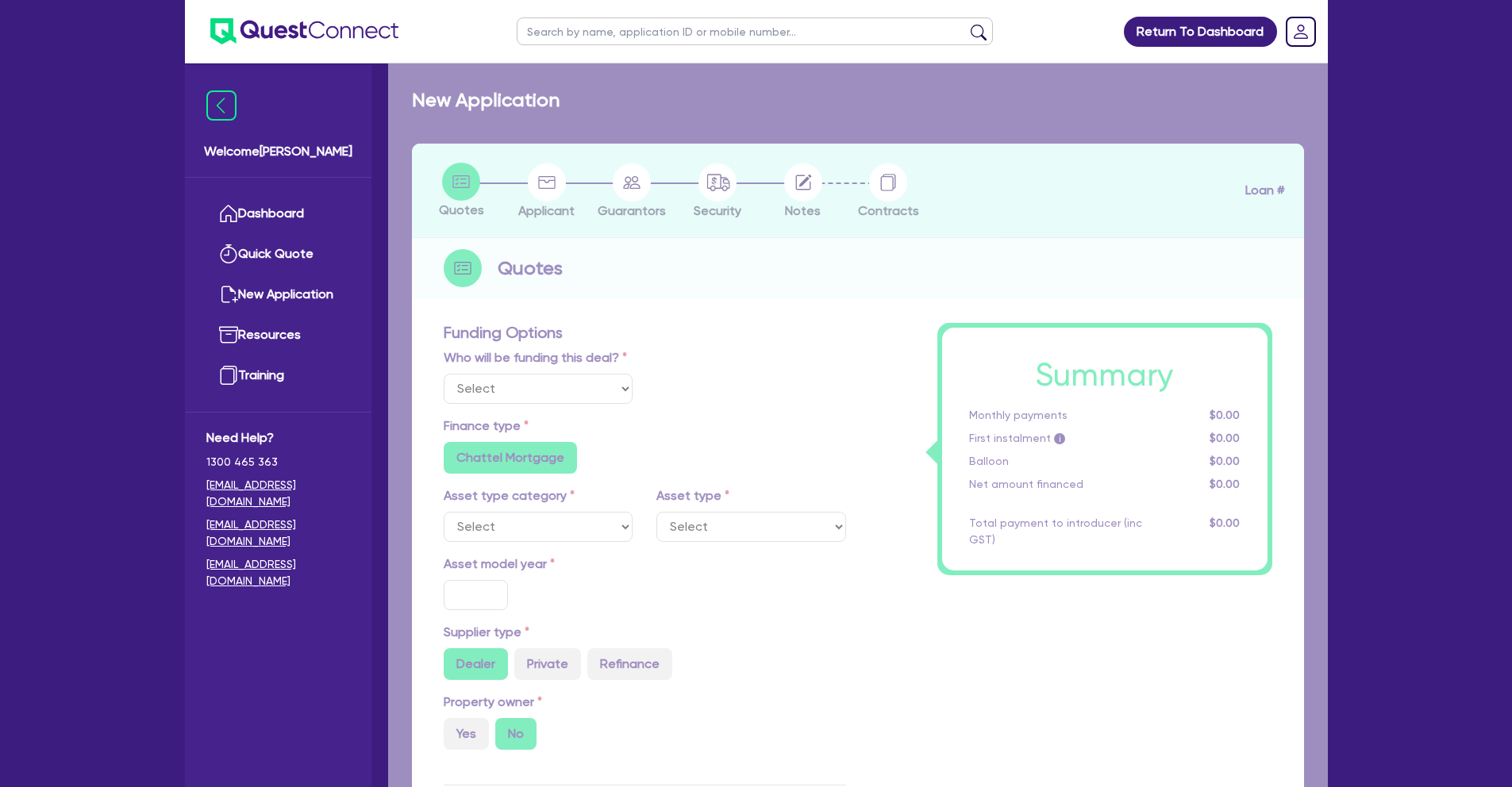
select select "Quest Finance - Own Book"
select select "CARS_AND_LIGHT_TRUCKS"
type input "1987"
radio input "false"
radio input "true"
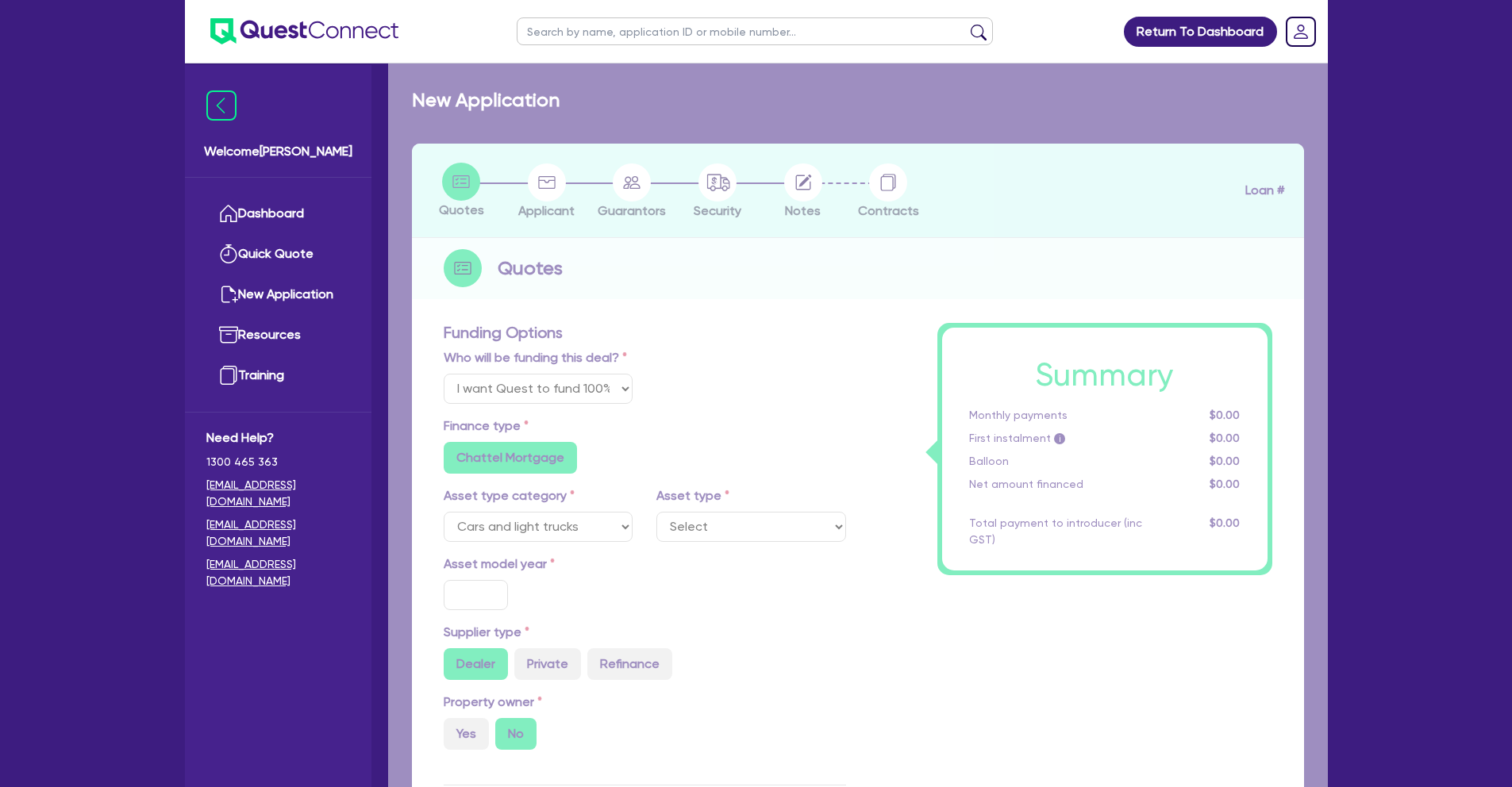
radio input "true"
type input "61,435"
type input "30"
type input "18,430.5"
type input "6"
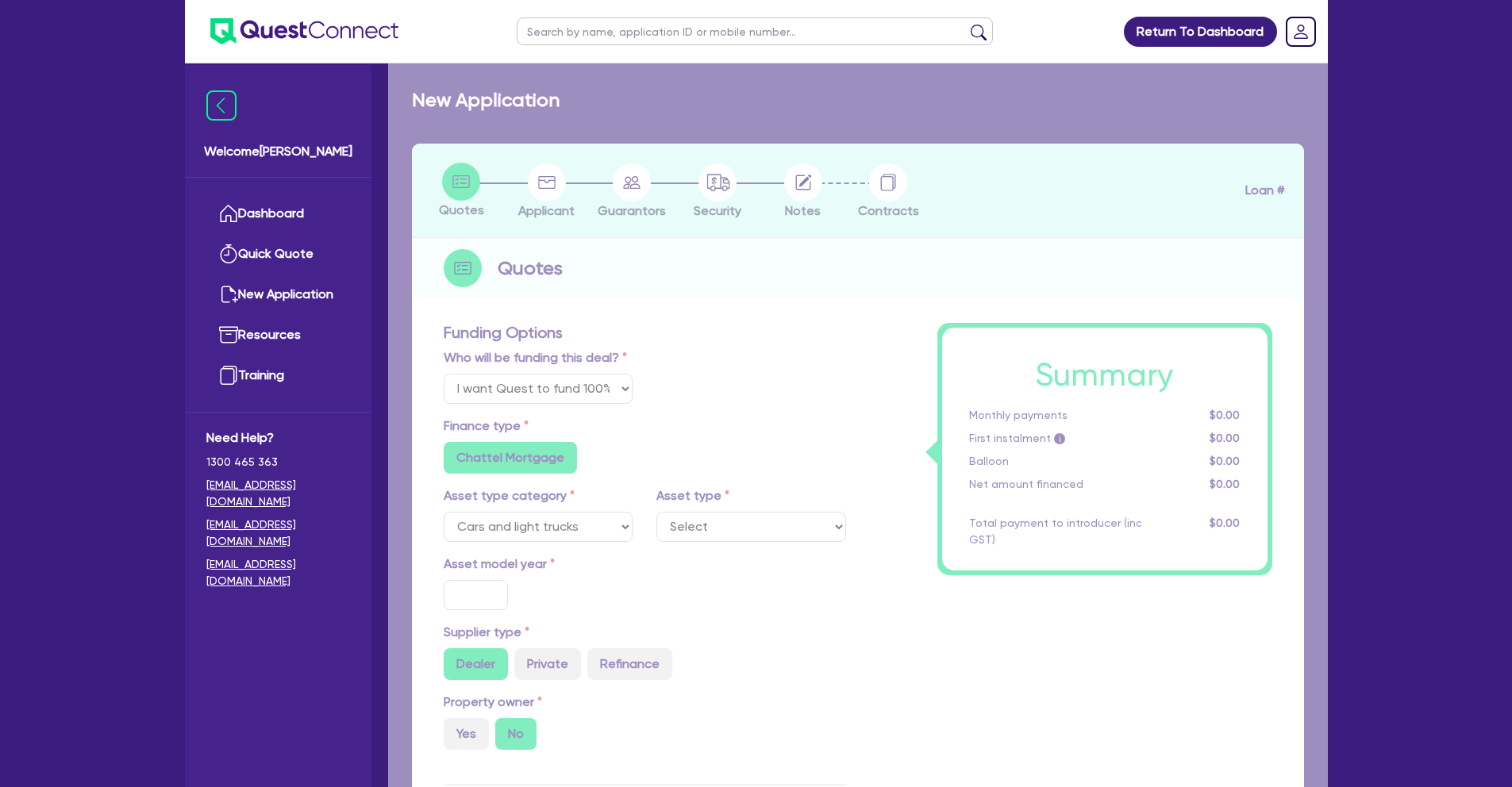
type input "3,686.1"
type input "17.95"
type input "300"
select select "PASSENGER_VEHICLES"
